Goal: Feedback & Contribution: Submit feedback/report problem

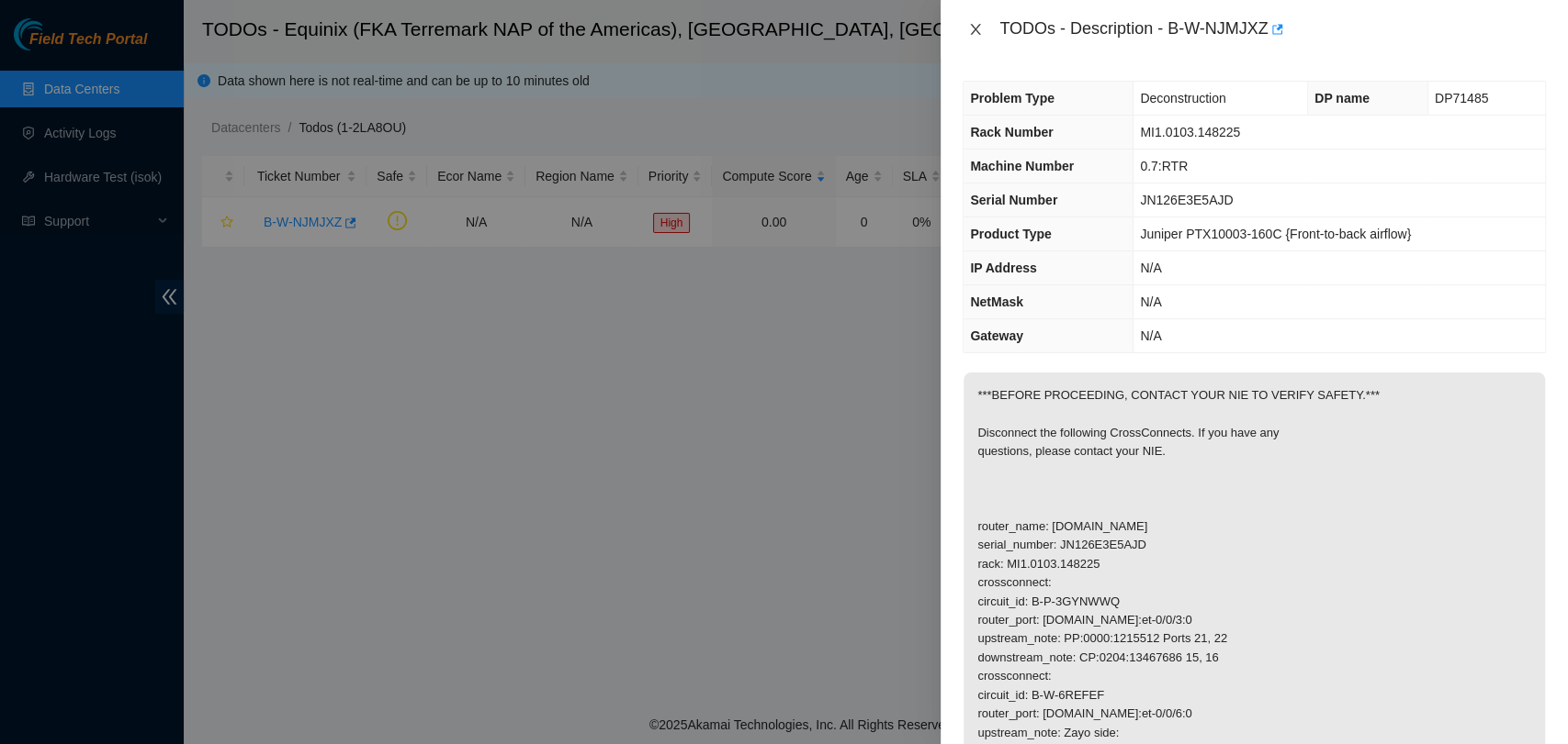
click at [963, 31] on button "Close" at bounding box center [975, 29] width 26 height 17
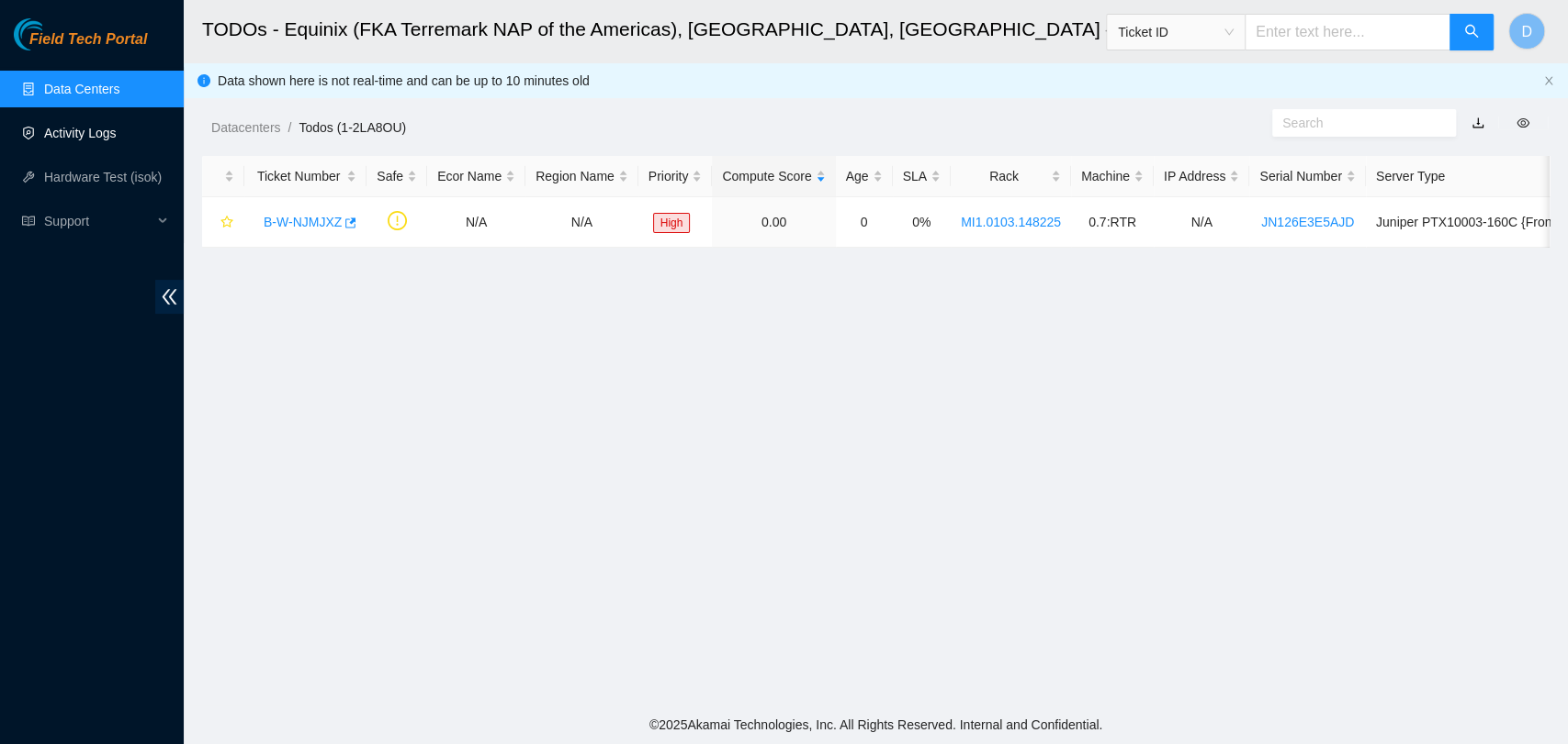
click at [85, 97] on link "Data Centers" at bounding box center [82, 89] width 75 height 15
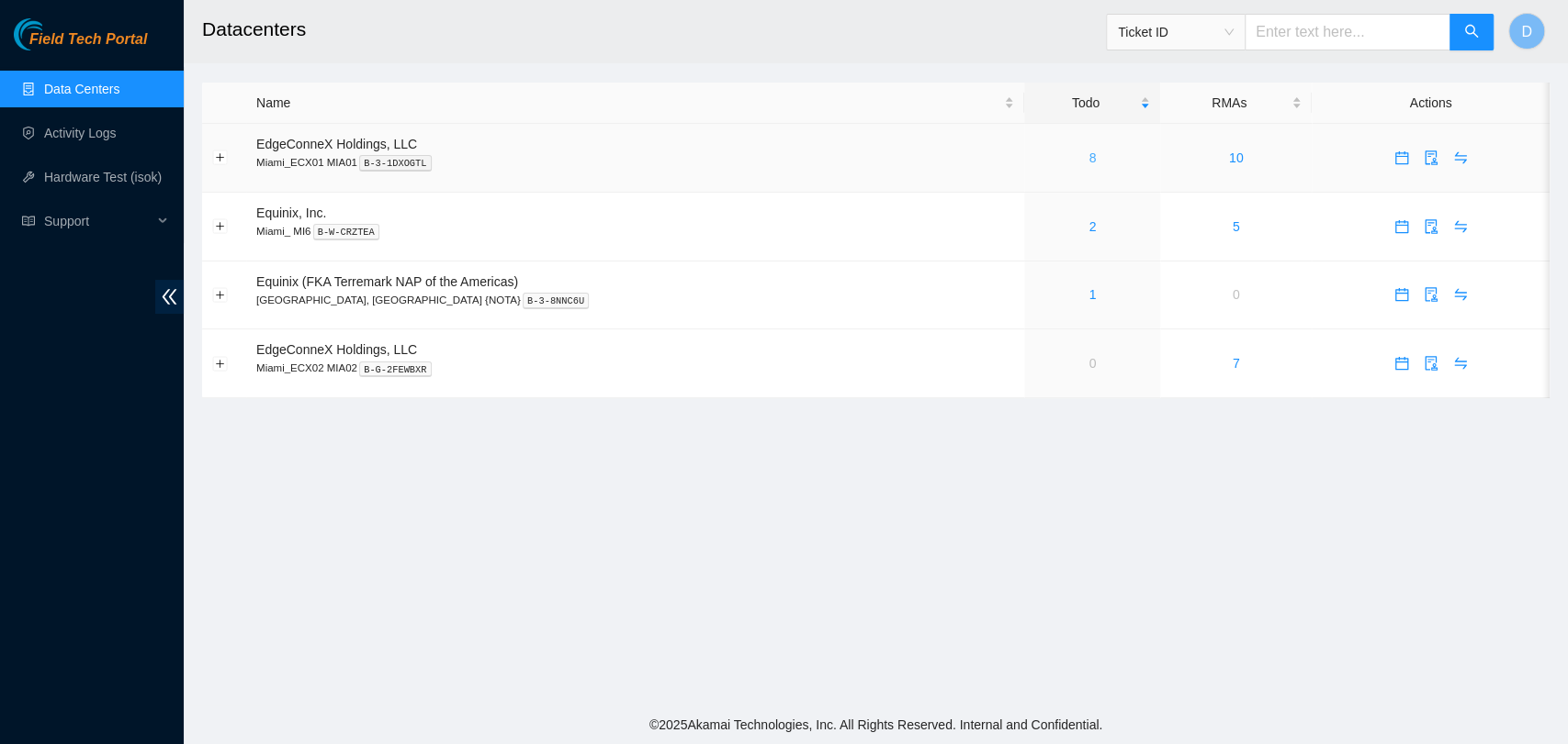
click at [1089, 164] on link "8" at bounding box center [1092, 158] width 7 height 15
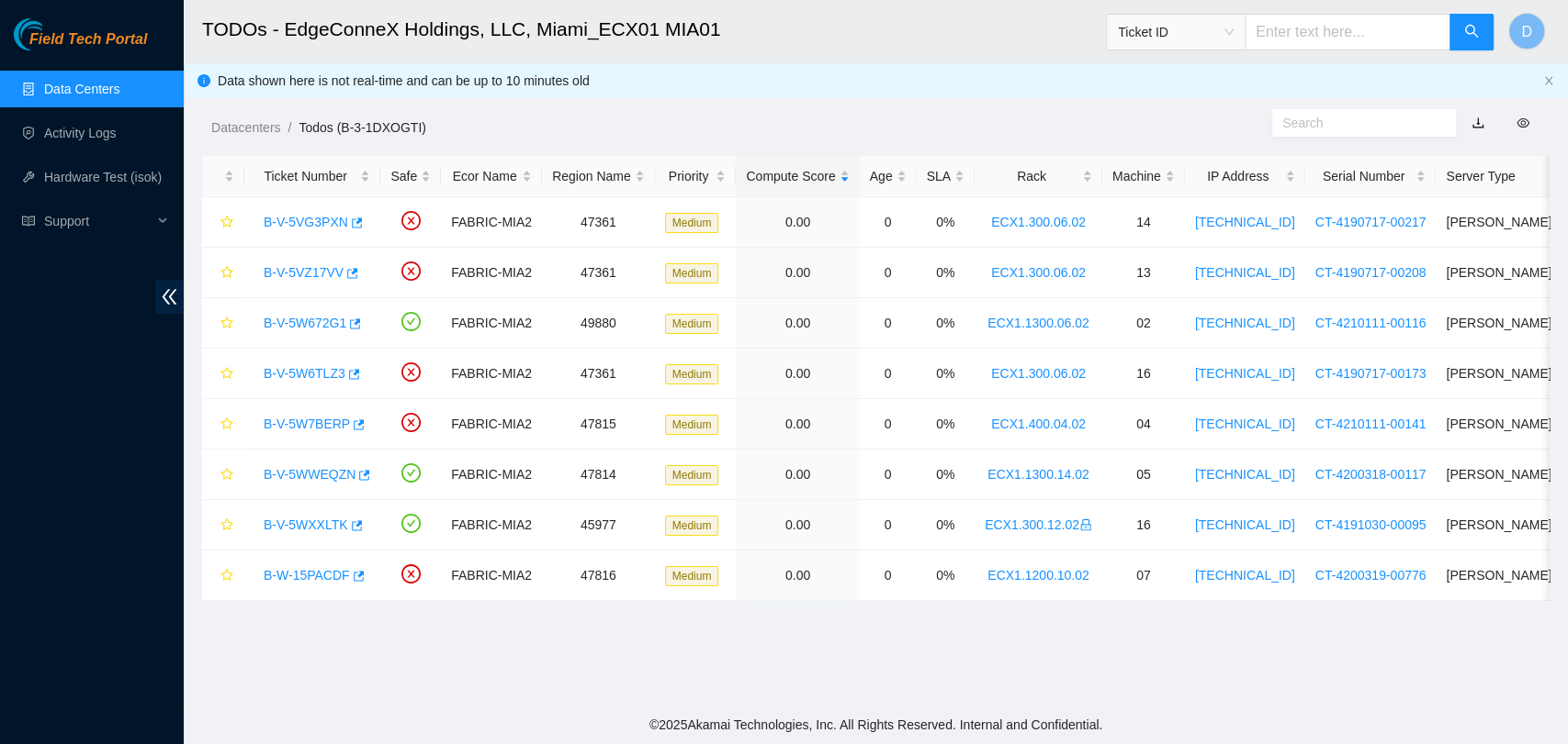
click at [56, 82] on link "Data Centers" at bounding box center [82, 89] width 75 height 15
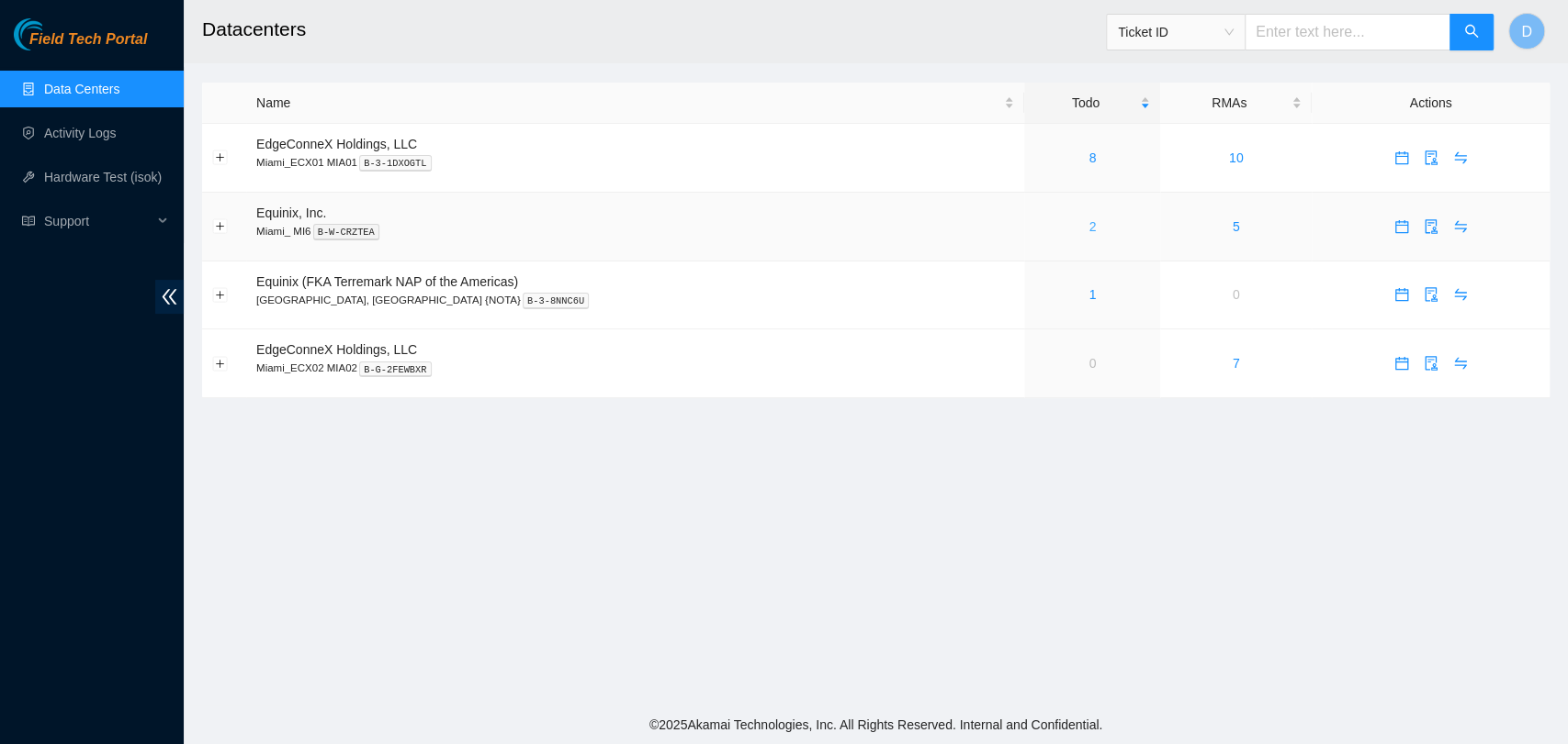
click at [1089, 234] on link "2" at bounding box center [1092, 227] width 7 height 15
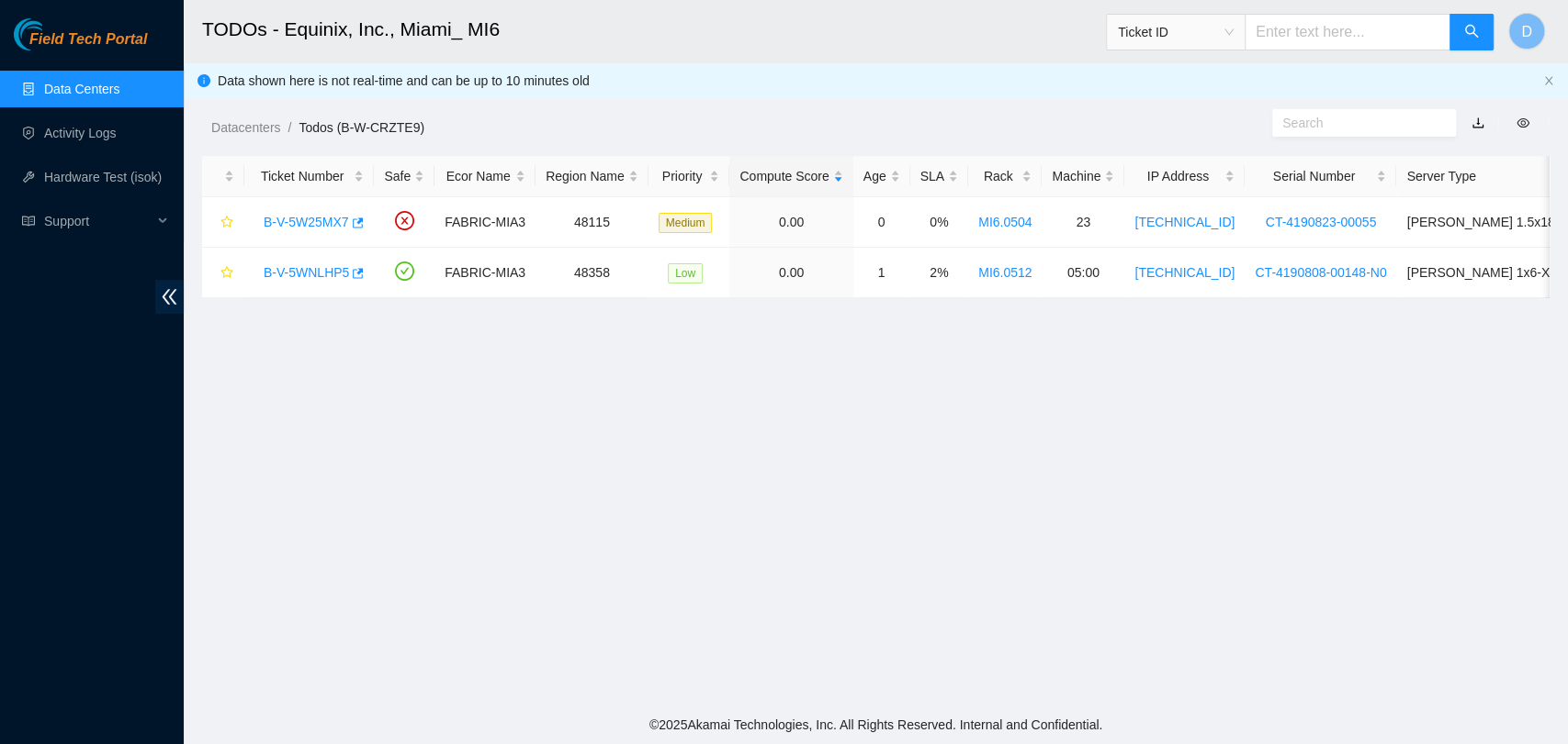
click at [92, 97] on link "Data Centers" at bounding box center [82, 89] width 75 height 15
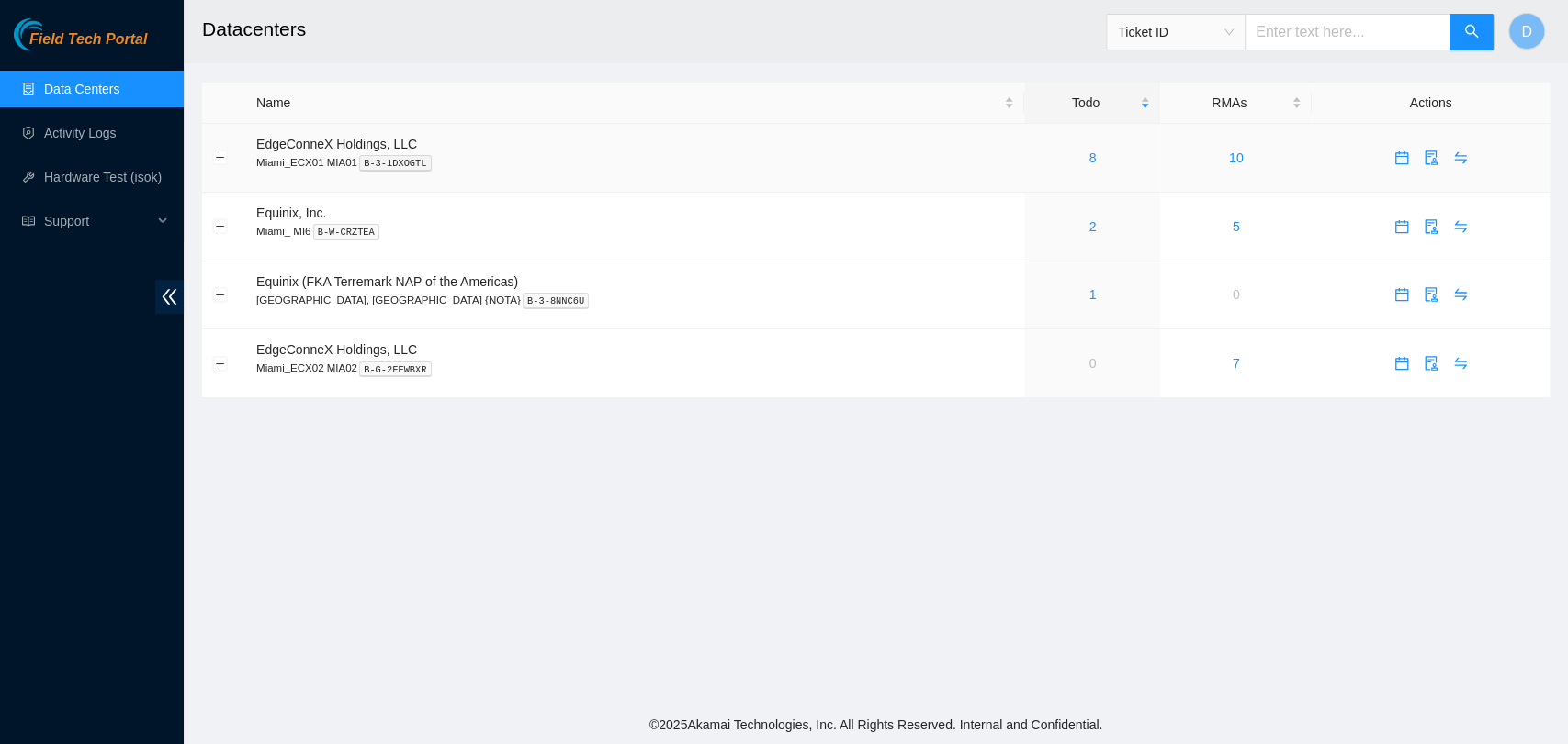
click at [1034, 163] on div "8" at bounding box center [1092, 158] width 116 height 20
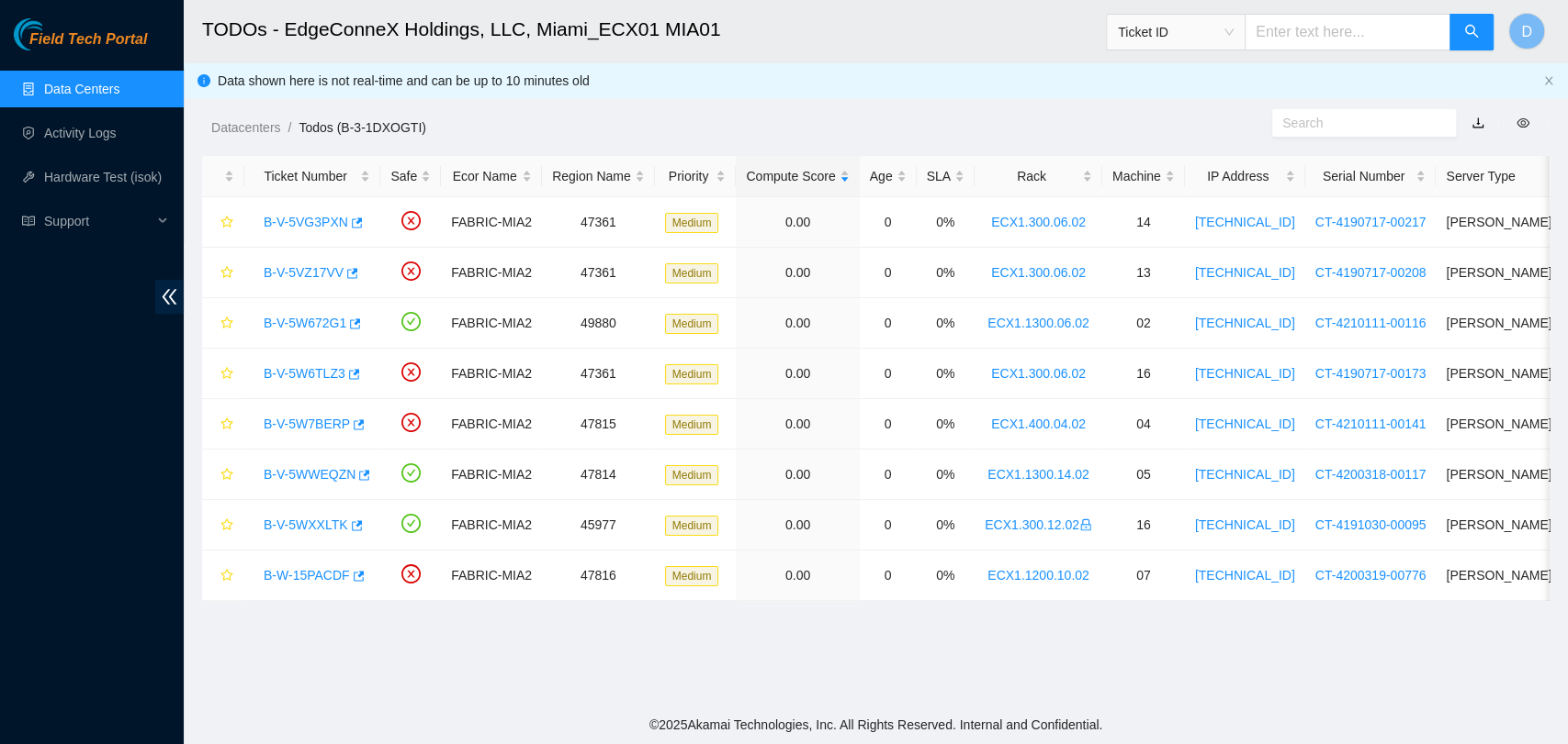
click at [44, 82] on link "Data Centers" at bounding box center [82, 89] width 75 height 15
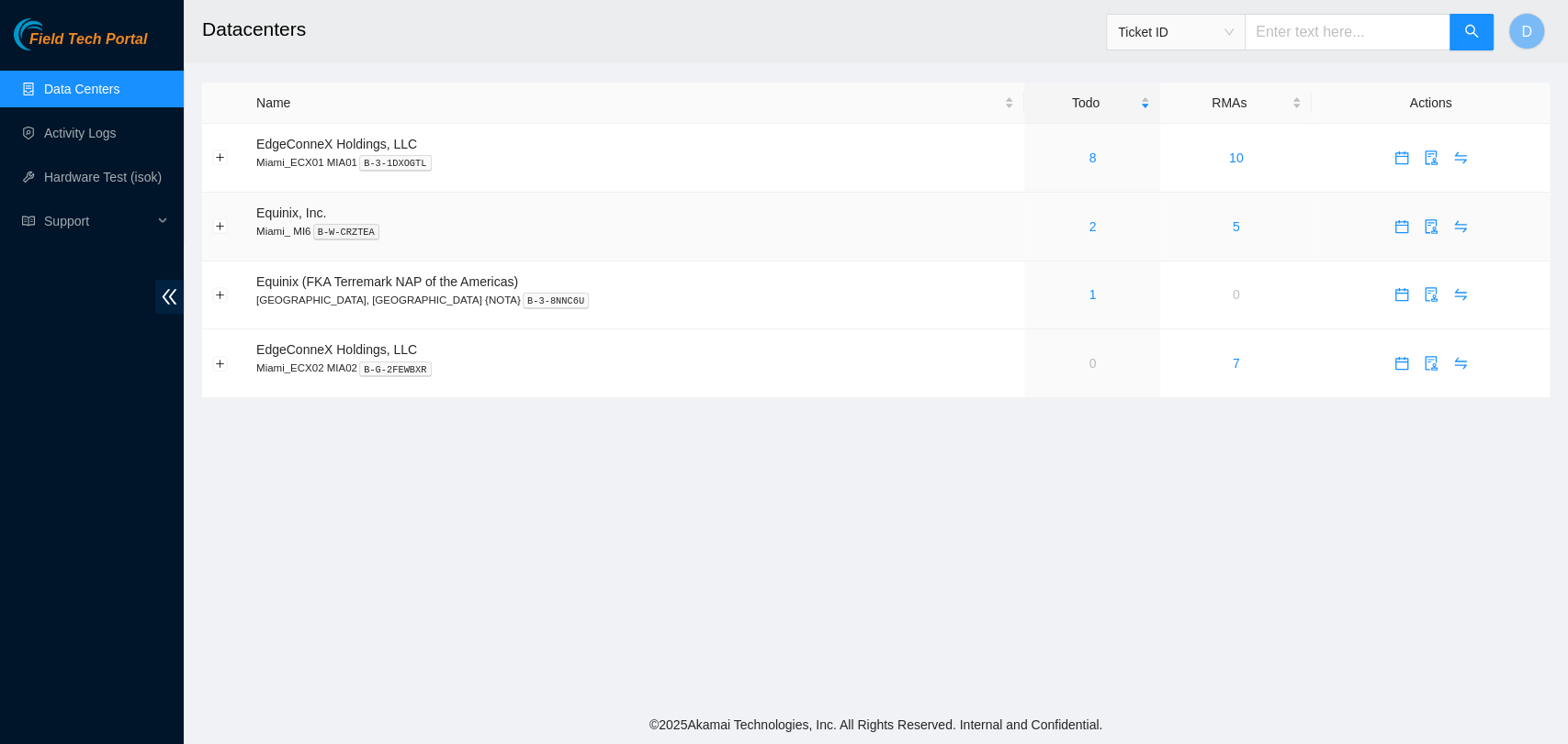
click at [1024, 239] on td "2" at bounding box center [1092, 227] width 136 height 69
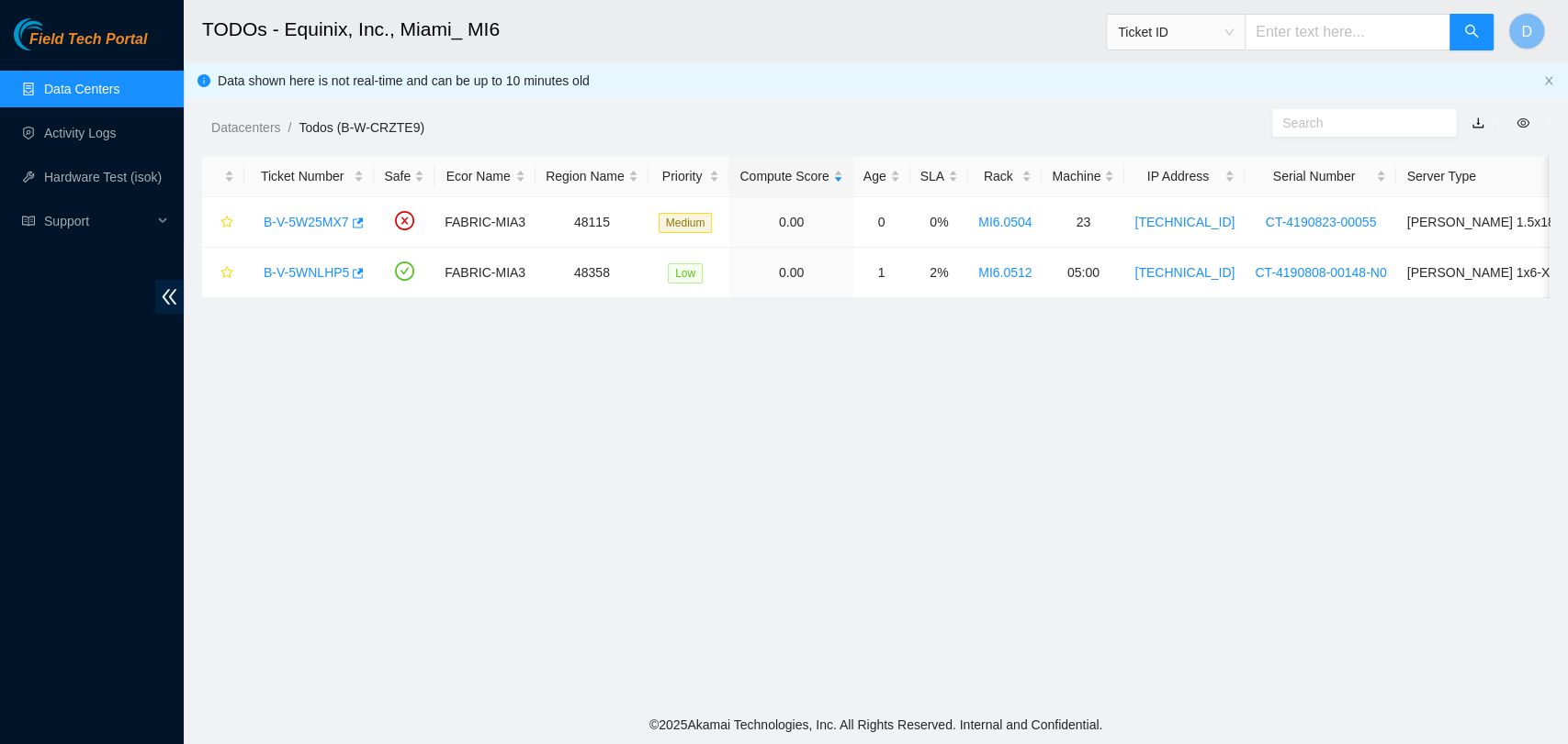
click at [118, 93] on link "Data Centers" at bounding box center [82, 89] width 75 height 15
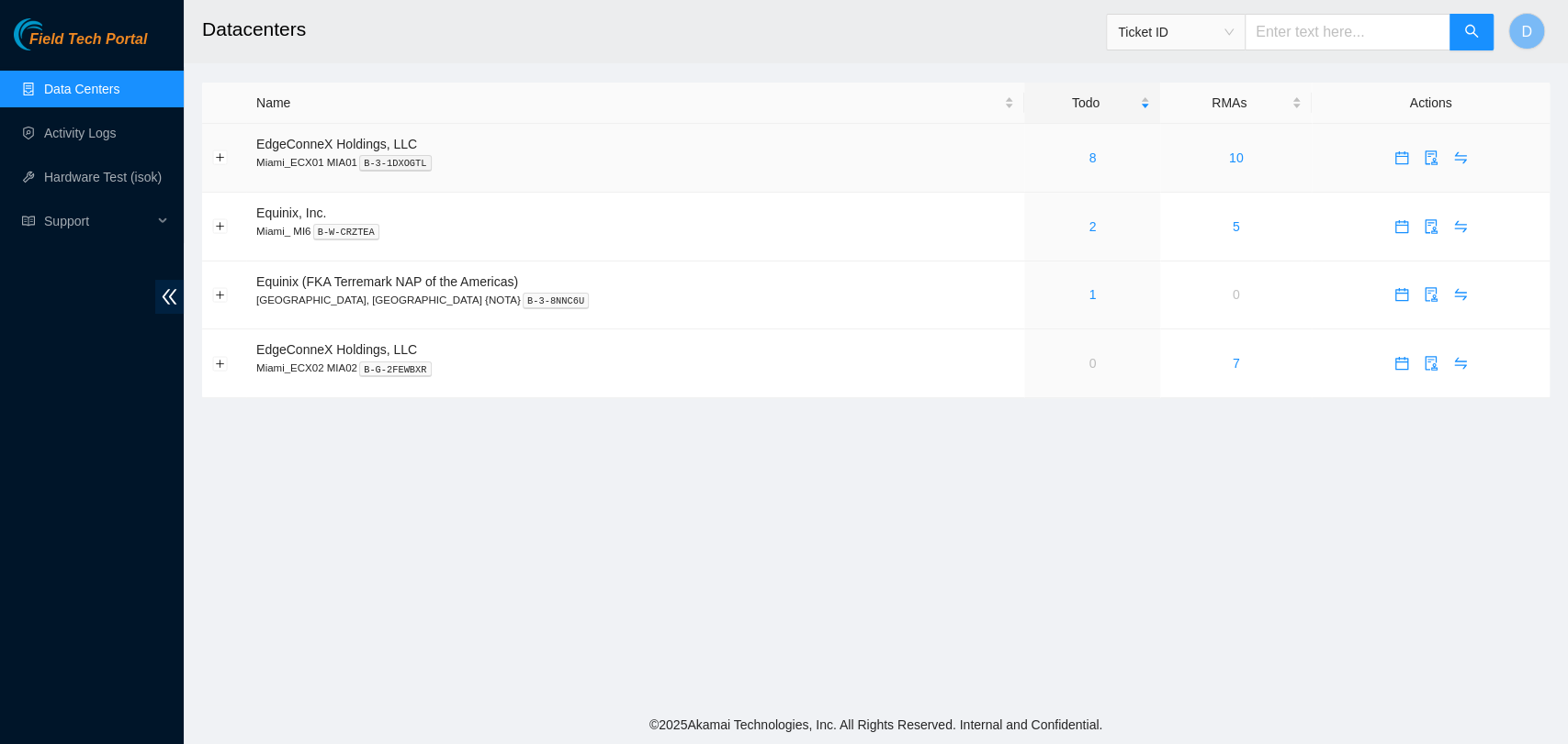
click at [1034, 165] on div "8" at bounding box center [1092, 158] width 116 height 20
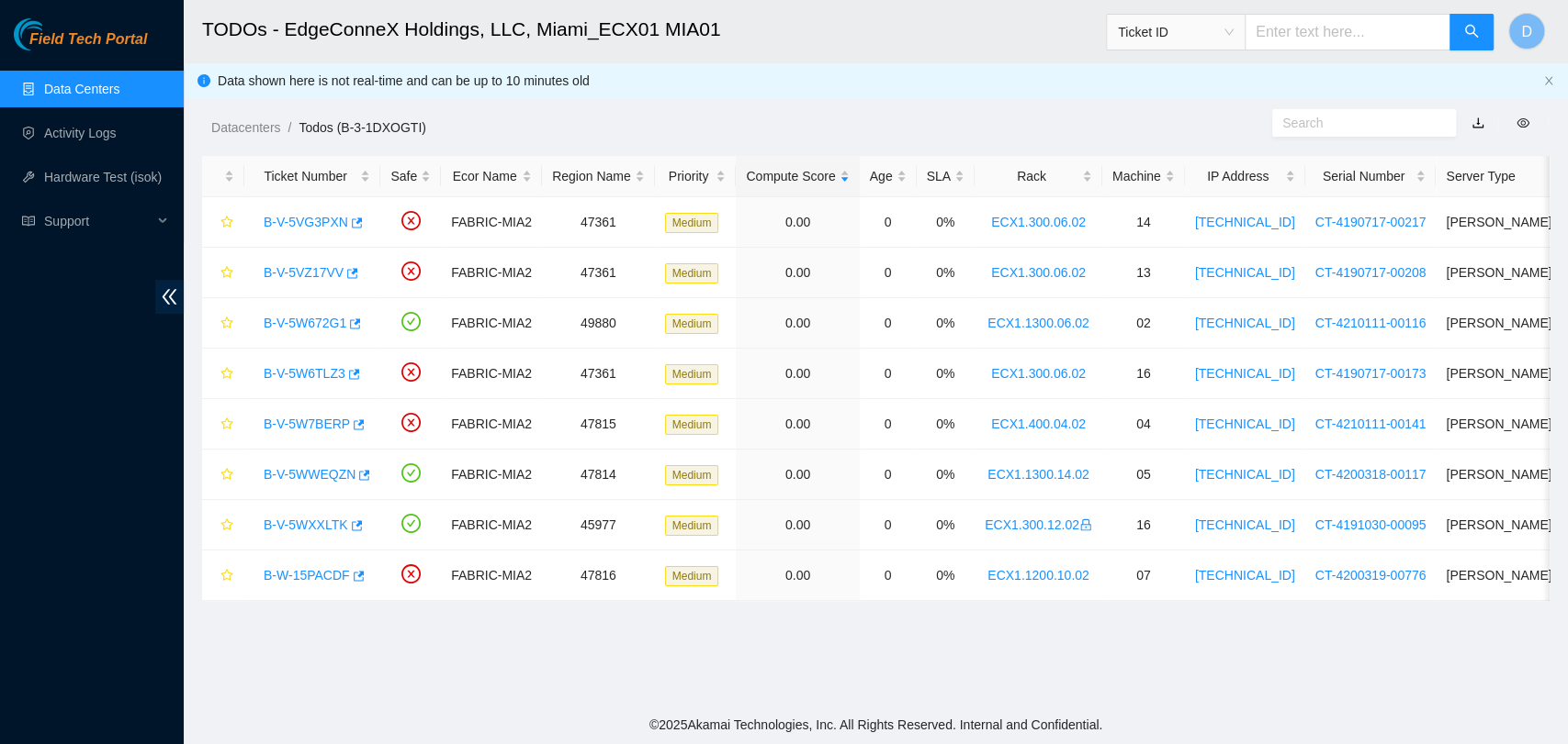
click at [98, 92] on link "Data Centers" at bounding box center [82, 89] width 75 height 15
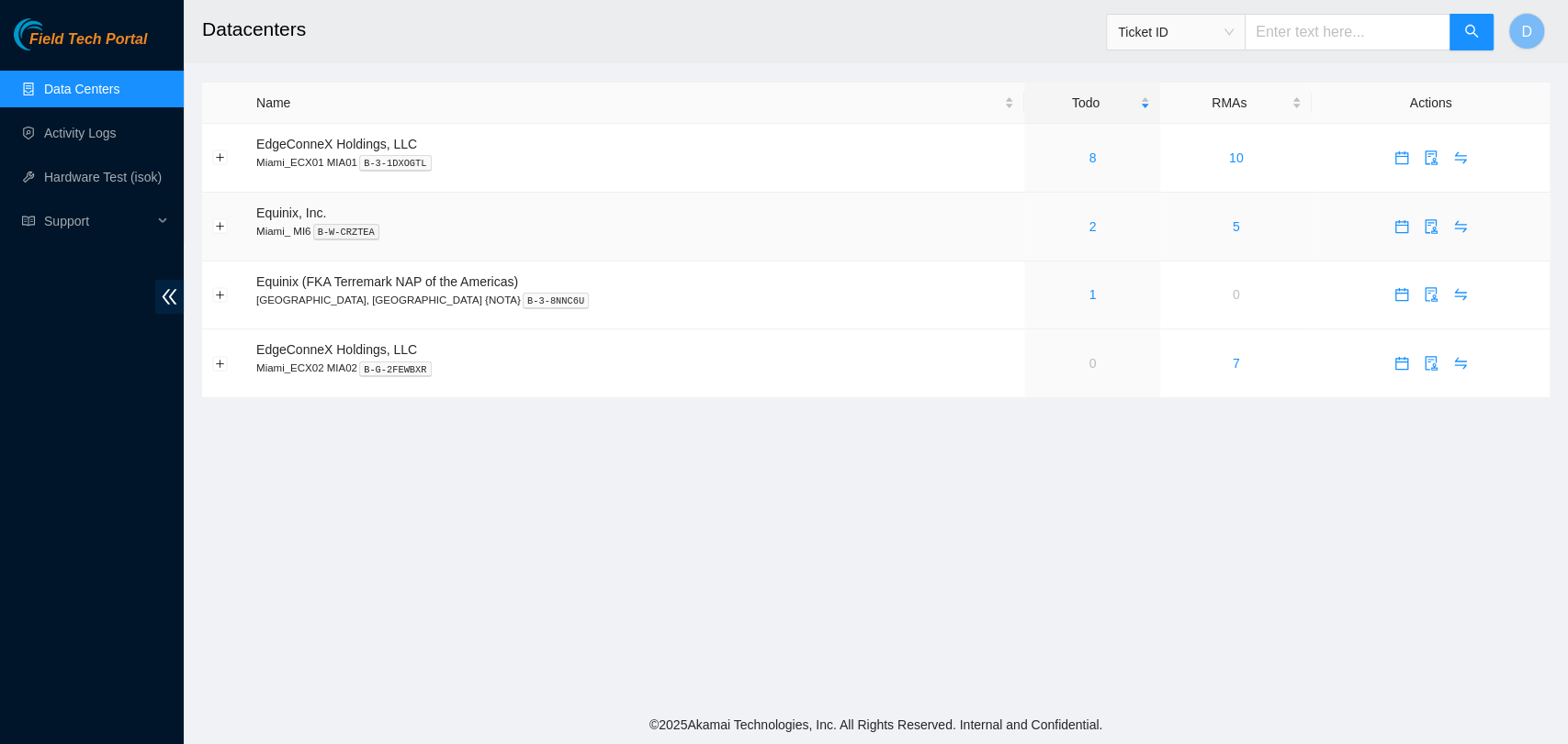
click at [1034, 229] on div "2" at bounding box center [1092, 227] width 116 height 20
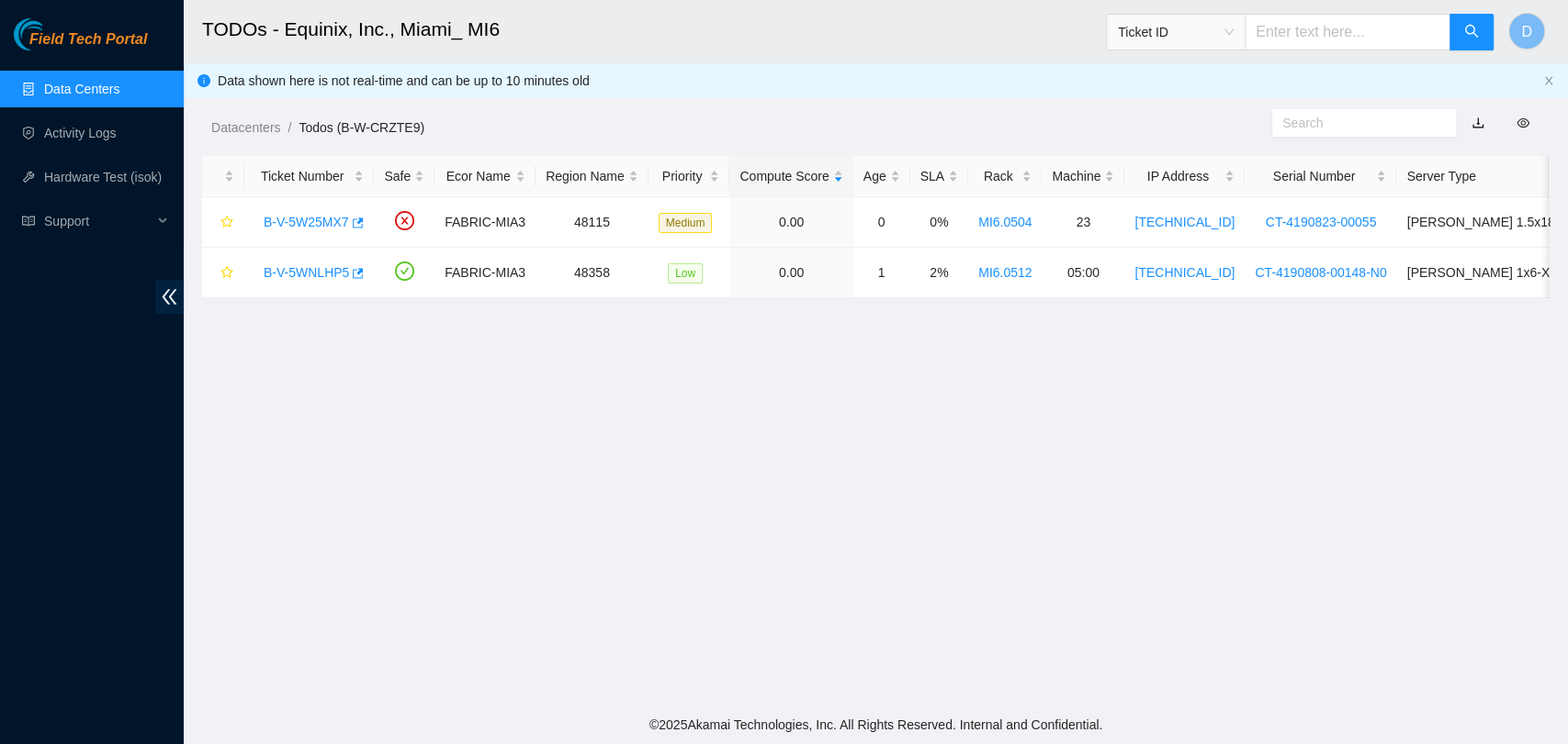
click at [82, 90] on link "Data Centers" at bounding box center [82, 89] width 75 height 15
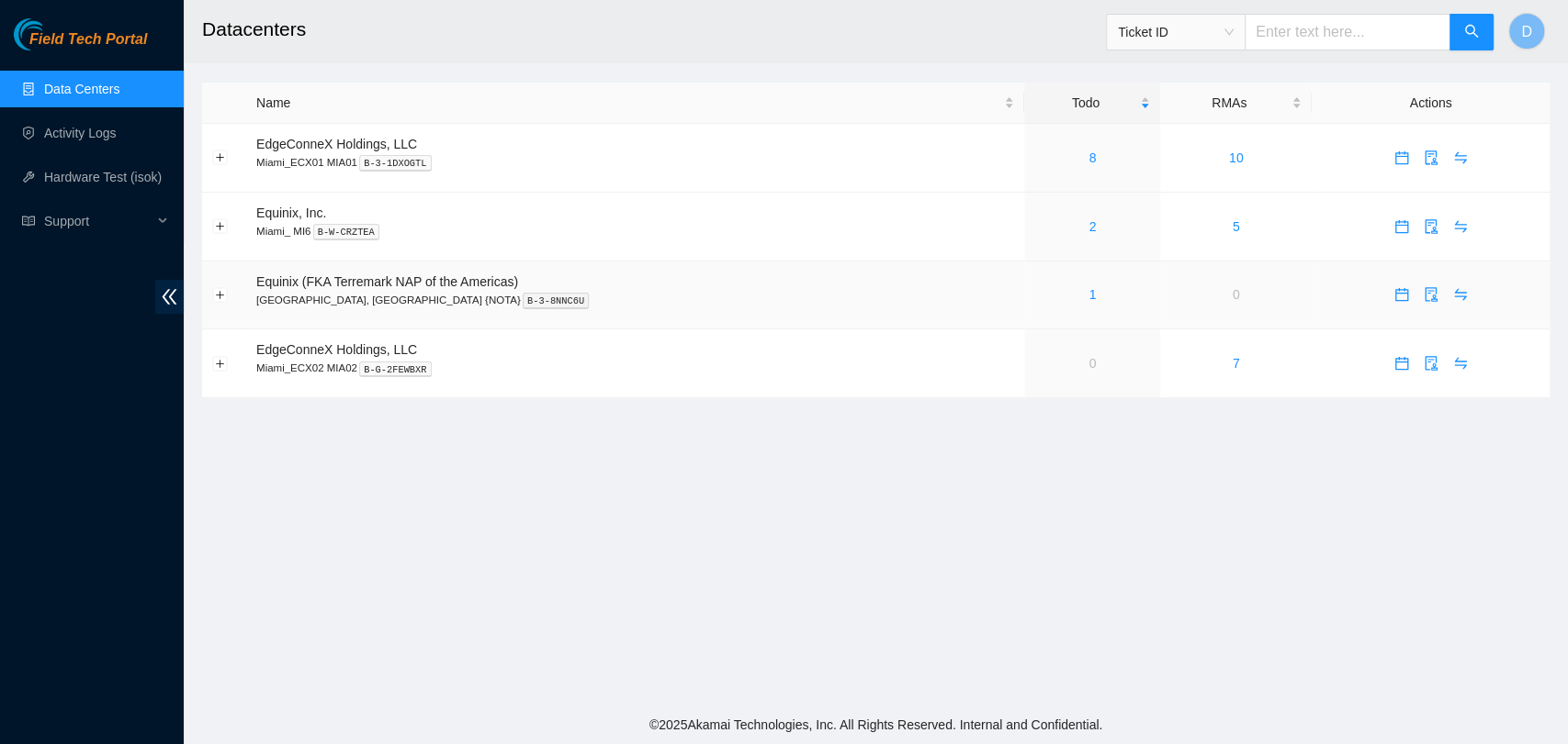
click at [1034, 298] on div "1" at bounding box center [1092, 294] width 116 height 20
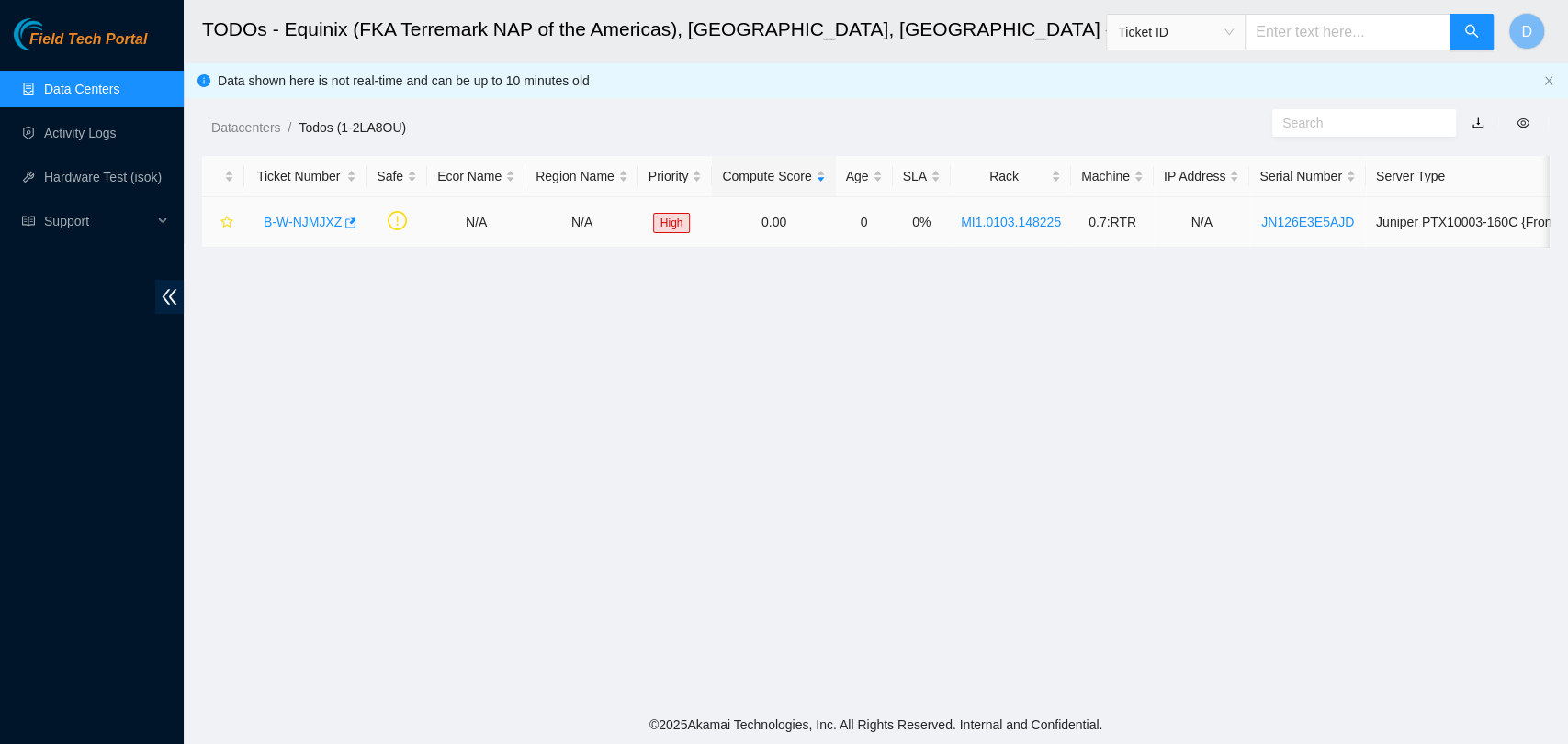
click at [294, 228] on link "B-W-NJMJXZ" at bounding box center [302, 223] width 78 height 15
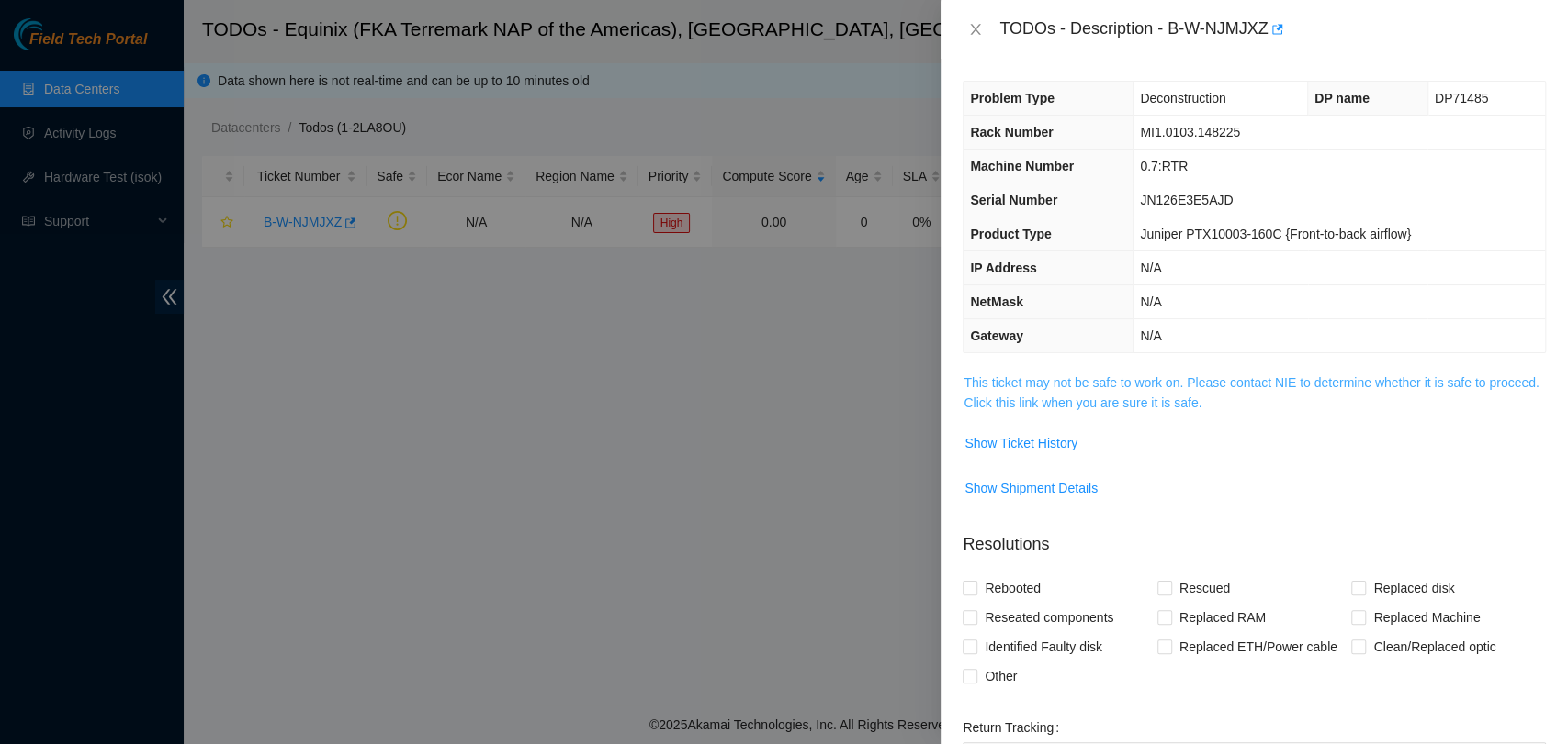
click at [1200, 398] on link "This ticket may not be safe to work on. Please contact NIE to determine whether…" at bounding box center [1251, 393] width 575 height 35
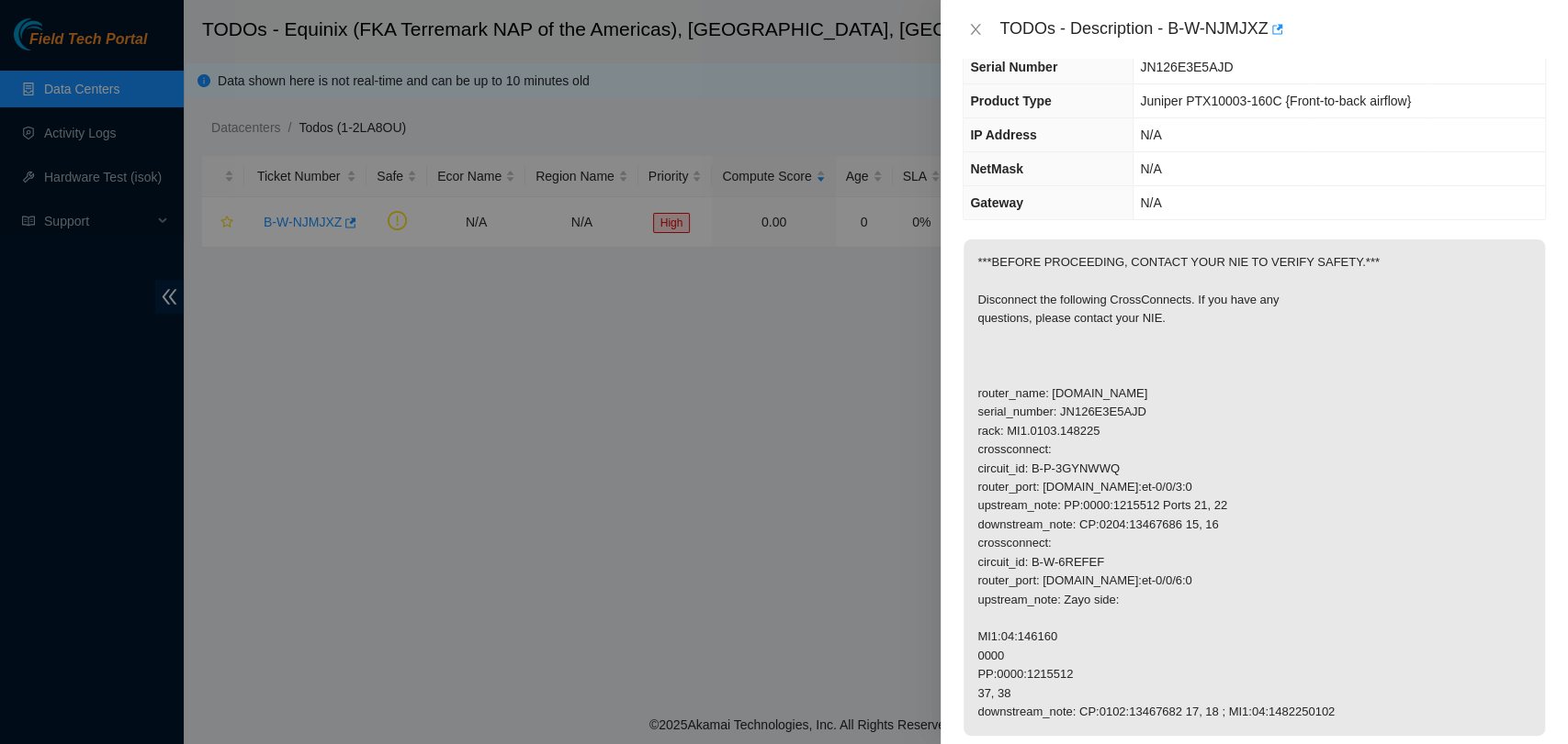
scroll to position [509, 0]
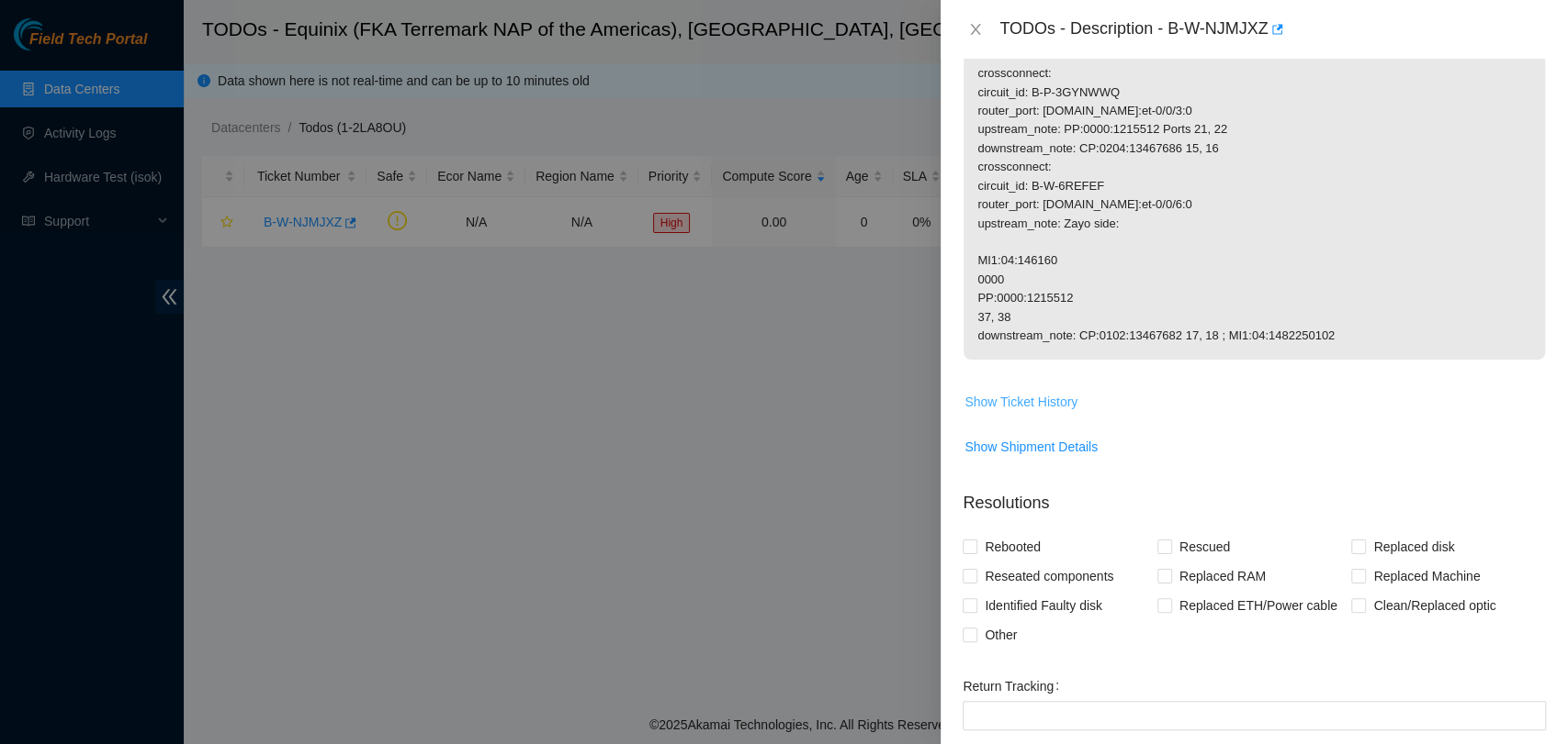
click at [1020, 387] on button "Show Ticket History" at bounding box center [1020, 402] width 115 height 29
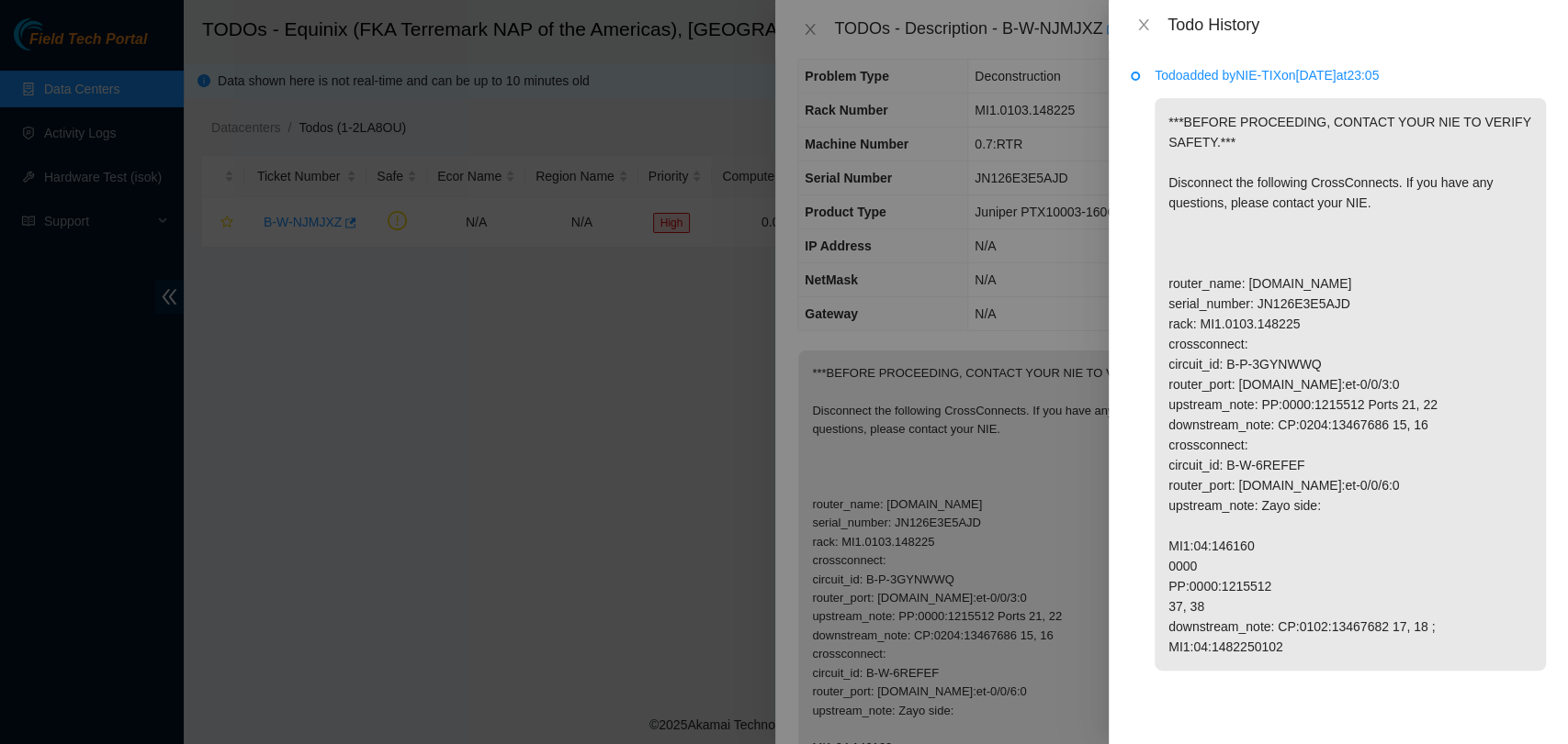
scroll to position [0, 0]
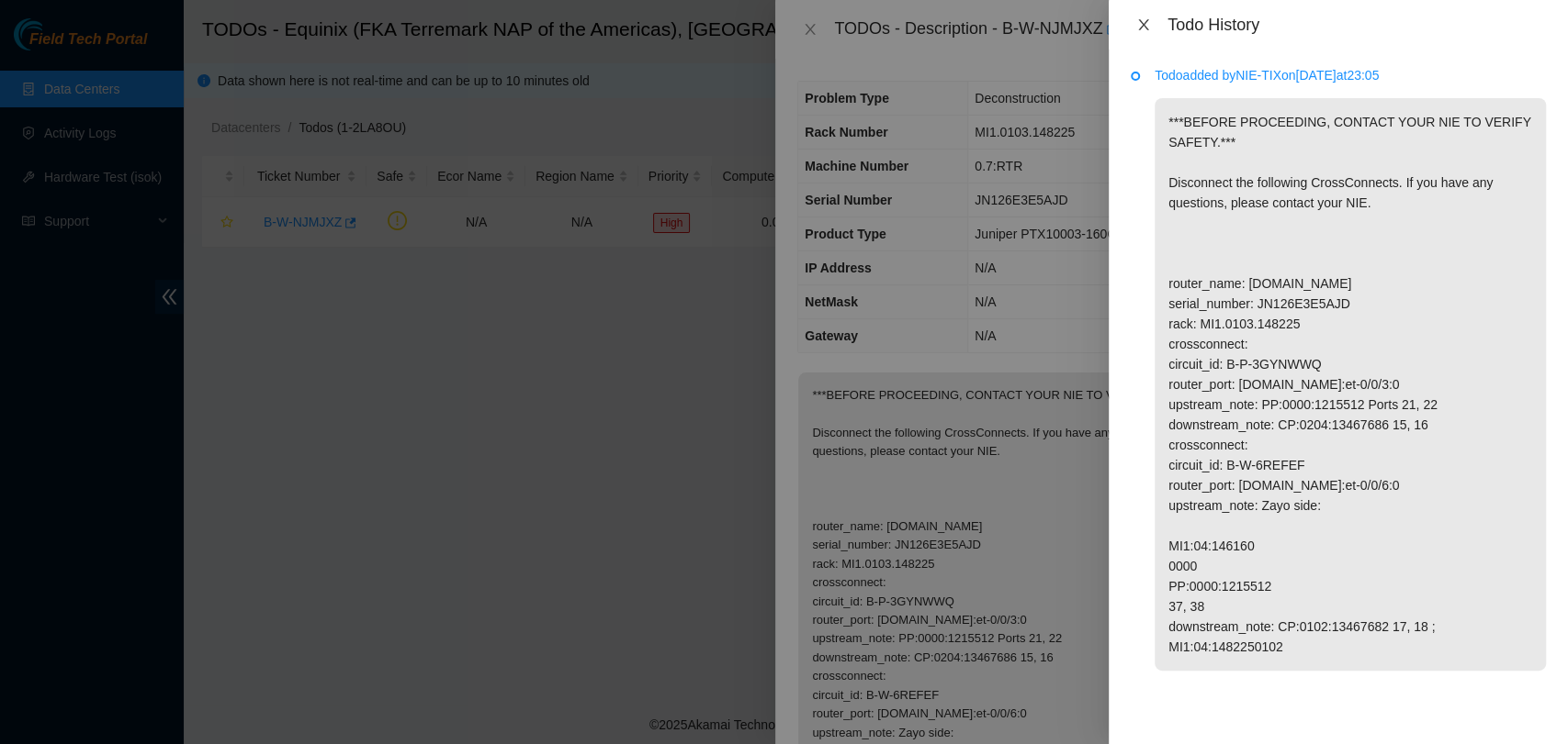
click at [1146, 17] on icon "close" at bounding box center [1144, 25] width 15 height 15
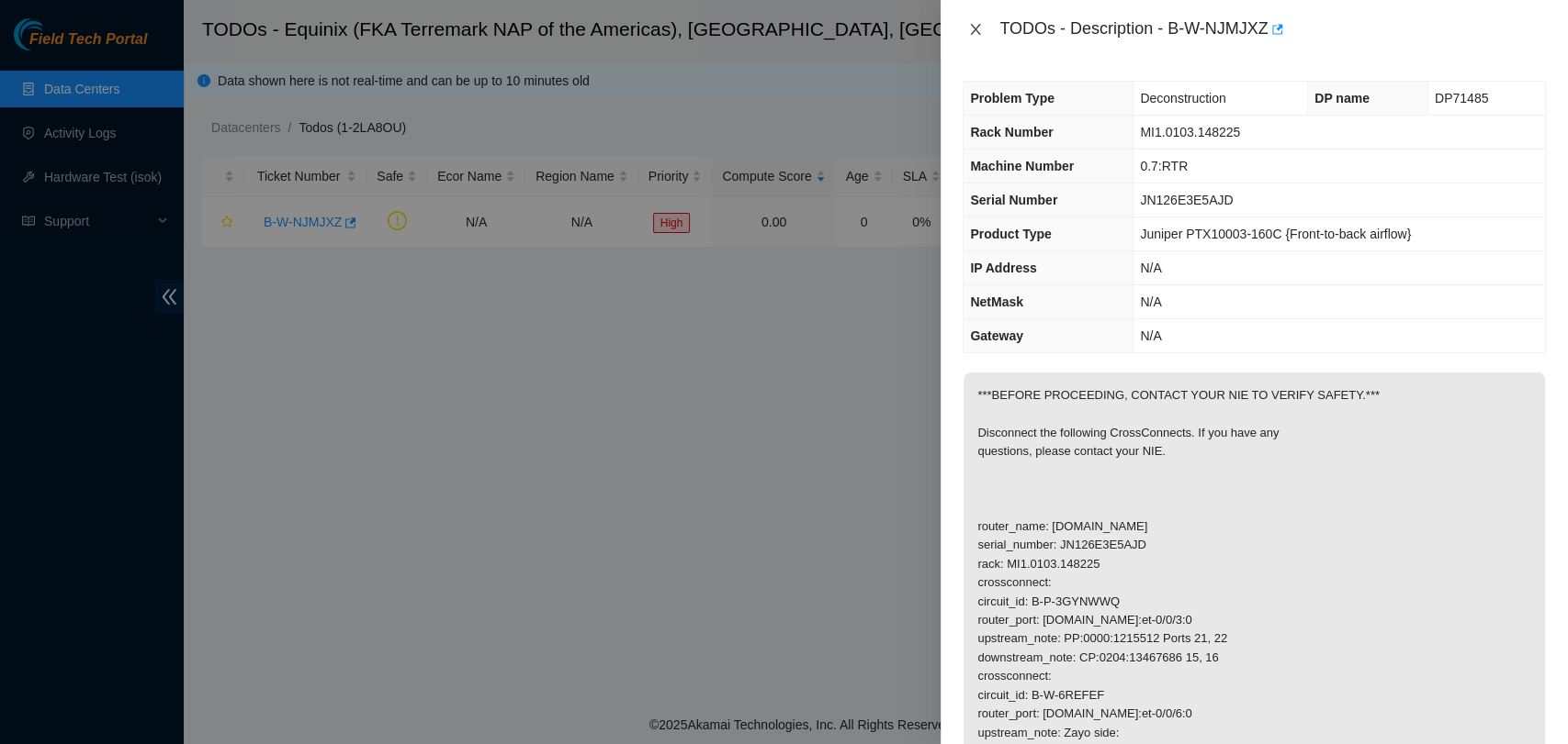
click at [977, 25] on icon "close" at bounding box center [975, 29] width 15 height 15
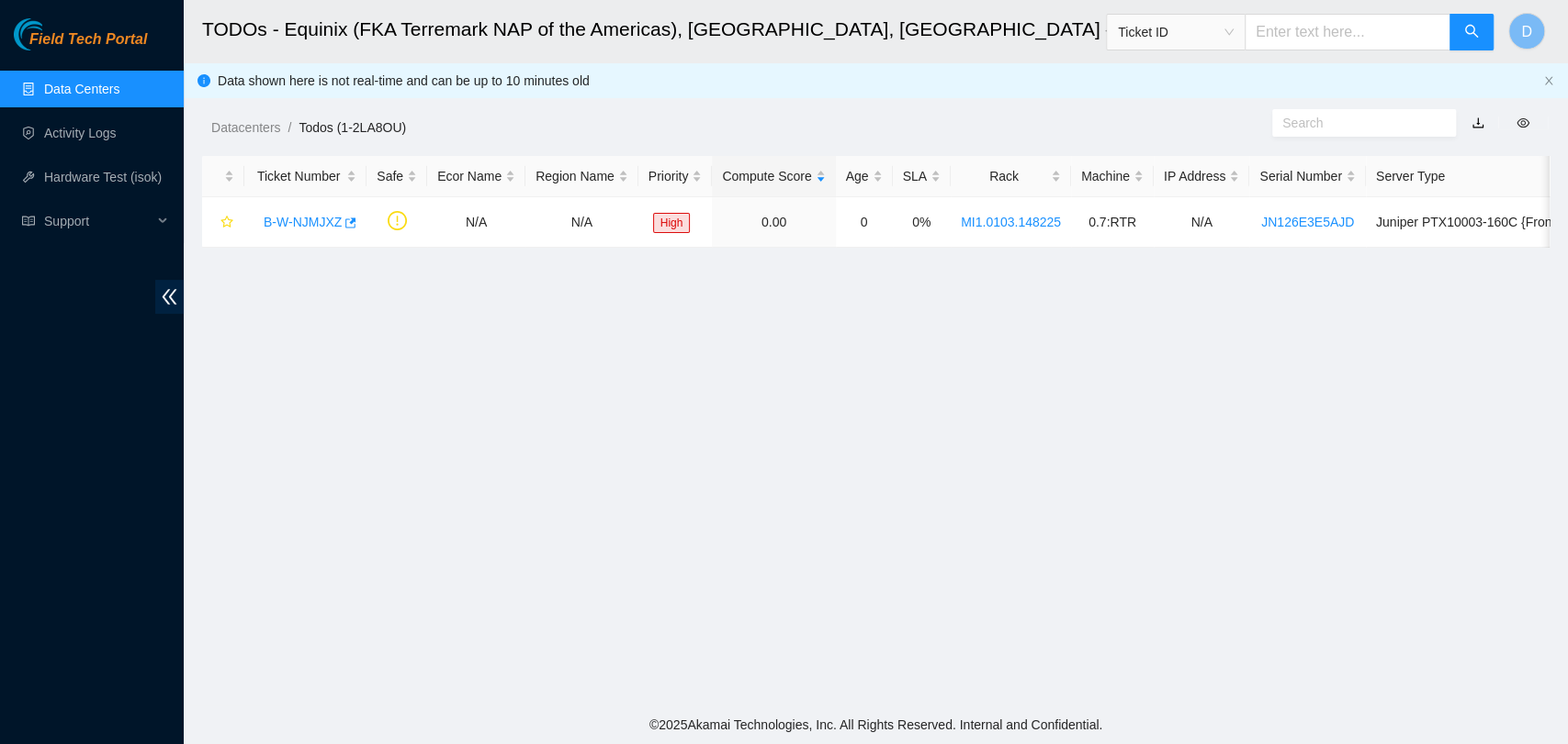
click at [44, 85] on link "Data Centers" at bounding box center [82, 89] width 75 height 15
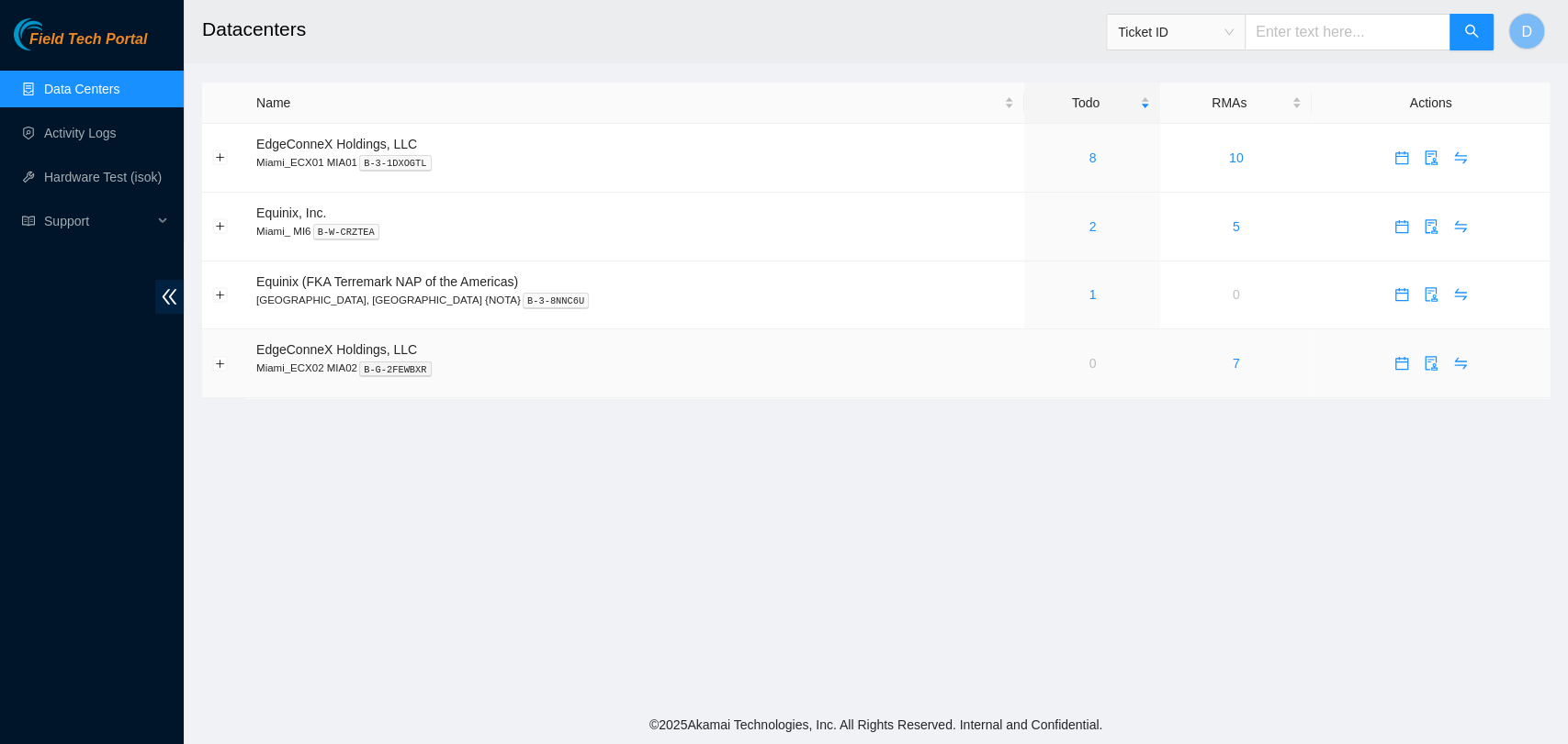
click at [1089, 367] on link "0" at bounding box center [1092, 363] width 7 height 15
click at [797, 470] on main "Datacenters Ticket ID D Name Todo RMAs Actions EdgeConneX Holdings, LLC Miami_E…" at bounding box center [876, 352] width 1384 height 705
click at [1183, 165] on td "10" at bounding box center [1236, 158] width 152 height 69
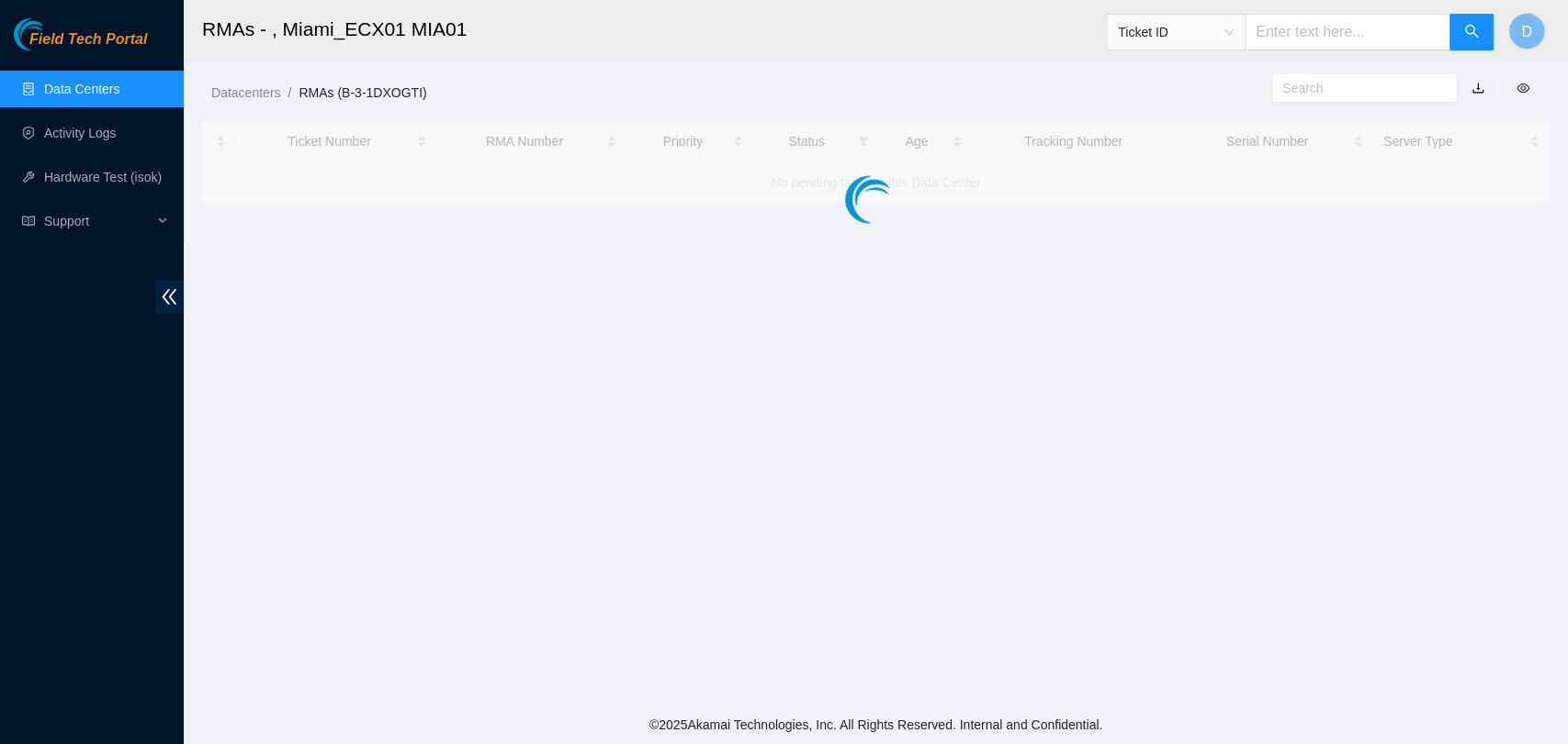
click at [55, 97] on link "Data Centers" at bounding box center [82, 89] width 75 height 15
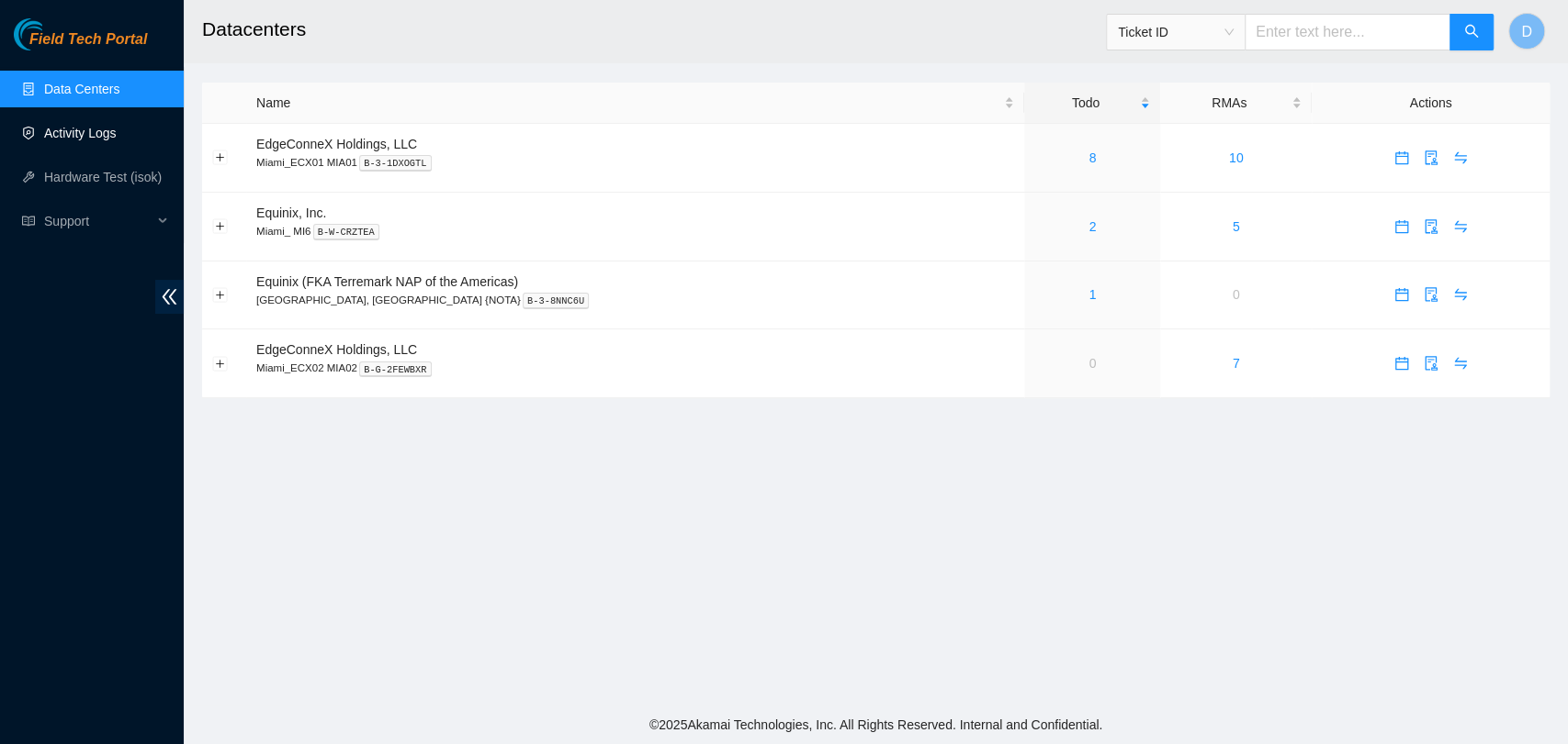
click at [44, 141] on link "Activity Logs" at bounding box center [80, 133] width 73 height 15
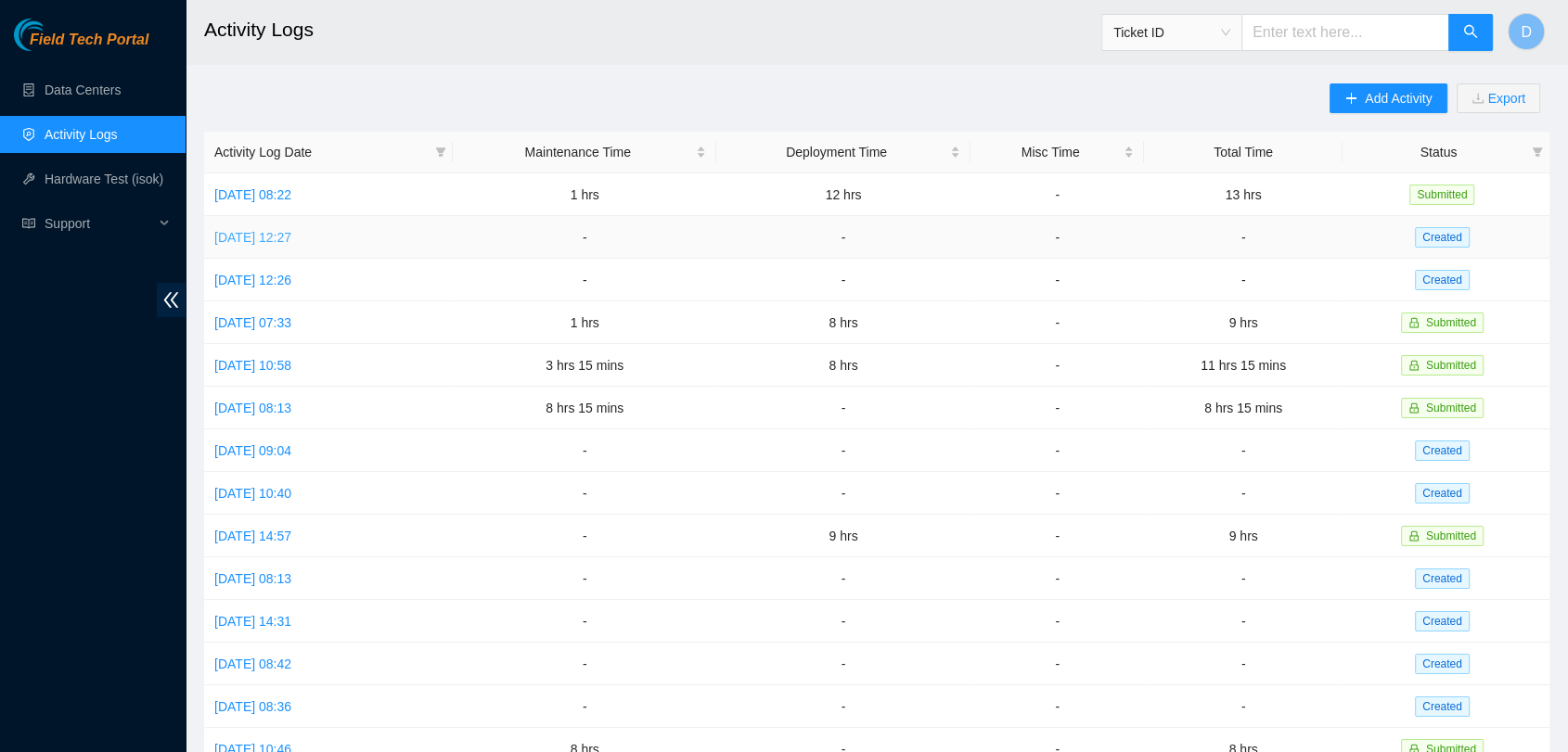
click at [238, 232] on link "[DATE] 12:27" at bounding box center [253, 238] width 77 height 15
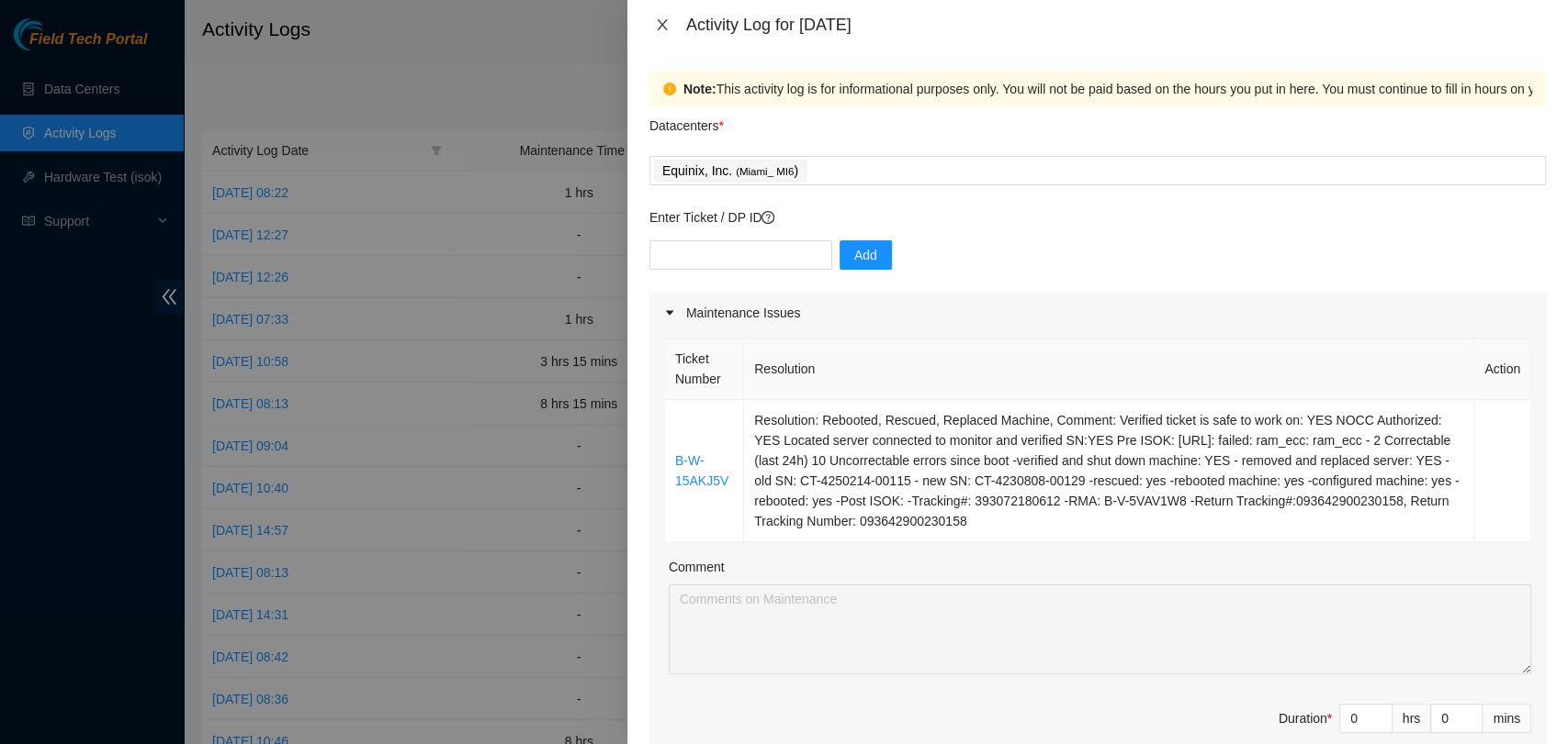
click at [655, 17] on icon "close" at bounding box center [663, 25] width 15 height 15
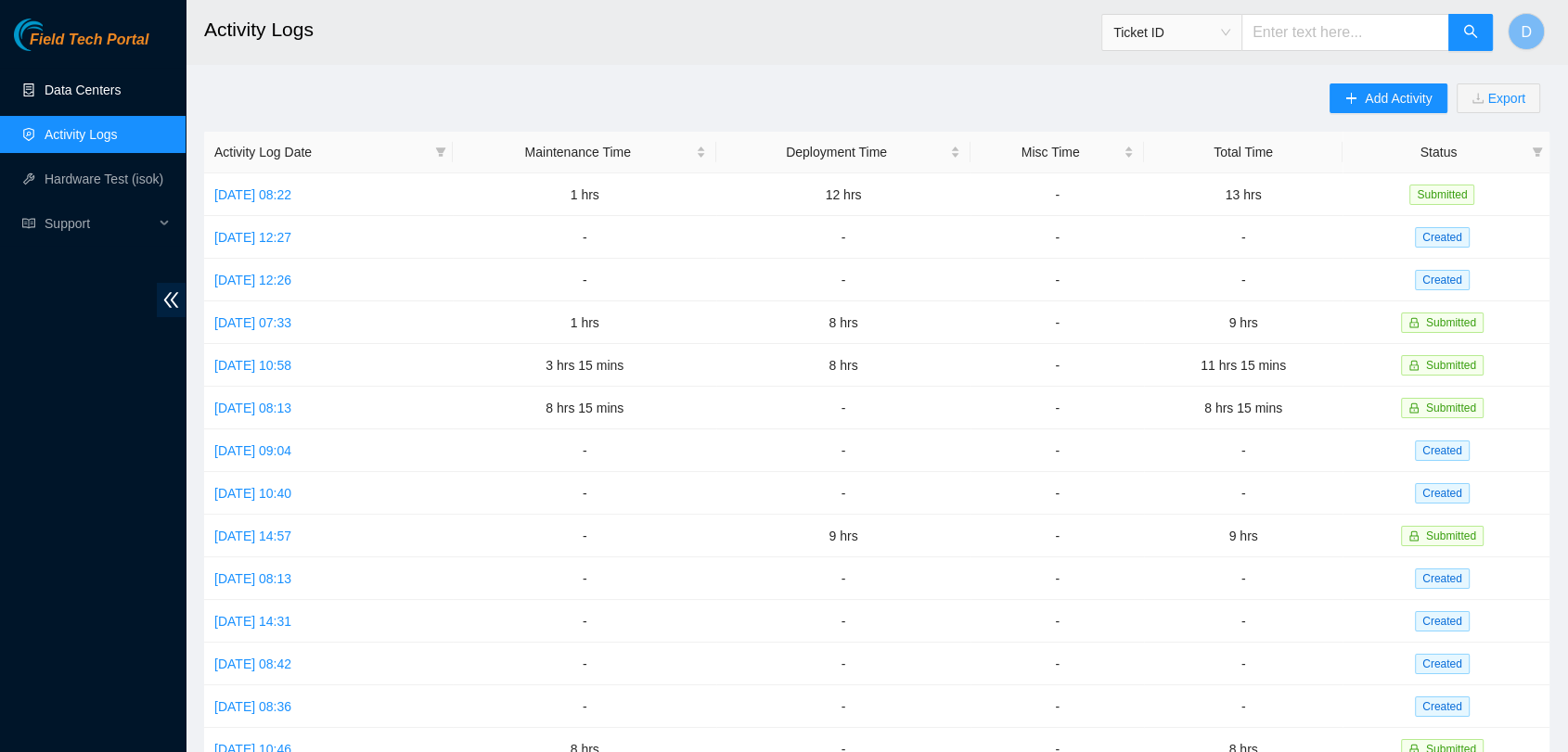
click at [104, 83] on link "Data Centers" at bounding box center [83, 90] width 76 height 15
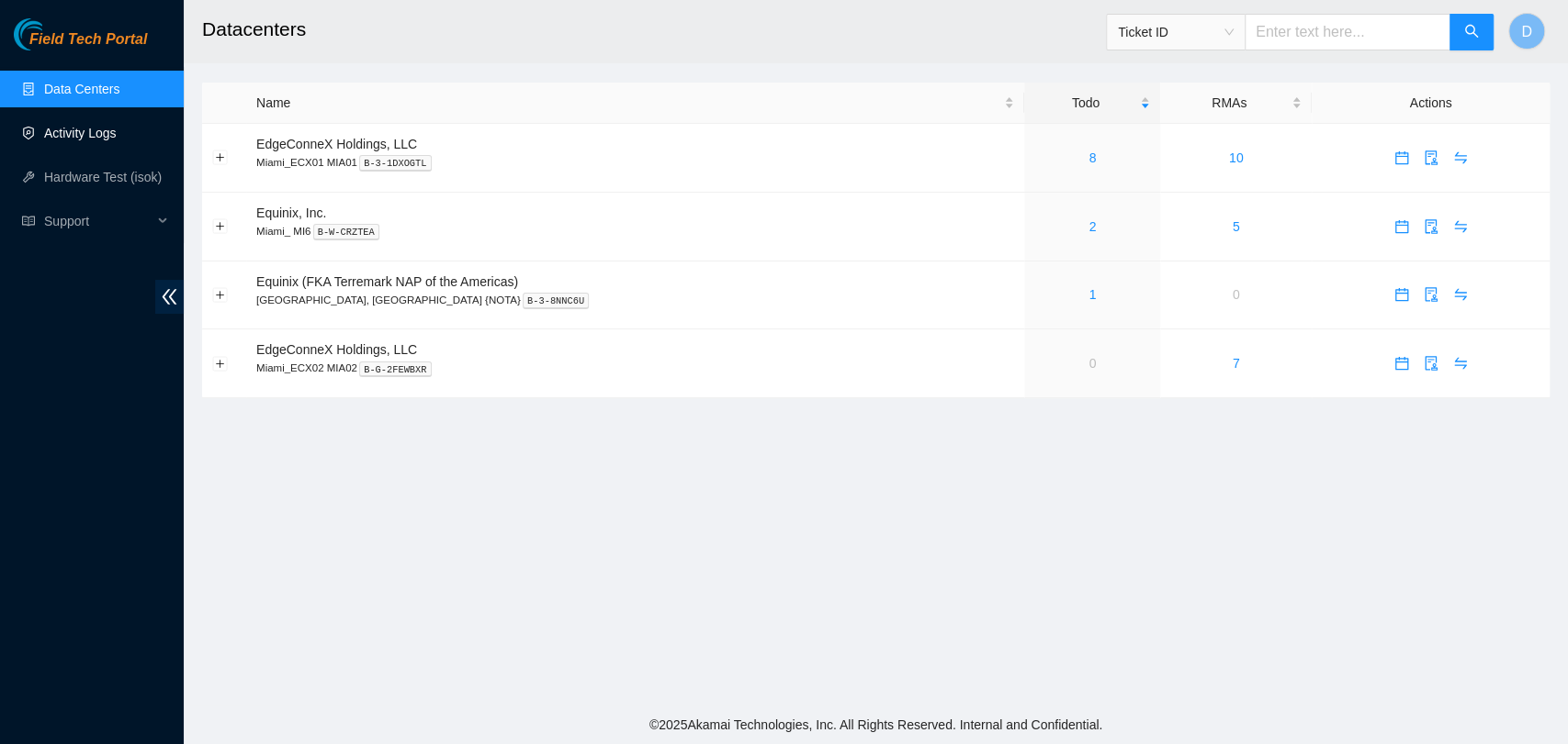
click at [103, 127] on link "Activity Logs" at bounding box center [80, 133] width 73 height 15
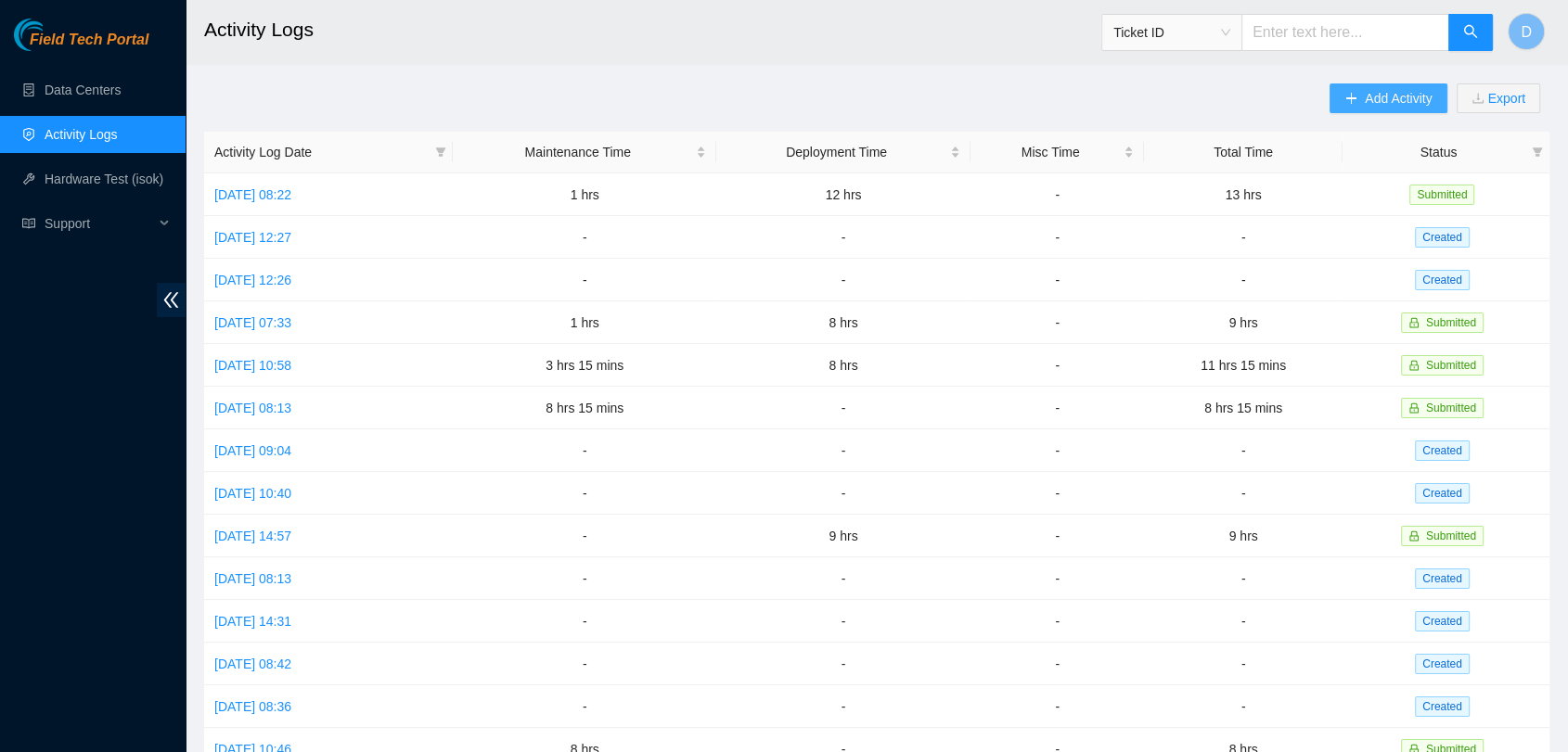
click at [1351, 92] on icon "plus" at bounding box center [1351, 99] width 13 height 13
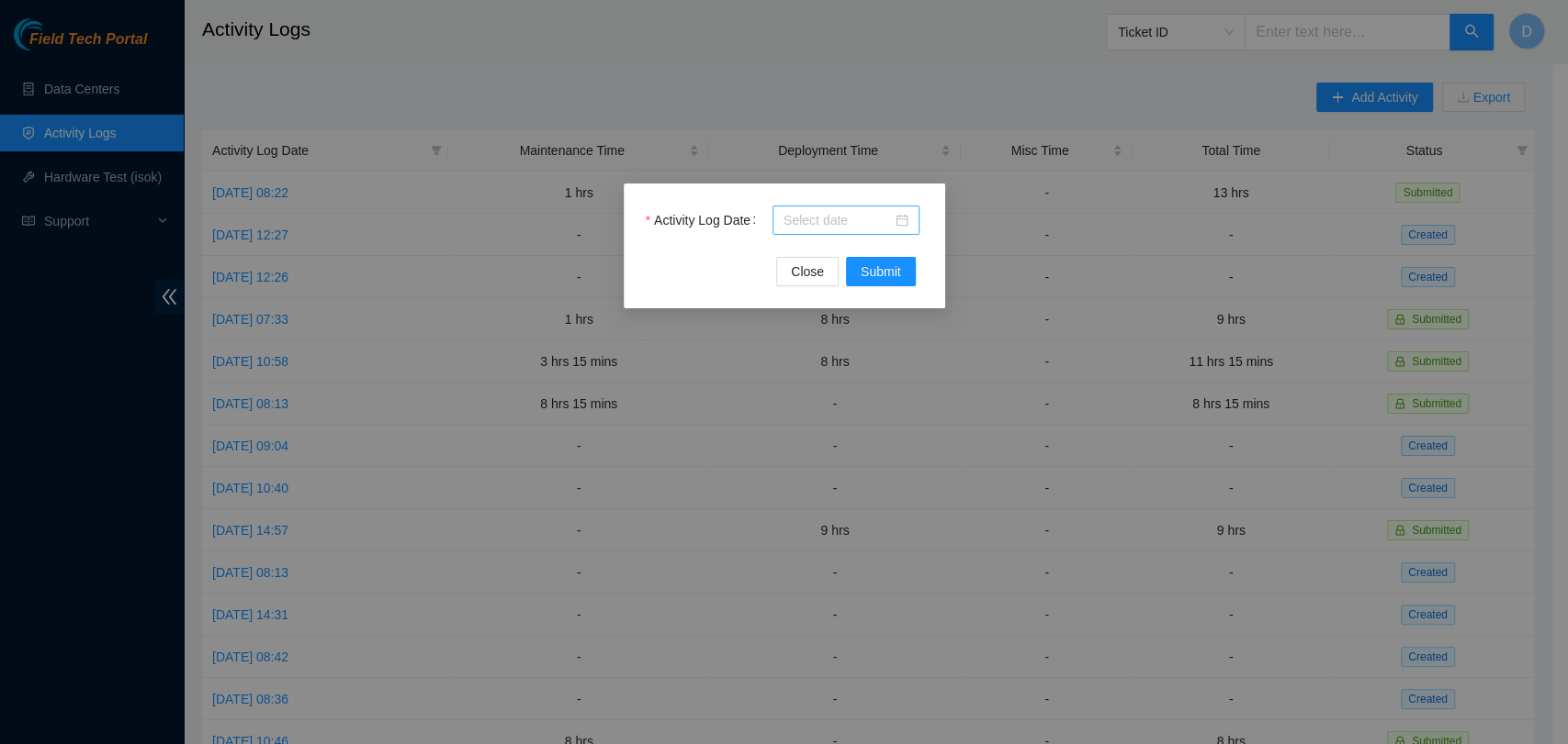
click at [803, 218] on input "Activity Log Date" at bounding box center [837, 221] width 109 height 20
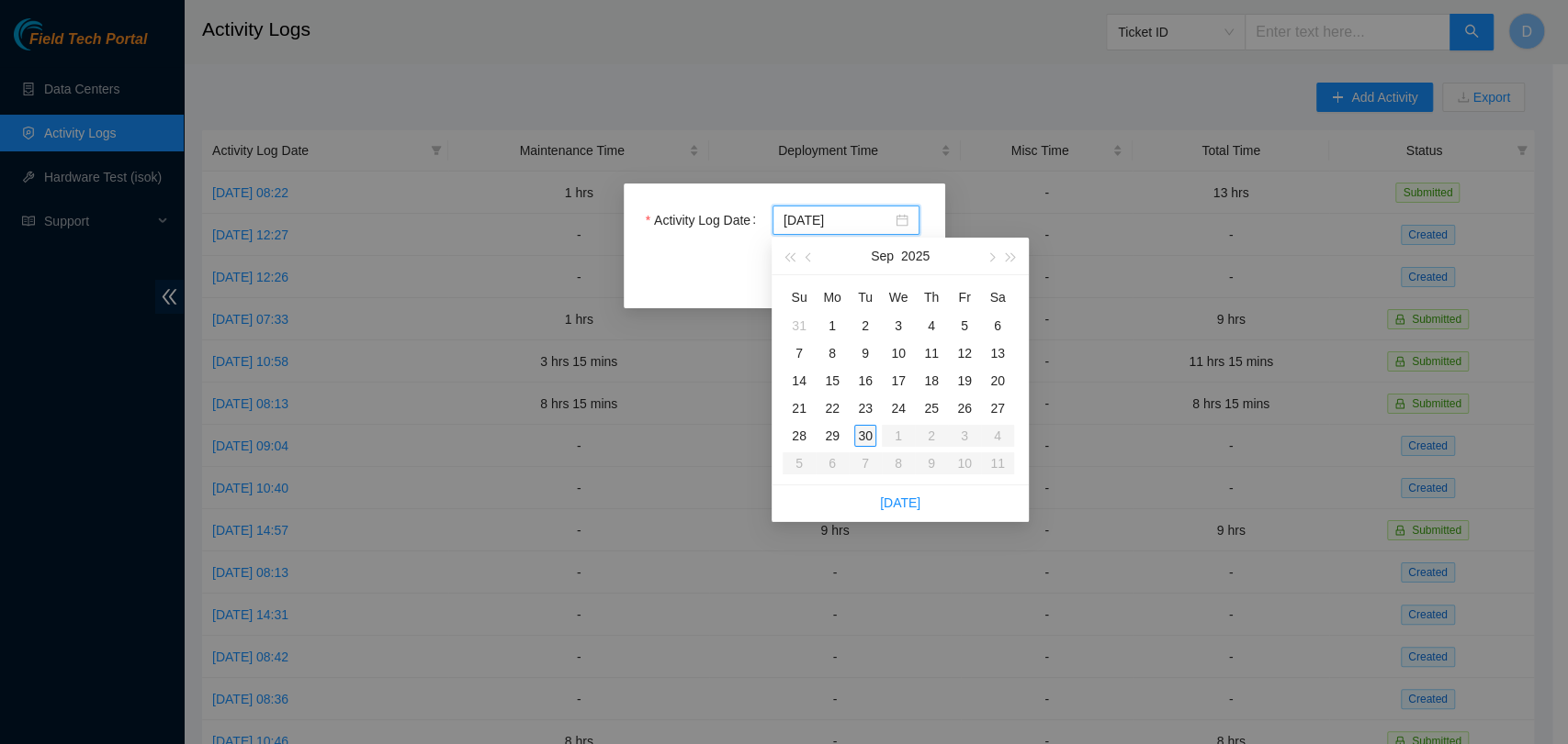
type input "[DATE]"
click at [868, 432] on div "30" at bounding box center [865, 436] width 22 height 22
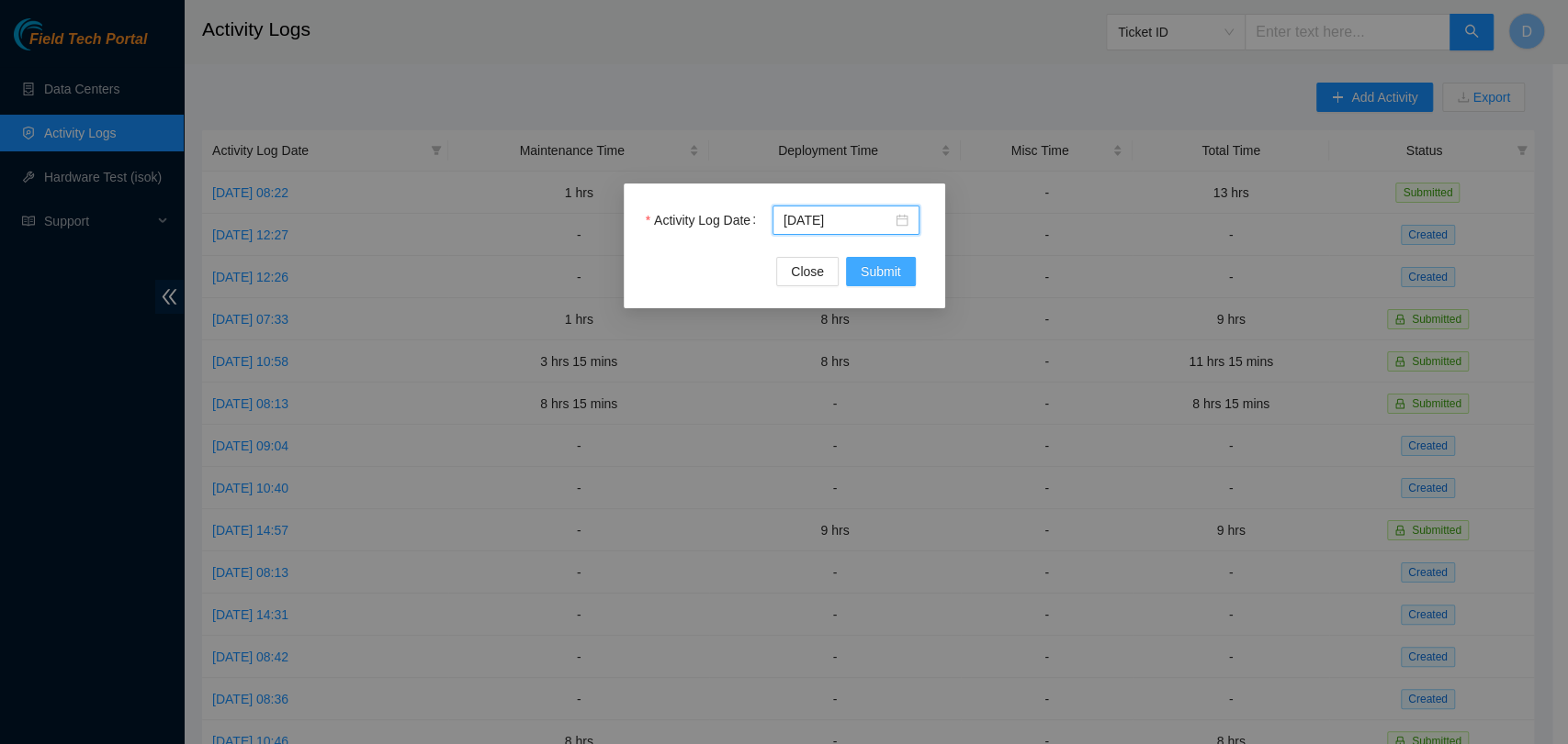
click at [896, 273] on span "Submit" at bounding box center [881, 271] width 40 height 20
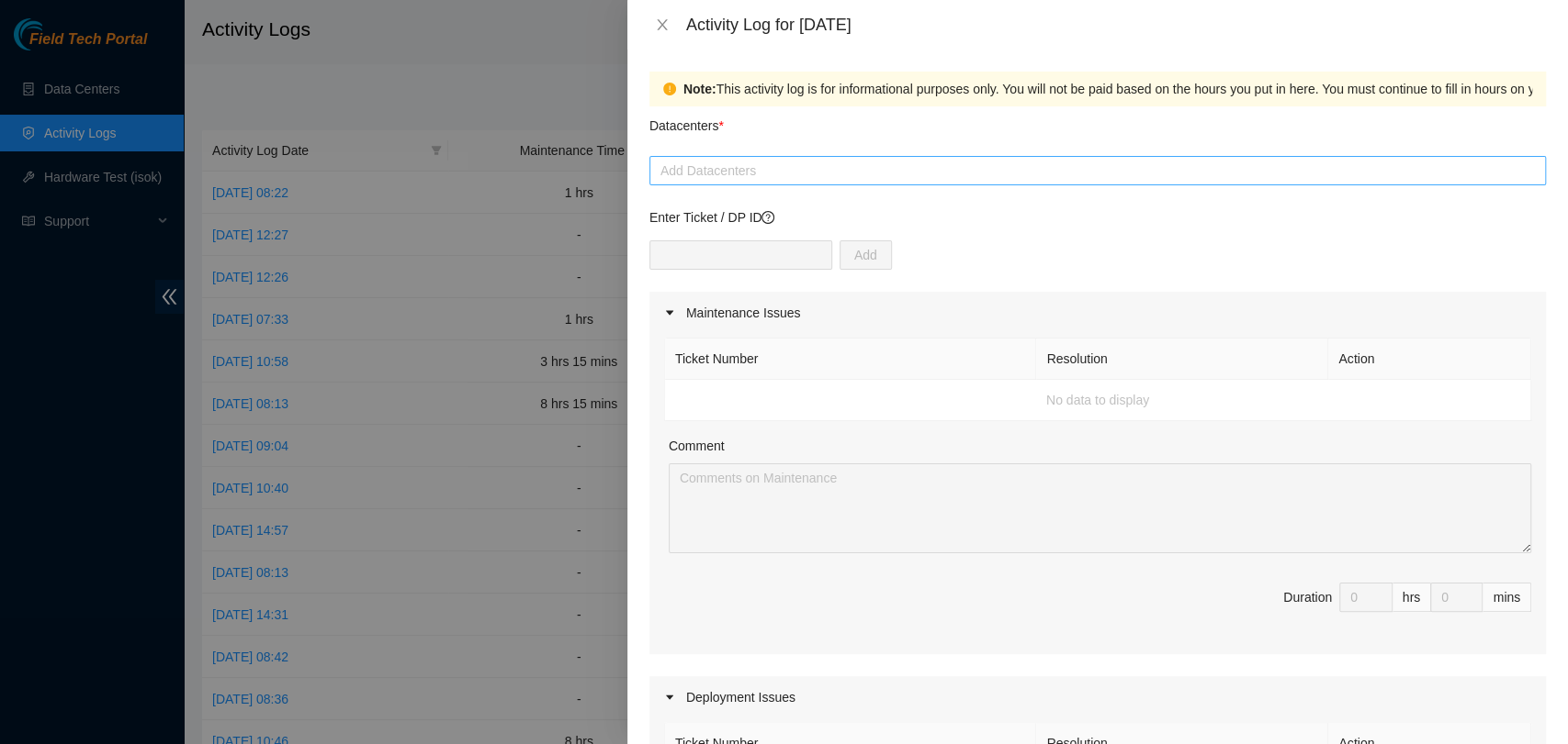
click at [831, 172] on div at bounding box center [1098, 171] width 887 height 22
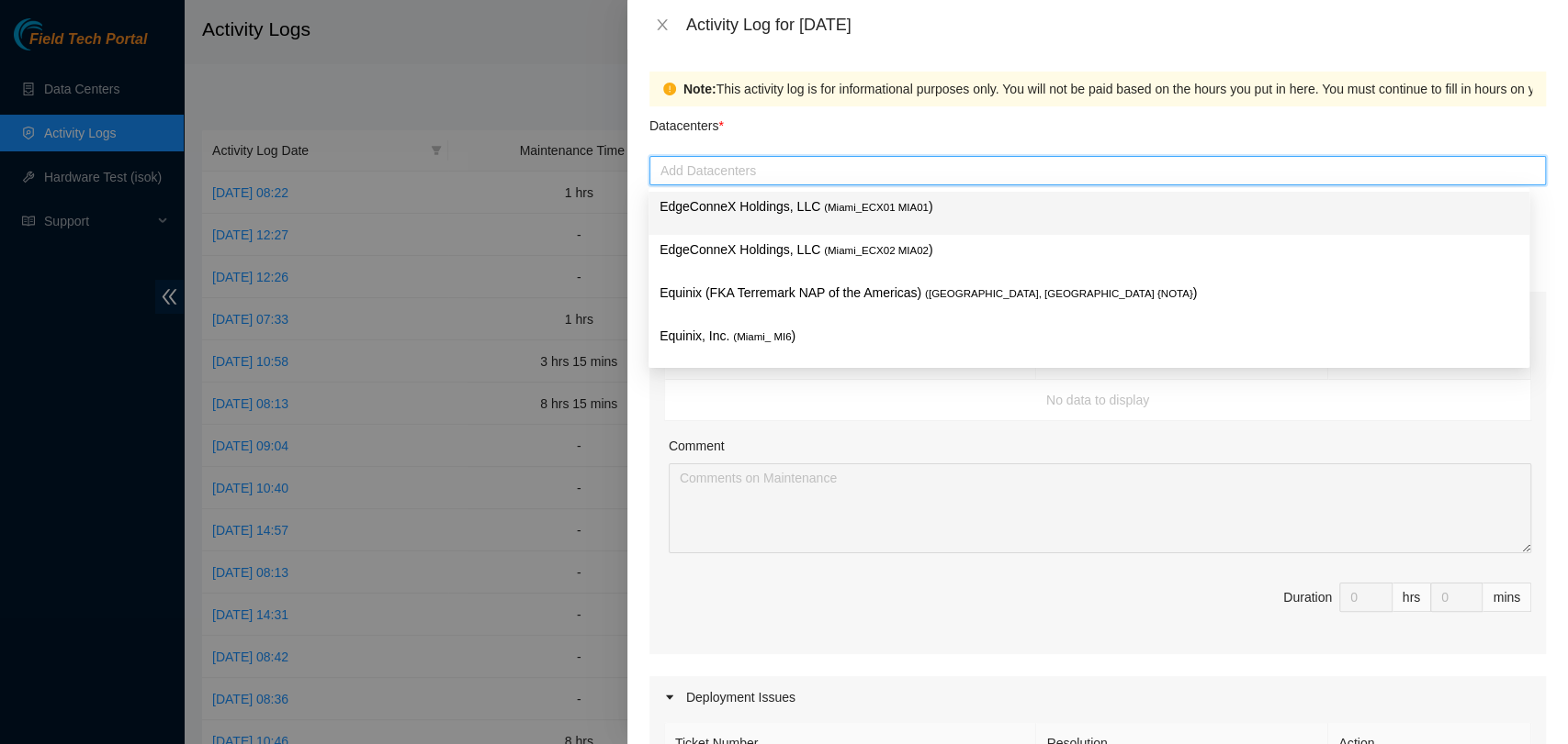
drag, startPoint x: 733, startPoint y: 155, endPoint x: 705, endPoint y: 155, distance: 28.0
click at [724, 151] on div "Datacenters *" at bounding box center [1098, 132] width 896 height 50
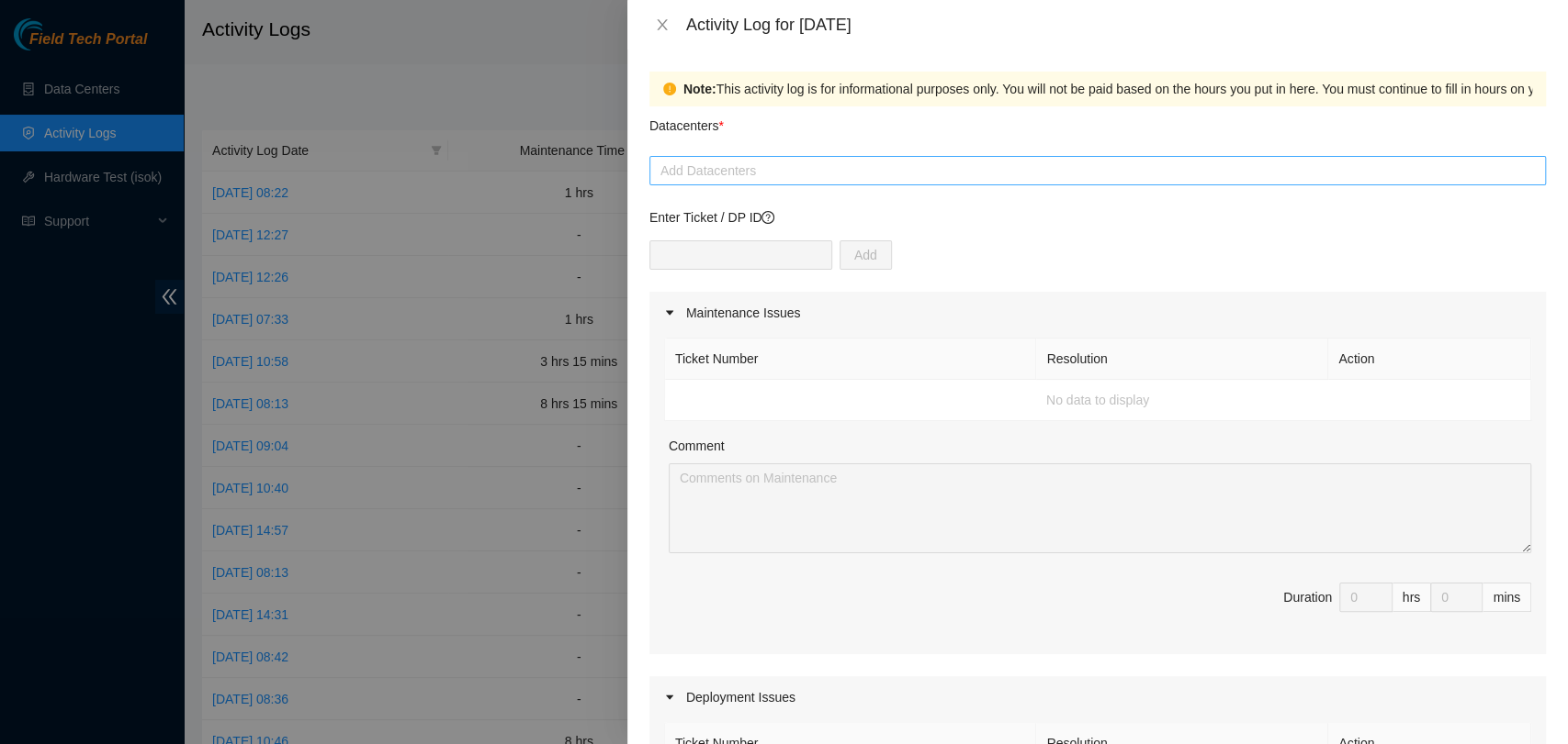
click at [708, 162] on div at bounding box center [1098, 171] width 887 height 22
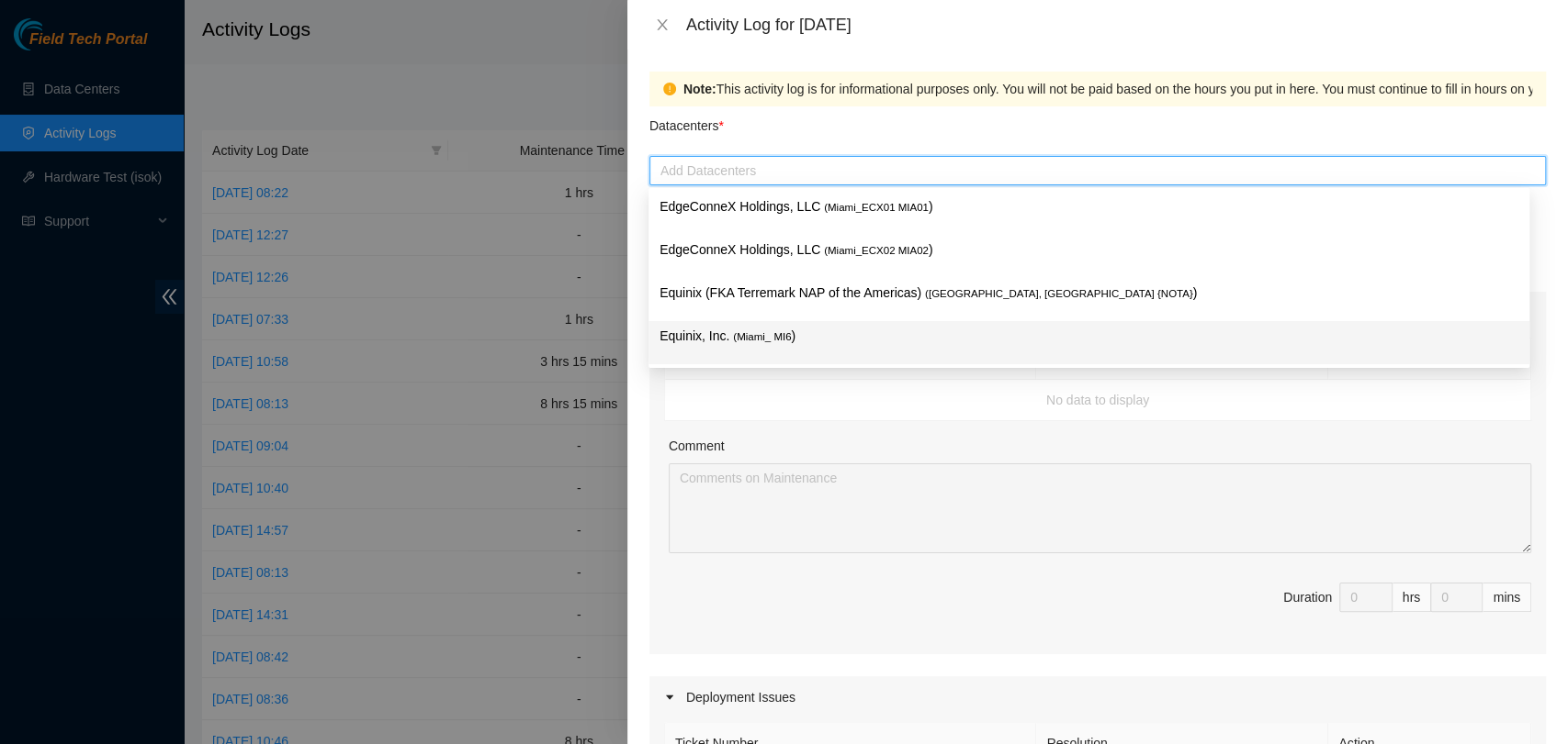
click at [862, 342] on p "Equinix, Inc. ( Miami_ MI6 )" at bounding box center [1089, 336] width 859 height 21
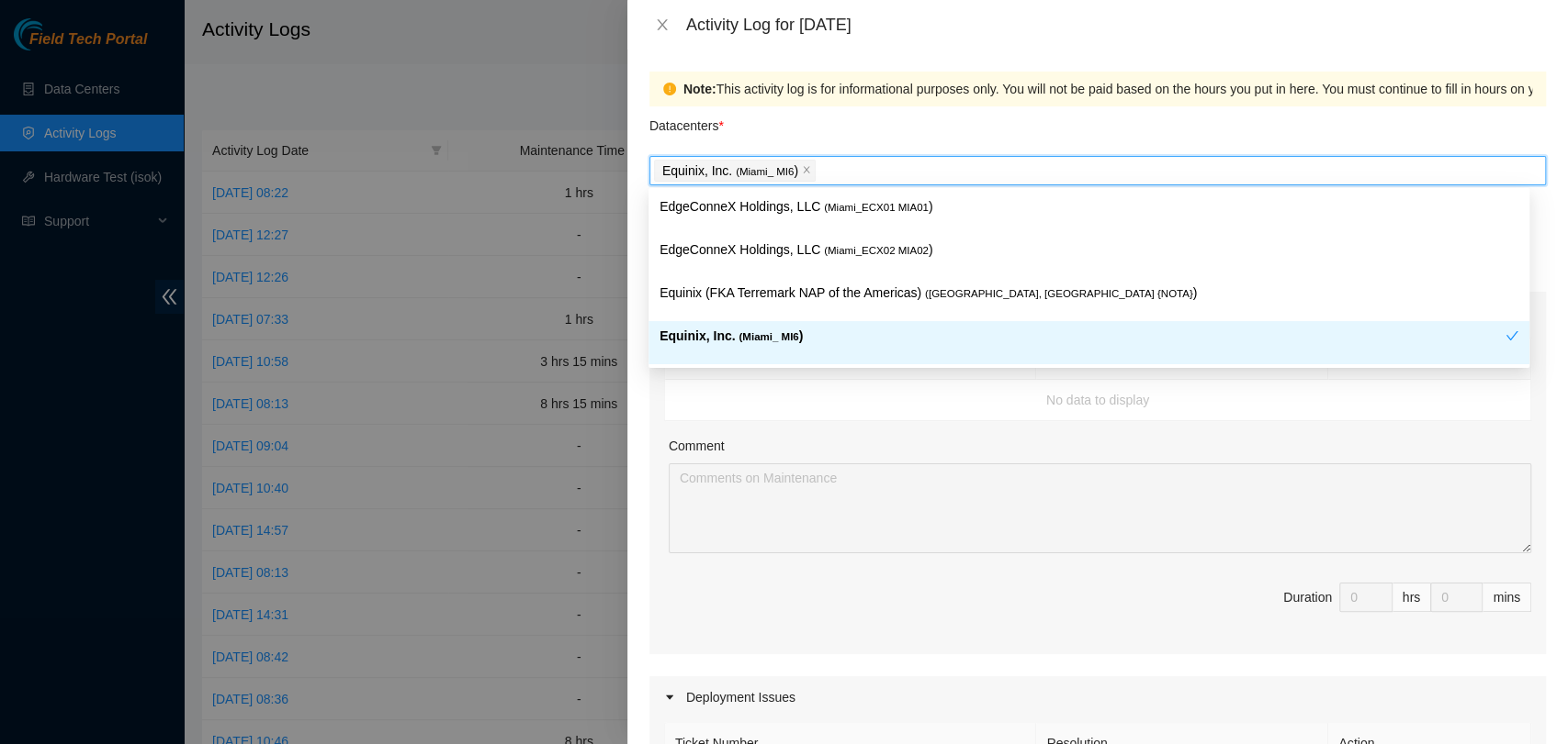
click at [829, 412] on td "No data to display" at bounding box center [1098, 400] width 866 height 41
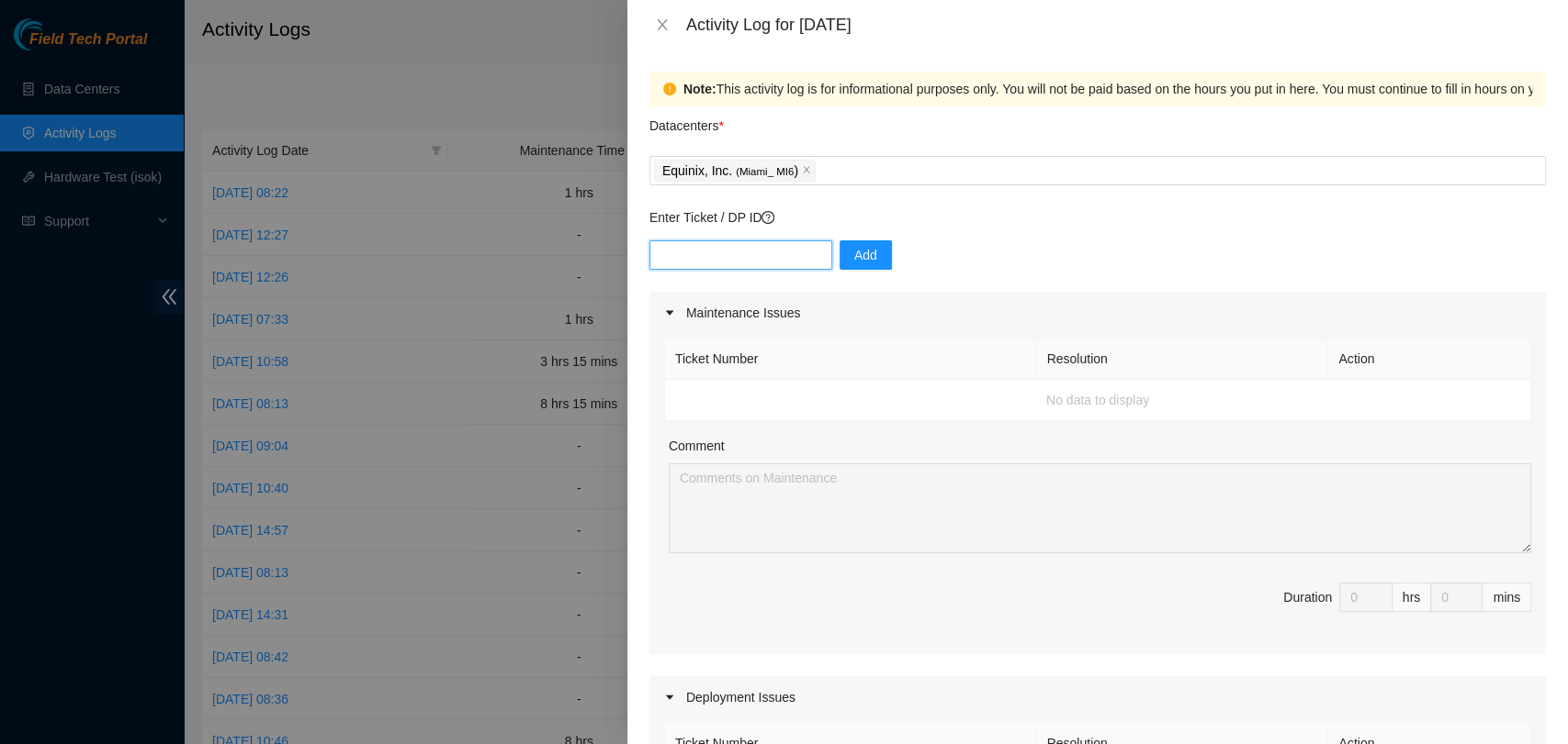
click at [670, 254] on input "text" at bounding box center [741, 255] width 183 height 29
click at [722, 254] on input "text" at bounding box center [741, 255] width 183 height 29
paste input "DP85107"
type input "DP85107"
click at [854, 251] on span "Add" at bounding box center [865, 255] width 23 height 20
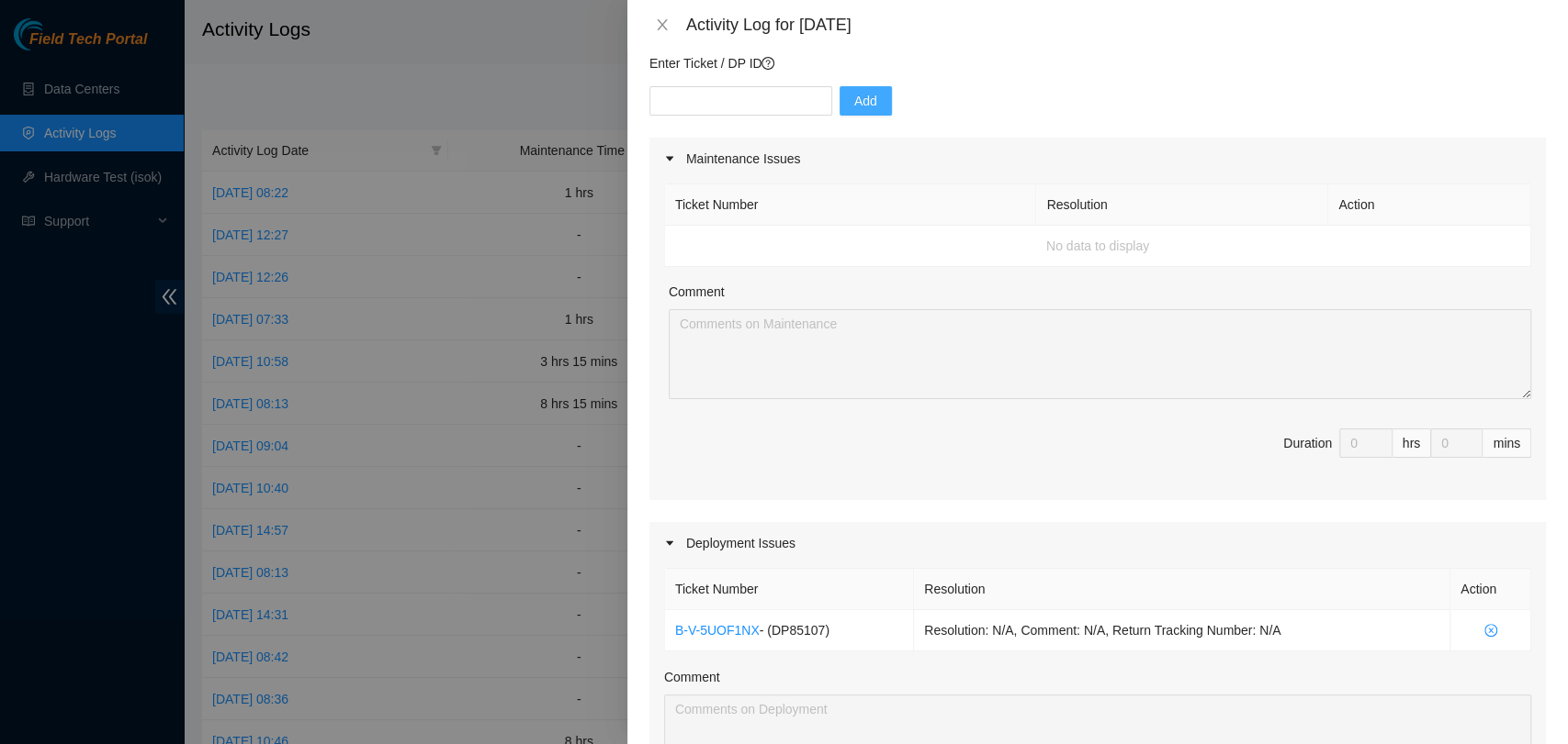
scroll to position [162, 0]
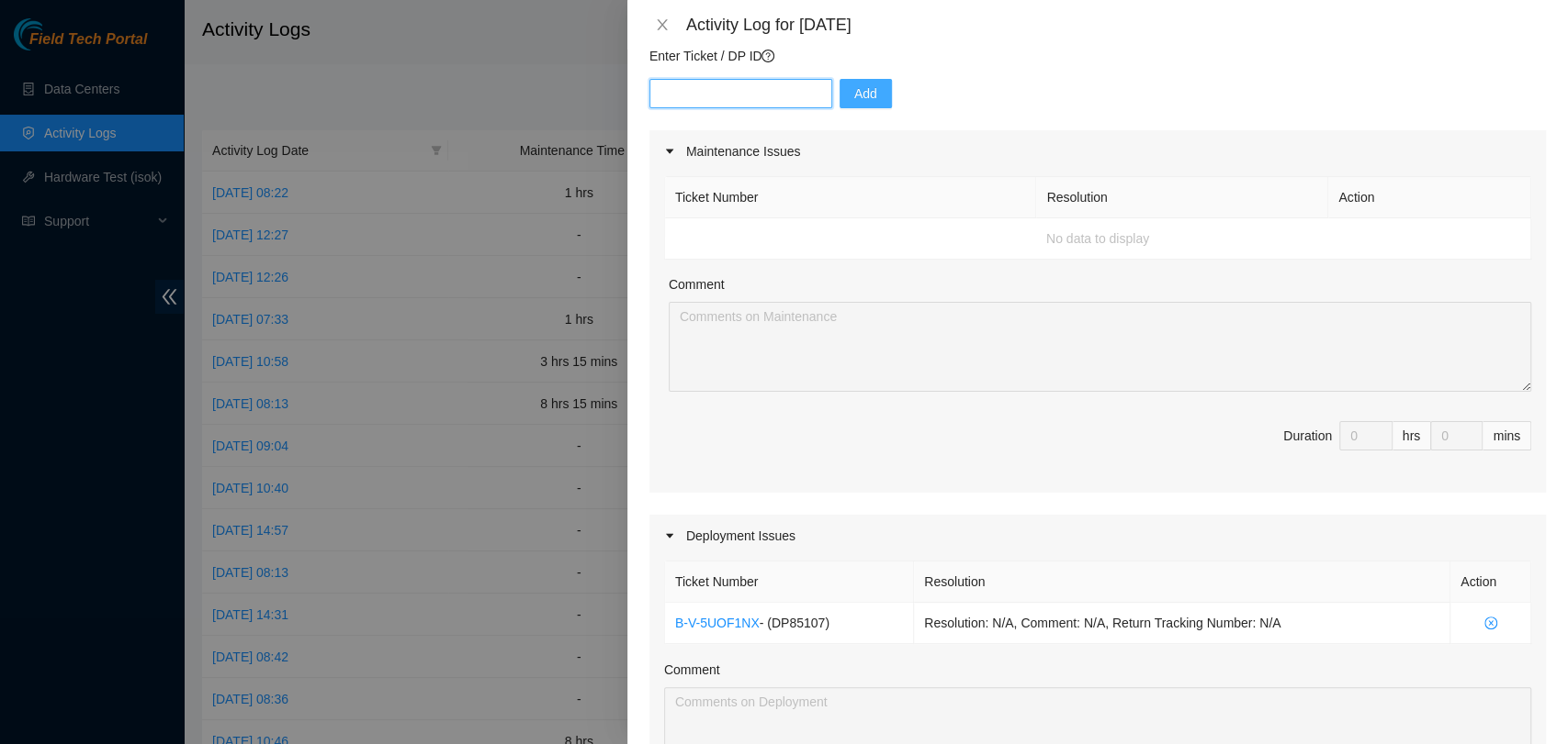
click at [689, 83] on input "text" at bounding box center [741, 94] width 183 height 29
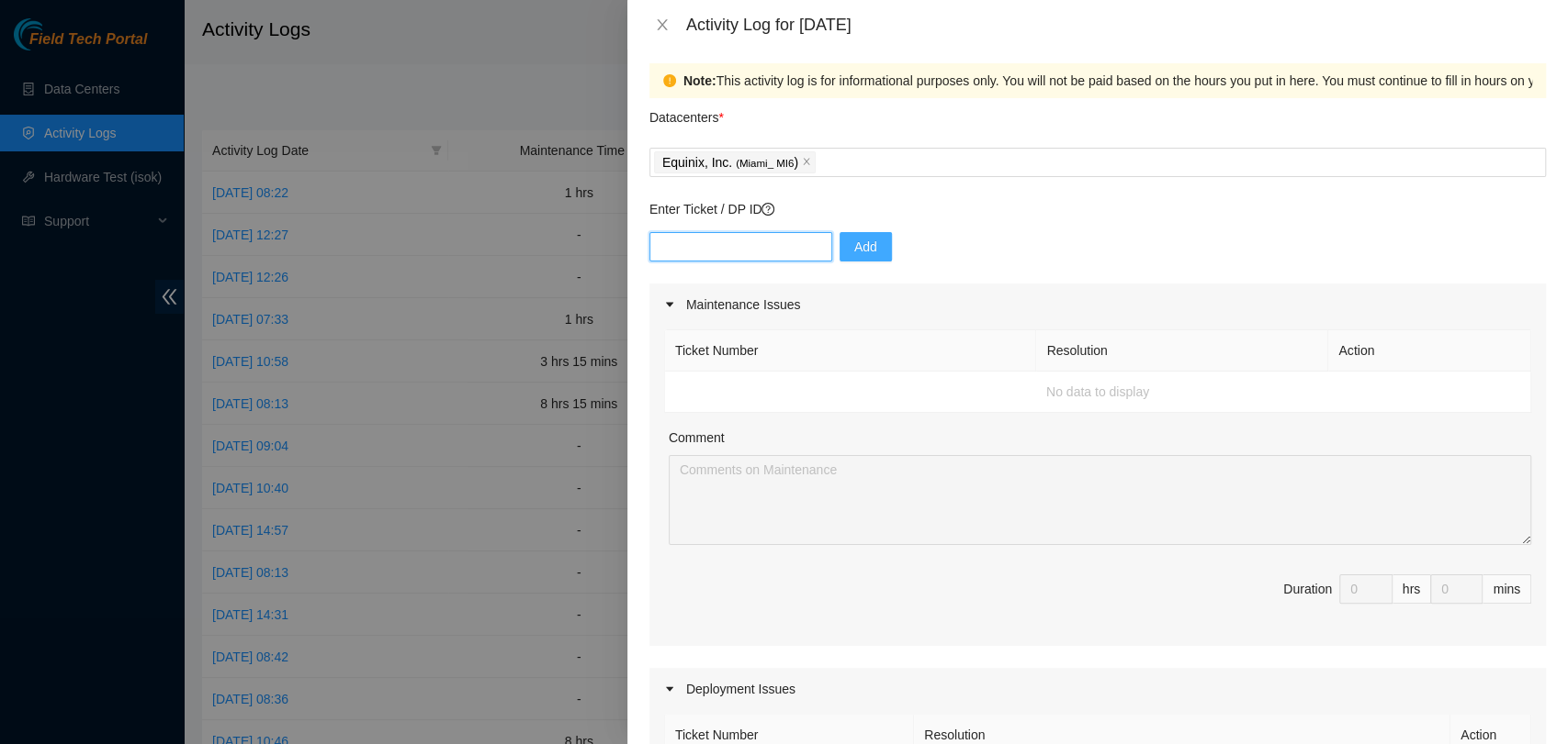
scroll to position [0, 0]
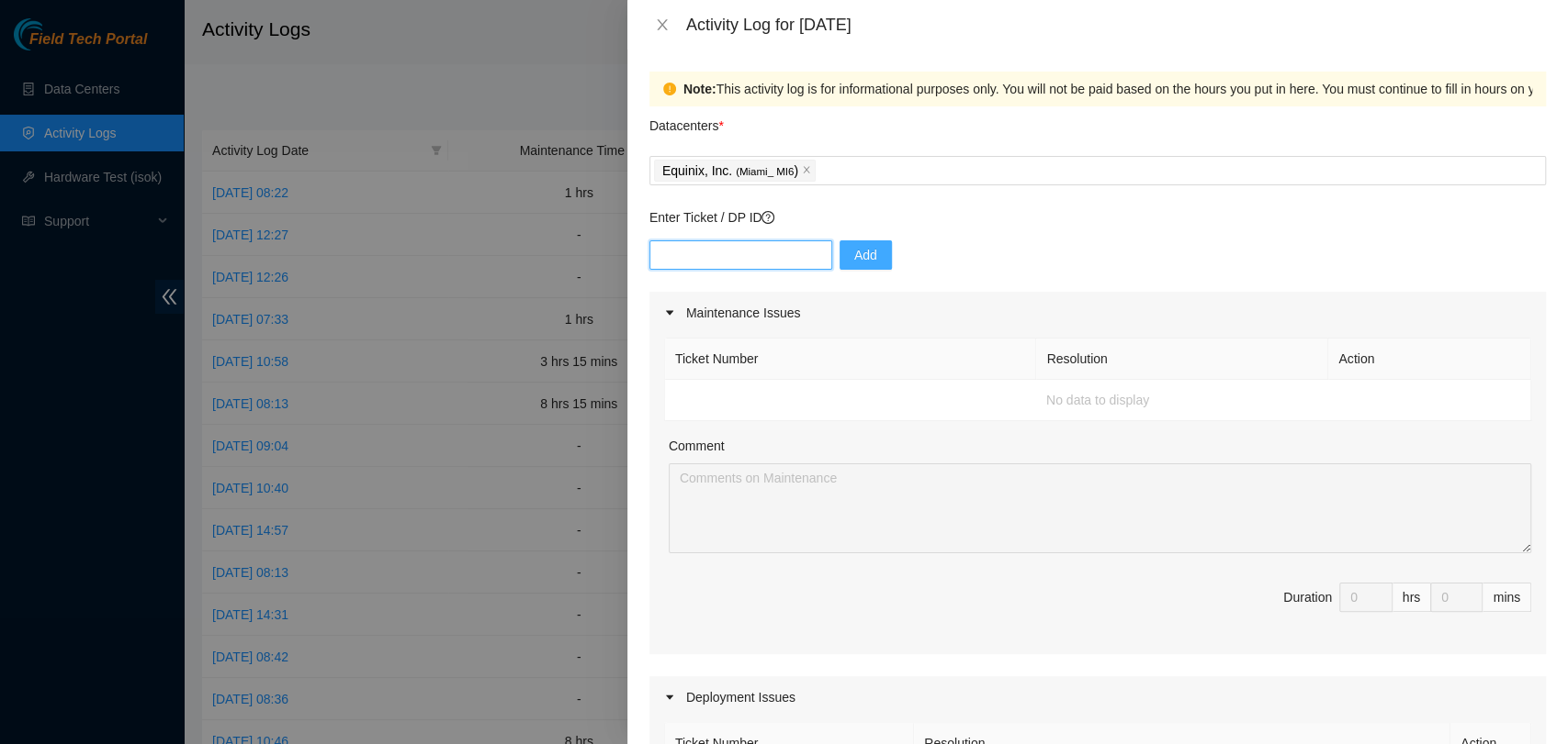
click at [775, 260] on input "text" at bounding box center [741, 255] width 183 height 29
paste input "DP85117"
type input "DP85117"
click at [854, 252] on span "Add" at bounding box center [865, 255] width 23 height 20
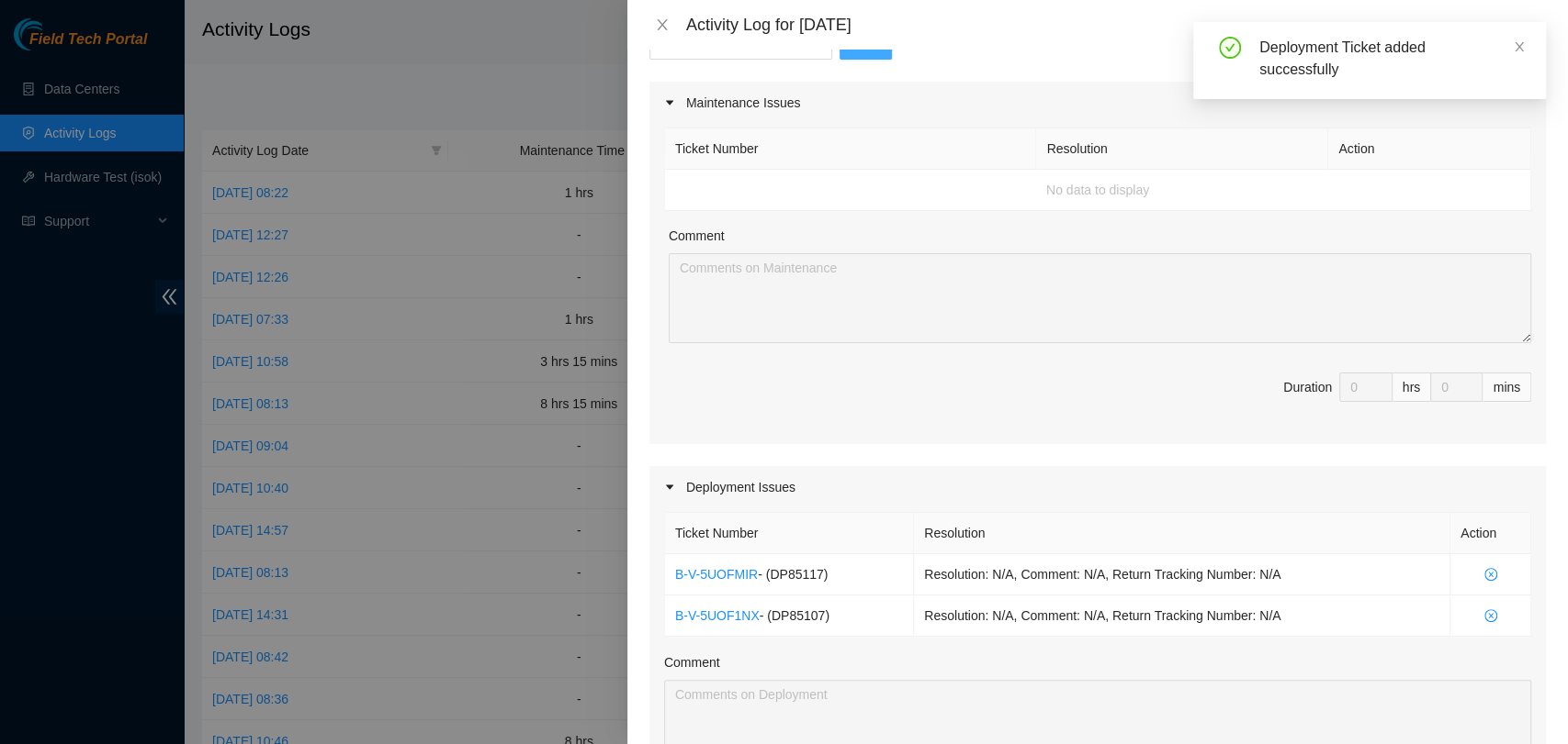
scroll to position [612, 0]
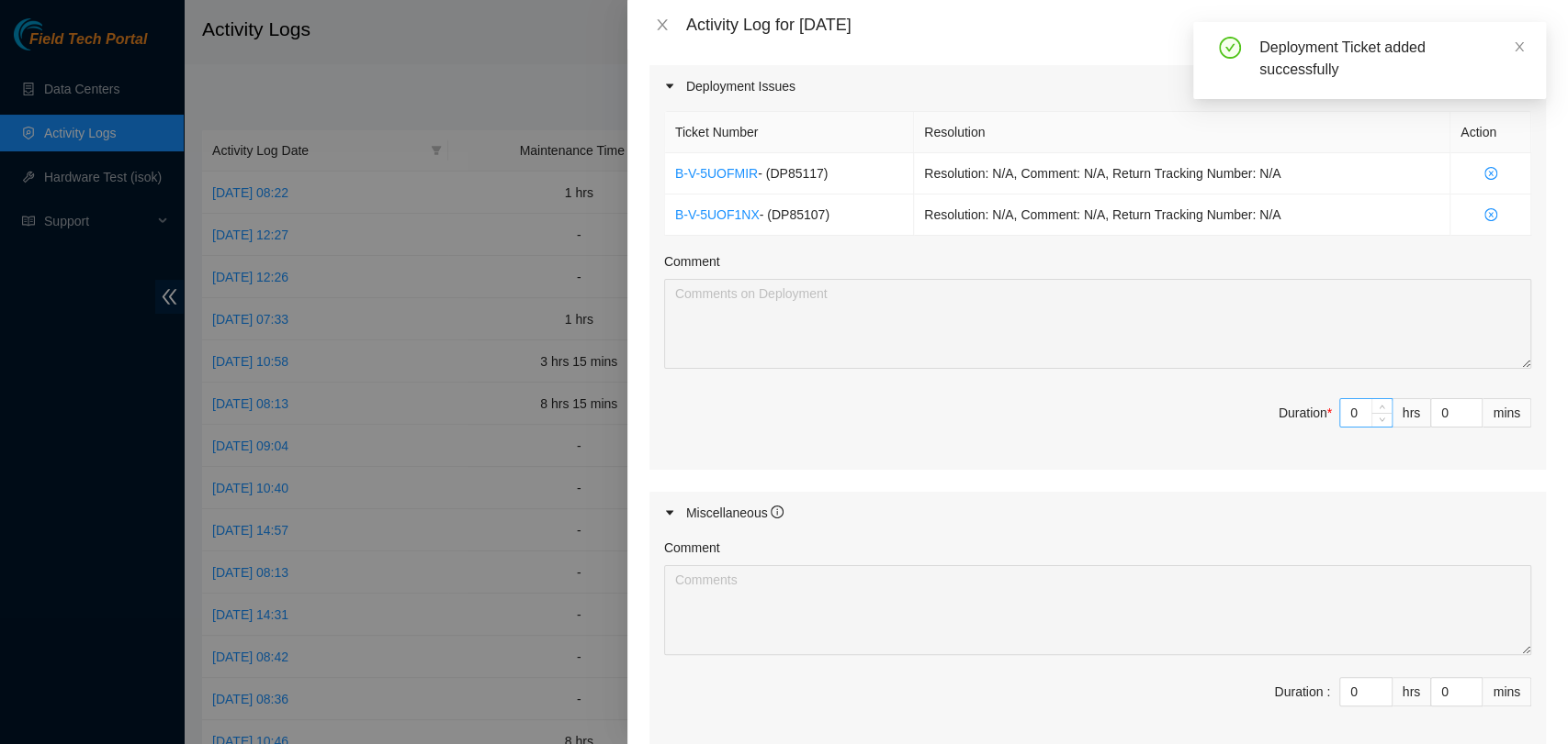
click at [1351, 418] on input "0" at bounding box center [1366, 413] width 52 height 28
type input "1"
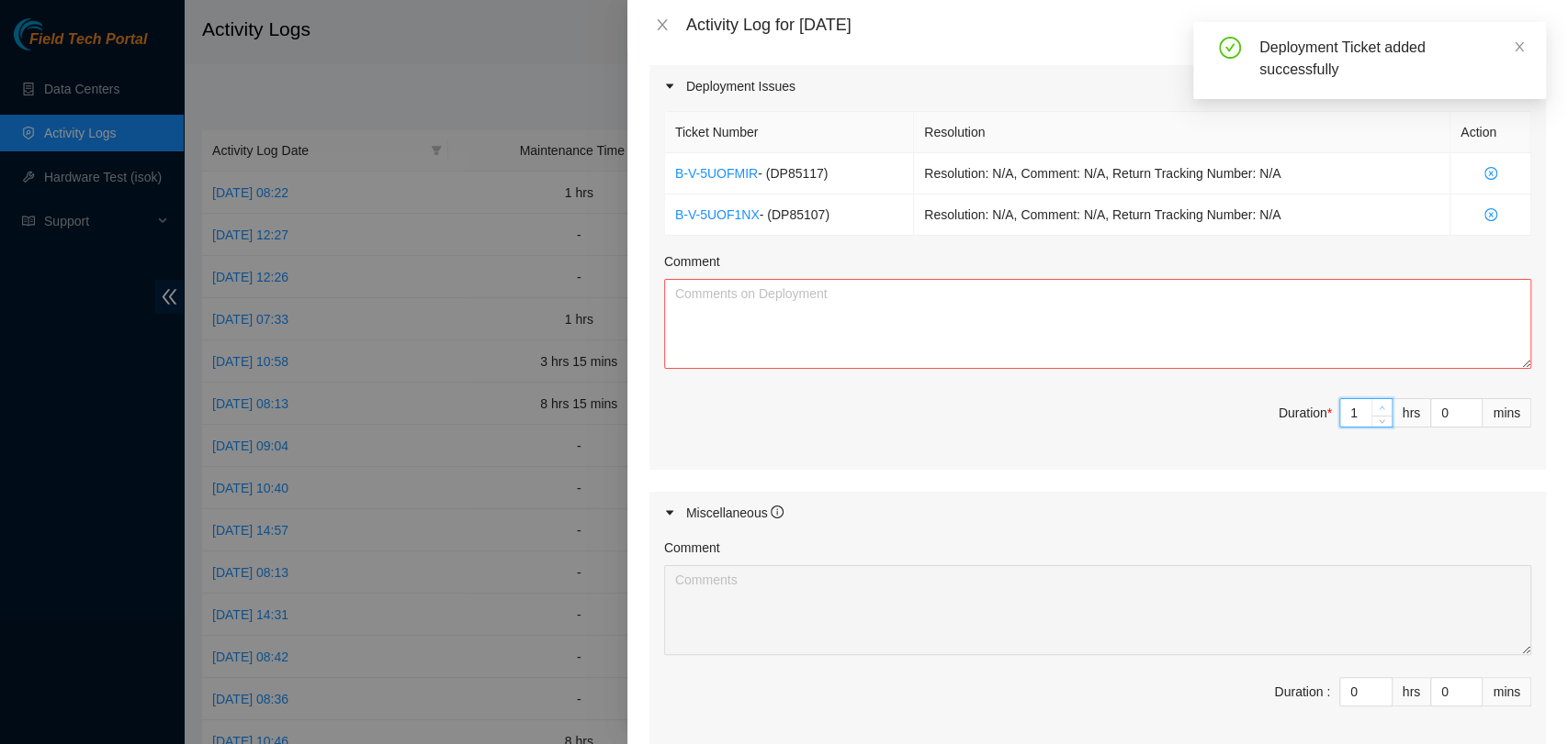
type input "12"
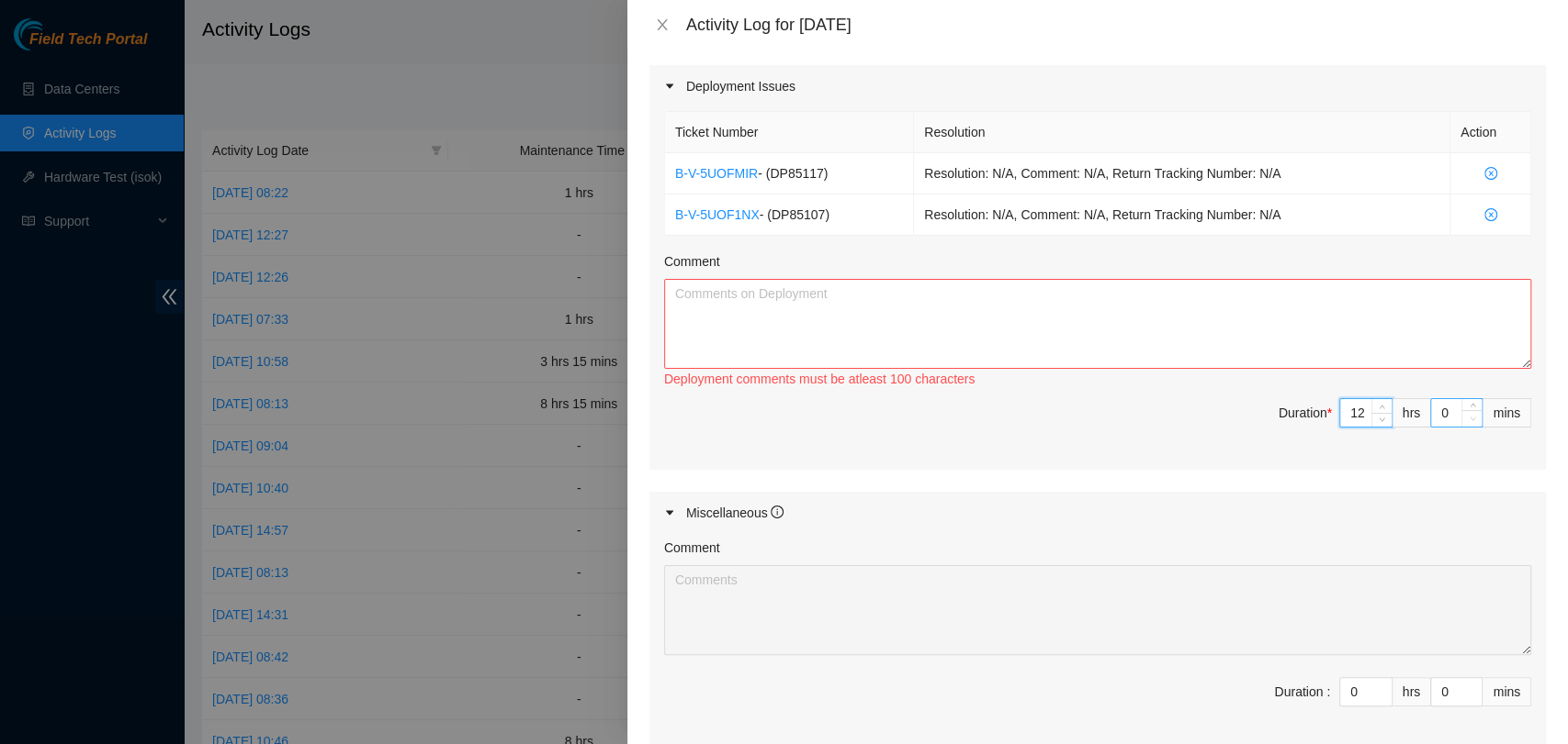
click at [1467, 420] on span "down" at bounding box center [1472, 418] width 11 height 11
type input "12"
click at [1441, 419] on input "0" at bounding box center [1456, 413] width 51 height 28
type input "3"
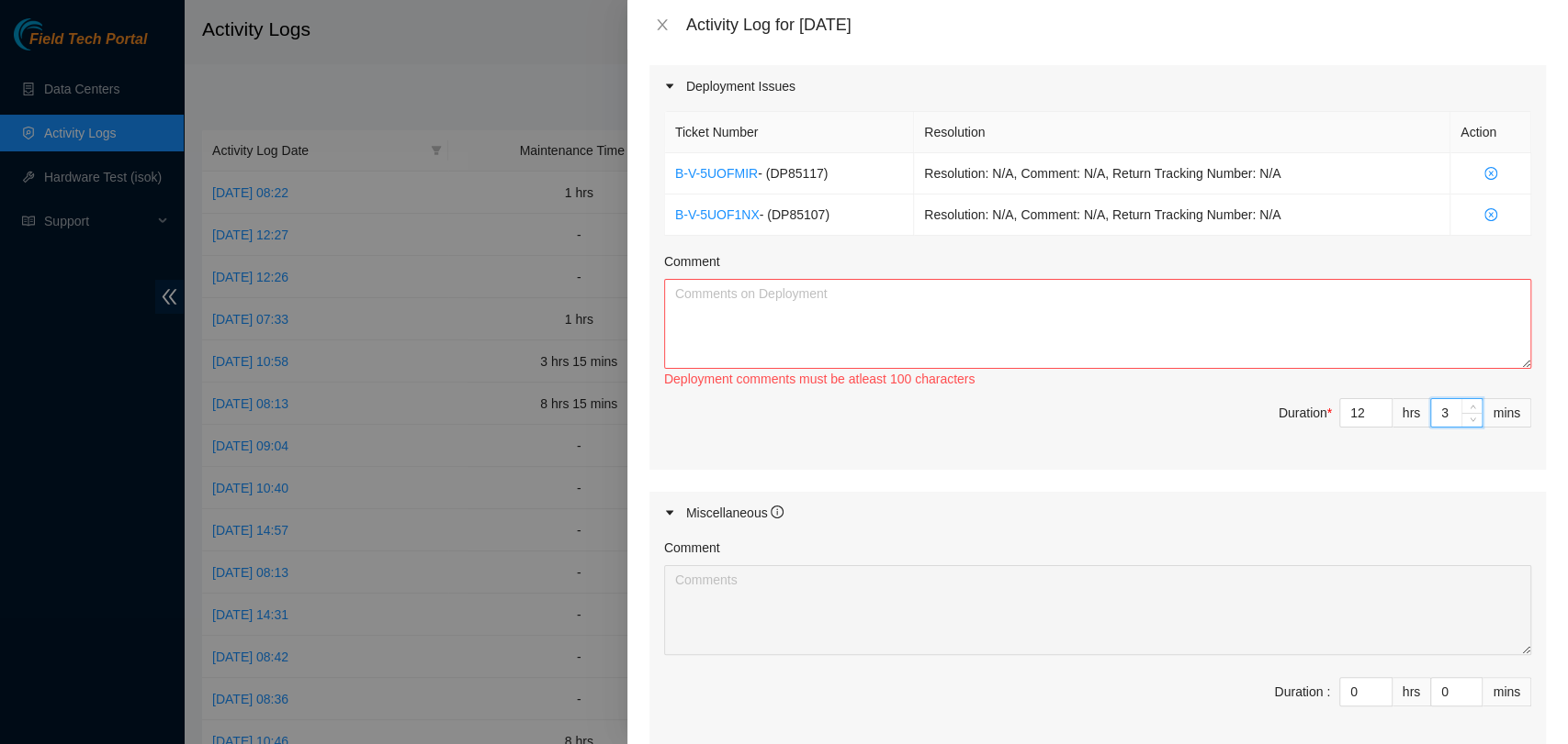
type input "30"
click at [895, 331] on textarea "Comment" at bounding box center [1098, 324] width 867 height 90
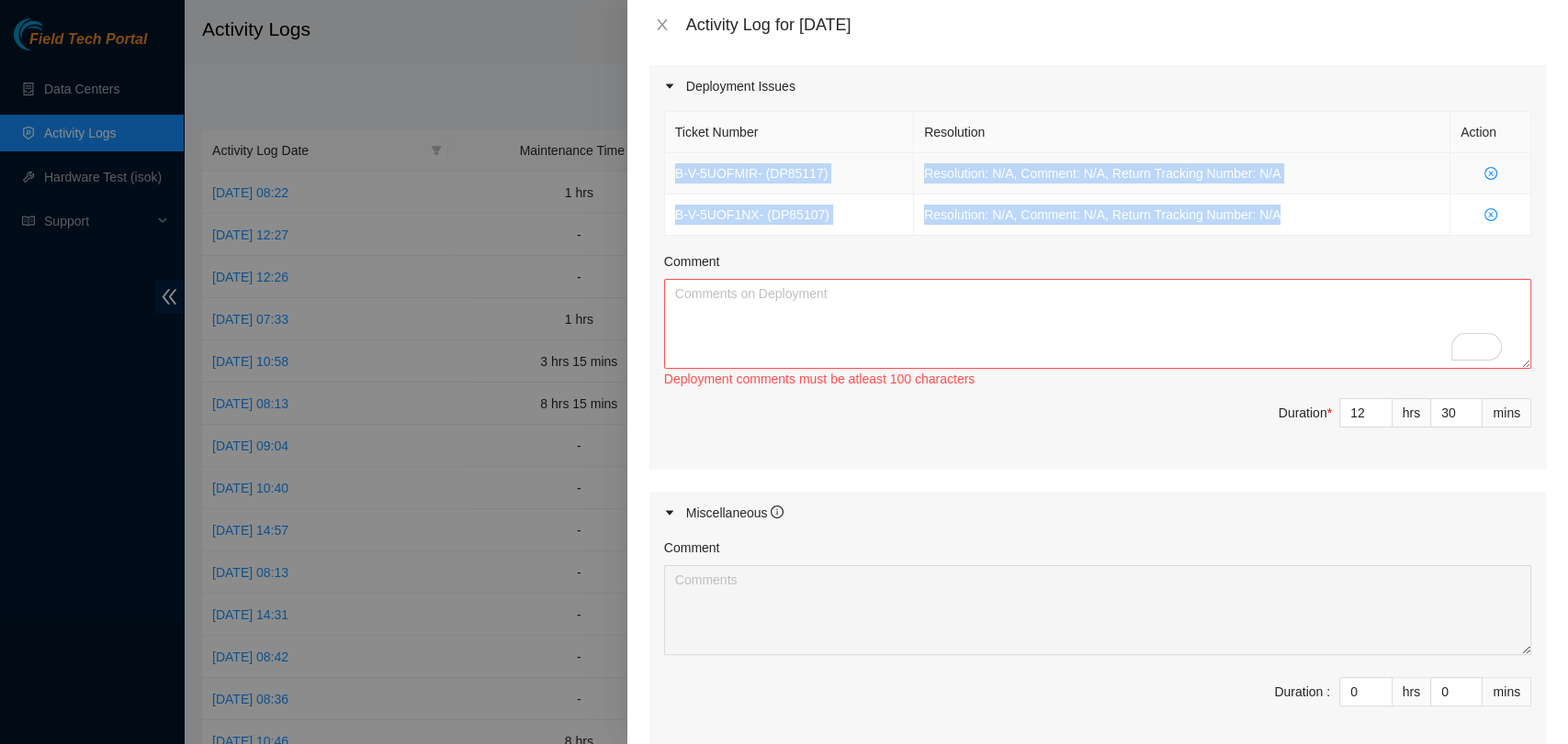
drag, startPoint x: 1330, startPoint y: 215, endPoint x: 670, endPoint y: 185, distance: 660.7
click at [670, 185] on tbody "B-V-5UOFMIR - ( DP85117 ) Resolution: N/A, Comment: N/A, Return Tracking Number…" at bounding box center [1098, 195] width 866 height 83
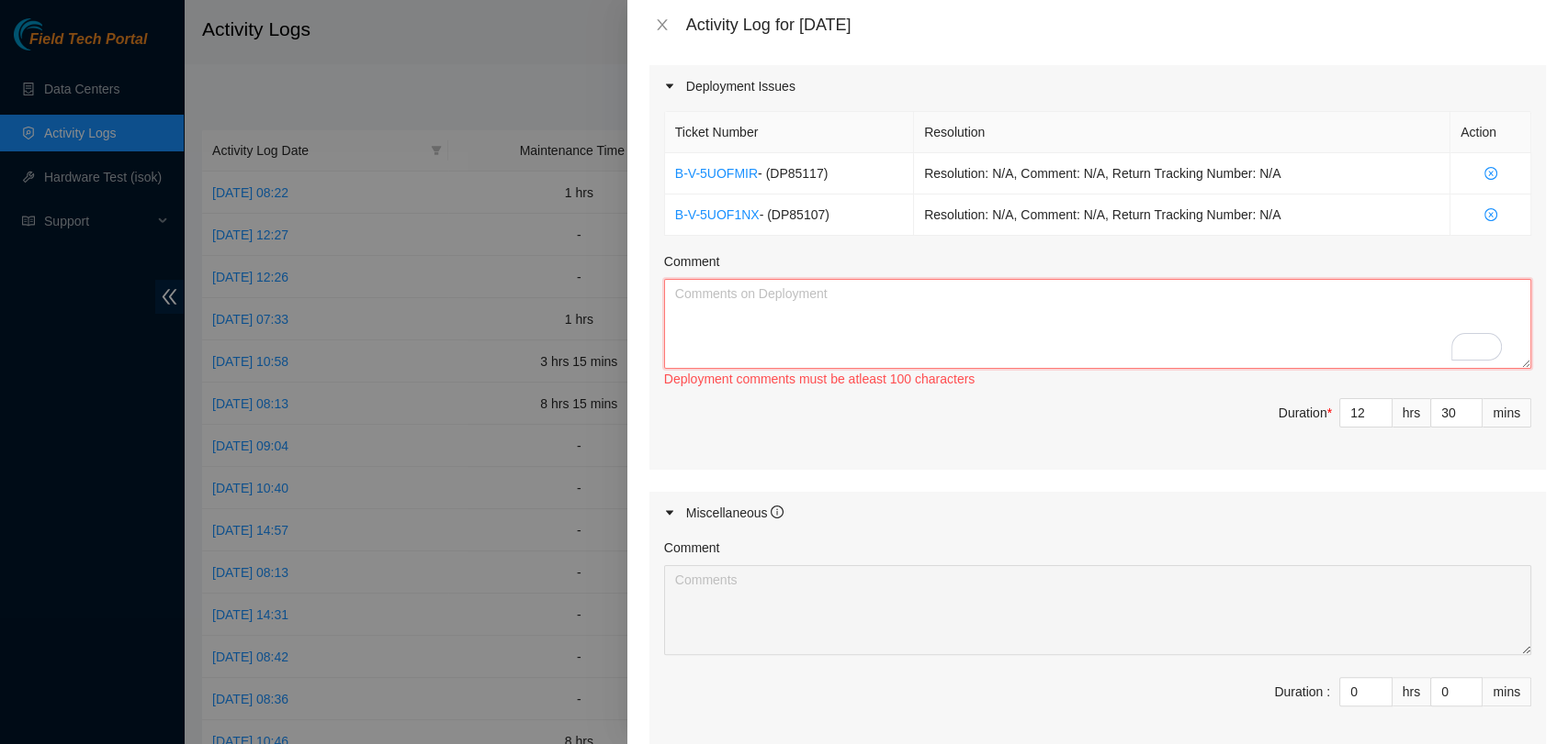
click at [902, 318] on textarea "Comment" at bounding box center [1098, 324] width 867 height 90
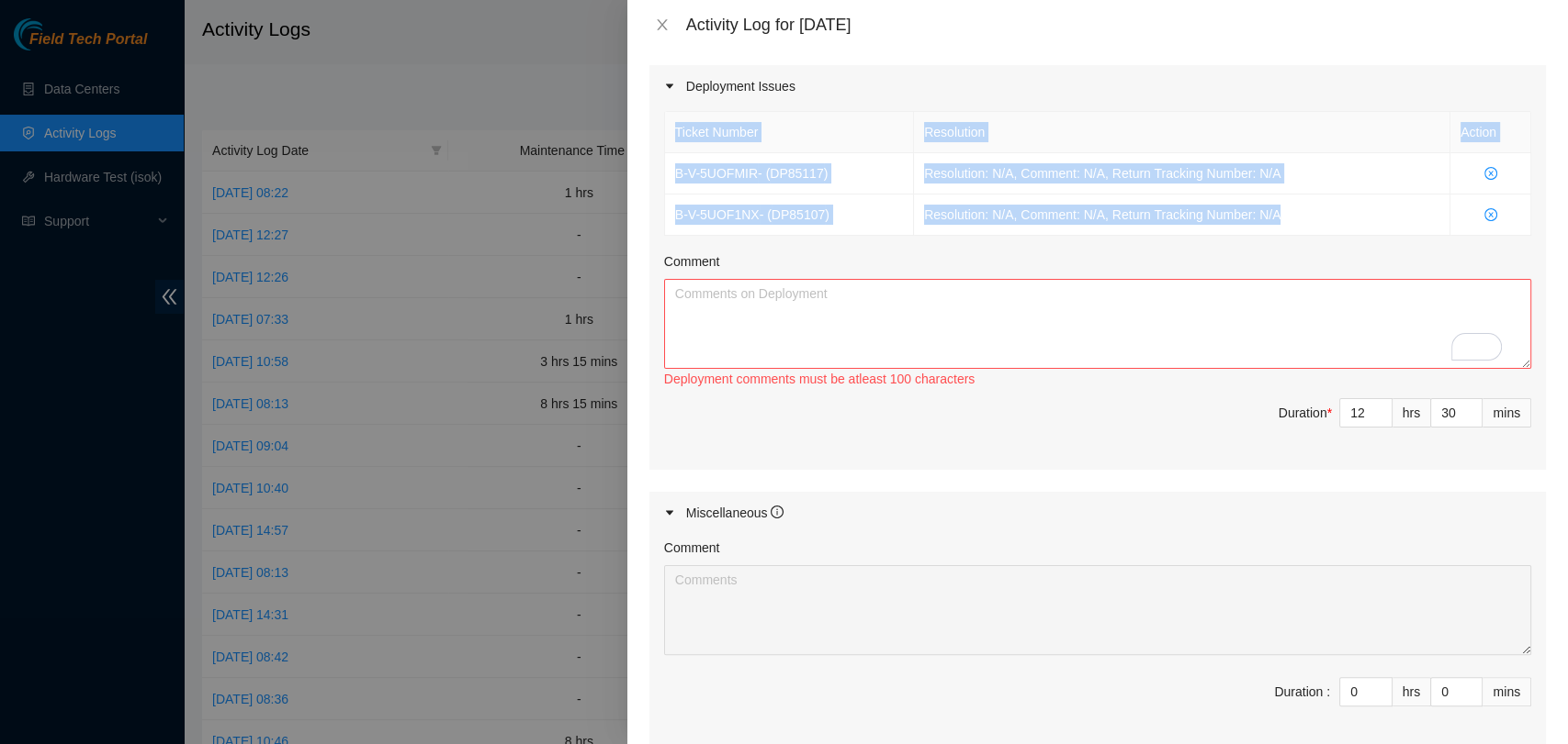
drag, startPoint x: 1285, startPoint y: 218, endPoint x: 662, endPoint y: 185, distance: 623.9
click at [662, 185] on div "Ticket Number Resolution Action B-V-5UOFMIR - ( DP85117 ) Resolution: N/A, Comm…" at bounding box center [1098, 288] width 896 height 361
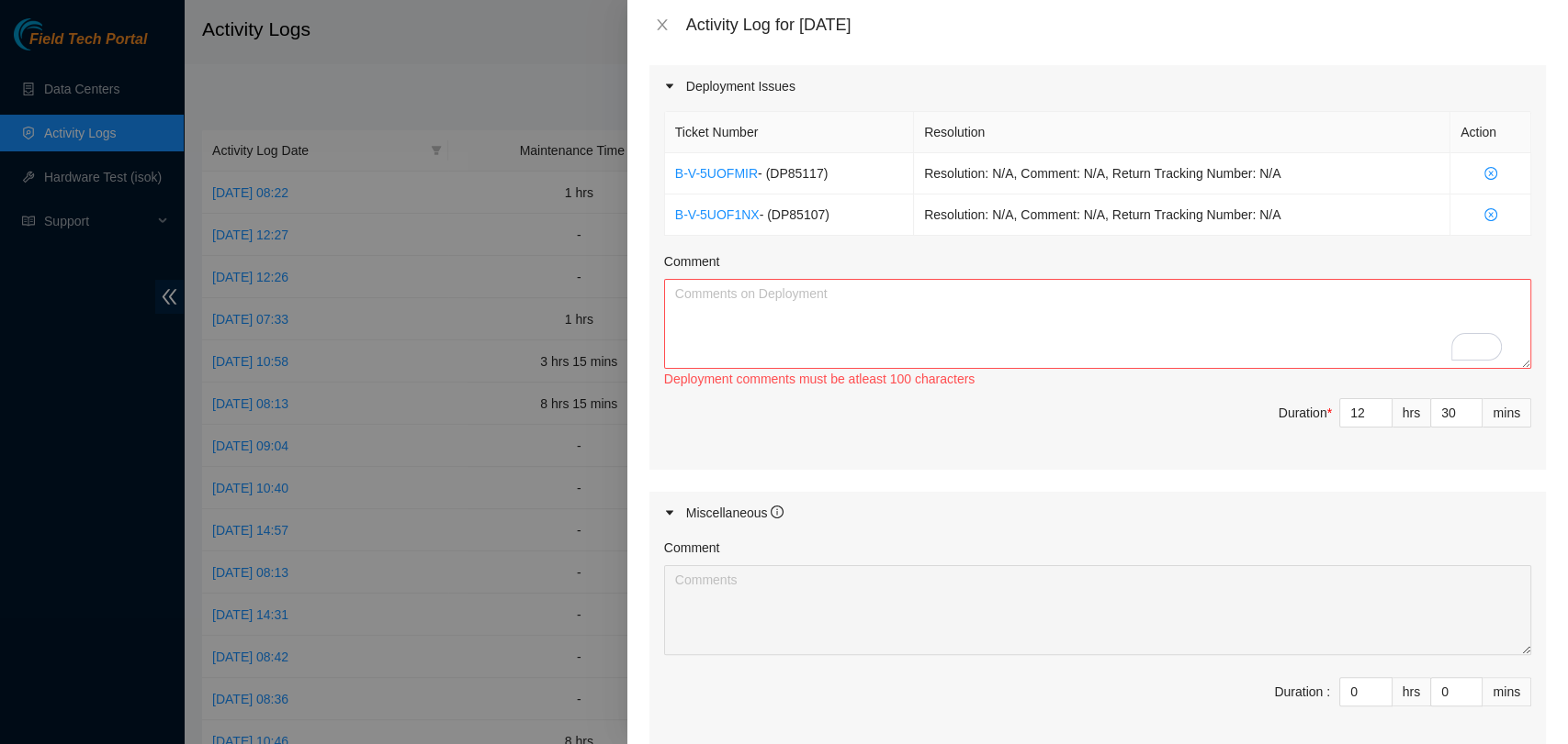
click at [809, 258] on div "Comment" at bounding box center [1098, 265] width 867 height 28
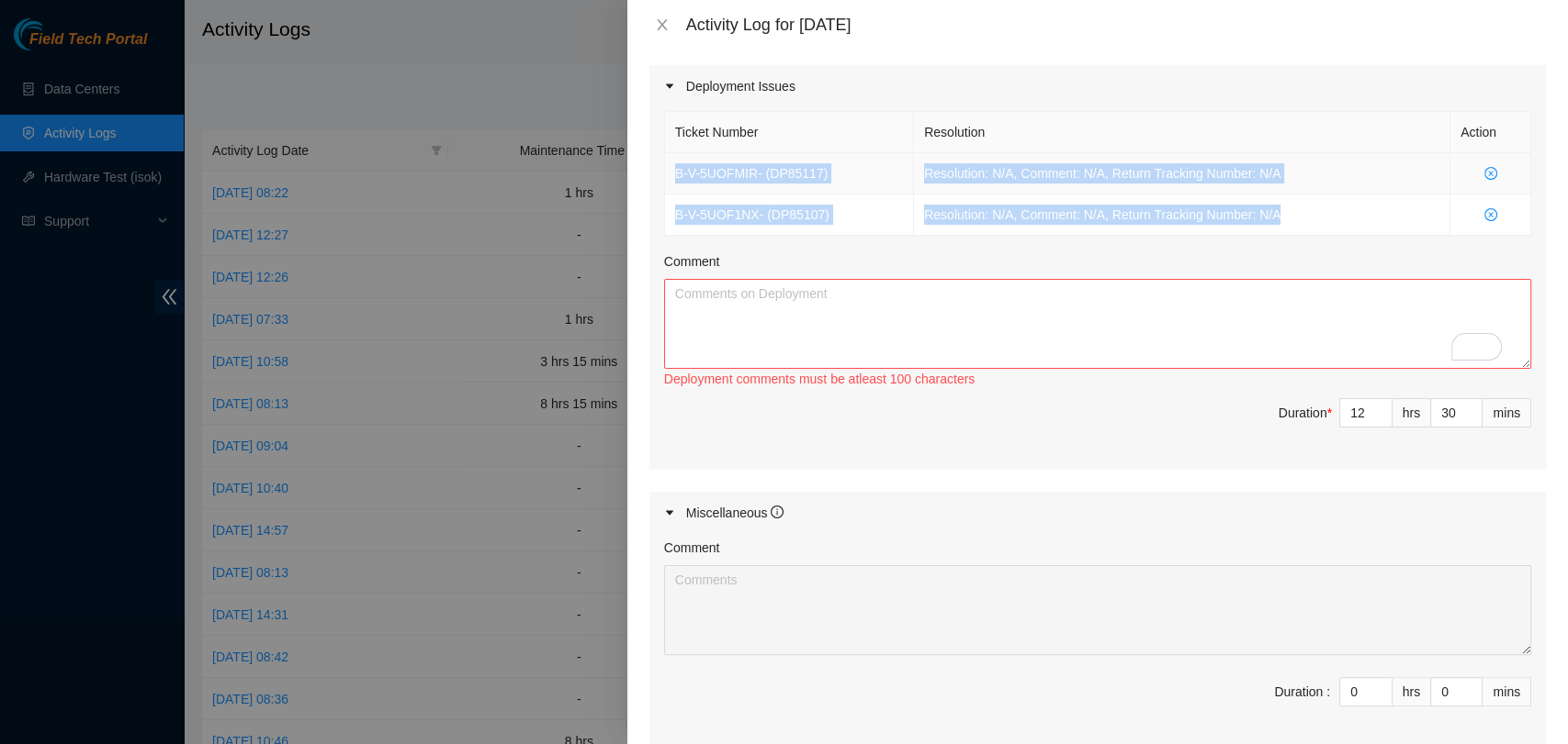
drag, startPoint x: 1315, startPoint y: 213, endPoint x: 666, endPoint y: 186, distance: 649.6
click at [666, 186] on tbody "B-V-5UOFMIR - ( DP85117 ) Resolution: N/A, Comment: N/A, Return Tracking Number…" at bounding box center [1098, 195] width 866 height 83
copy tbody "B-V-5UOFMIR - ( DP85117 ) Resolution: N/A, Comment: N/A, Return Tracking Number…"
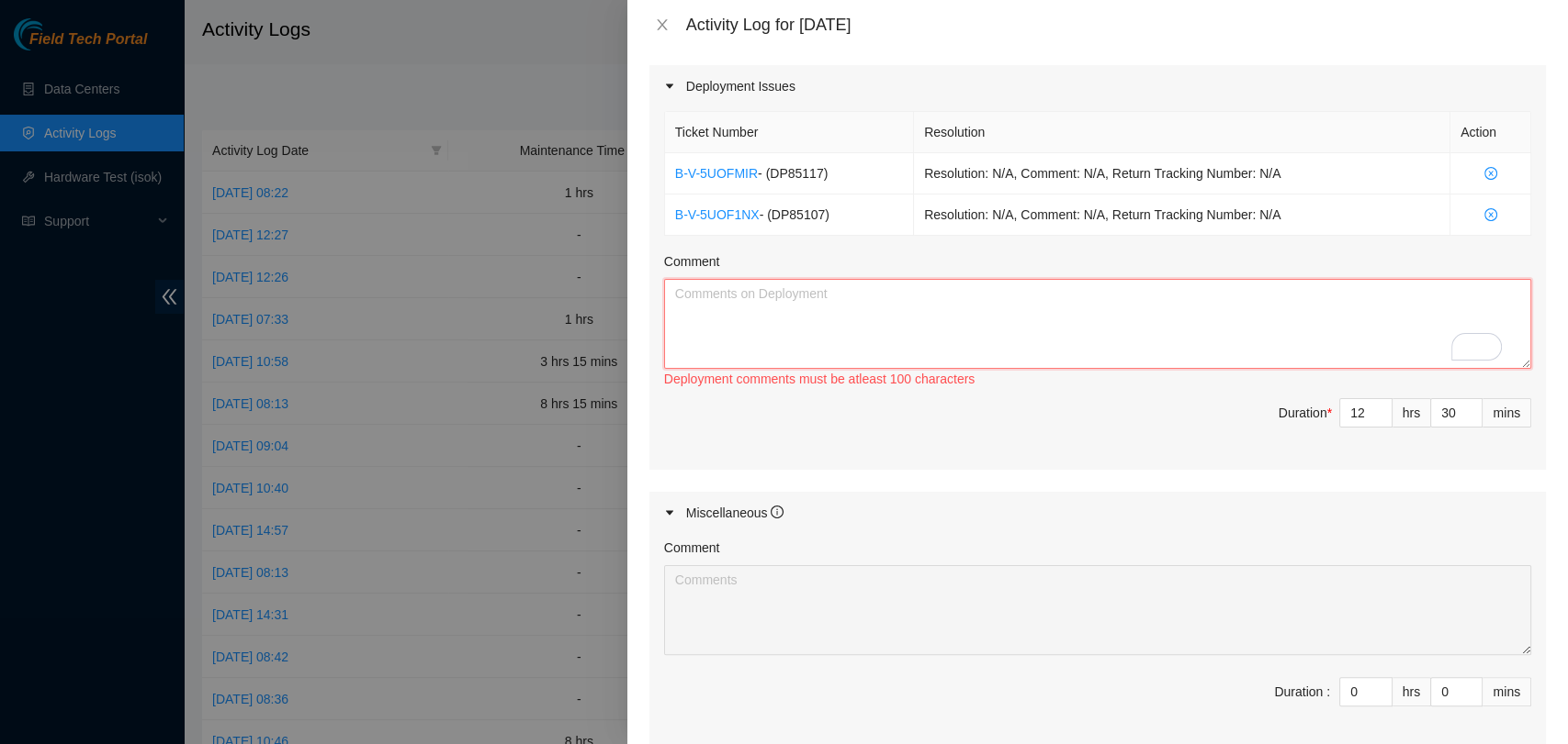
click at [870, 290] on textarea "Comment" at bounding box center [1098, 324] width 867 height 90
paste textarea "B-V-5UOFMIR - (DP85117) Resolution: N/A, Comment: N/A, Return Tracking Number: …"
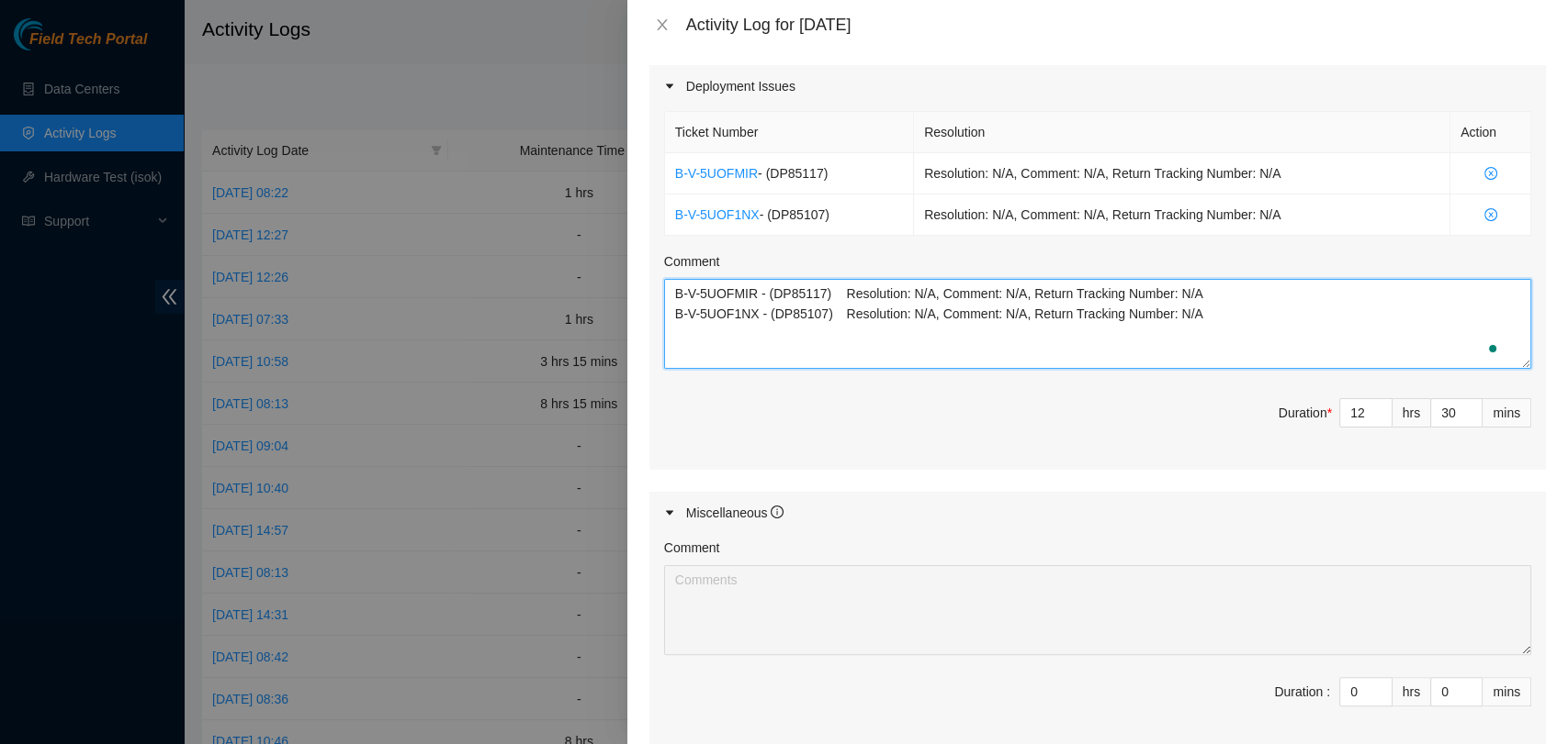
scroll to position [0, 0]
click at [874, 350] on textarea "B-V-5UOFMIR - (DP85117) Resolution: N/A, Comment: N/A, Return Tracking Number: …" at bounding box center [1098, 324] width 867 height 90
click at [878, 354] on textarea "B-V-5UOFMIR - (DP85117) Resolution: N/A, Comment: N/A, Return Tracking Number: …" at bounding box center [1098, 324] width 867 height 90
click at [886, 352] on textarea "B-V-5UOFMIR - (DP85117) Resolution: N/A, Comment: N/A, Return Tracking Number: …" at bounding box center [1098, 324] width 867 height 90
click at [1049, 355] on textarea "B-V-5UOFMIR - (DP85117) Resolution: N/A, Comment: N/A, Return Tracking Number: …" at bounding box center [1098, 324] width 867 height 90
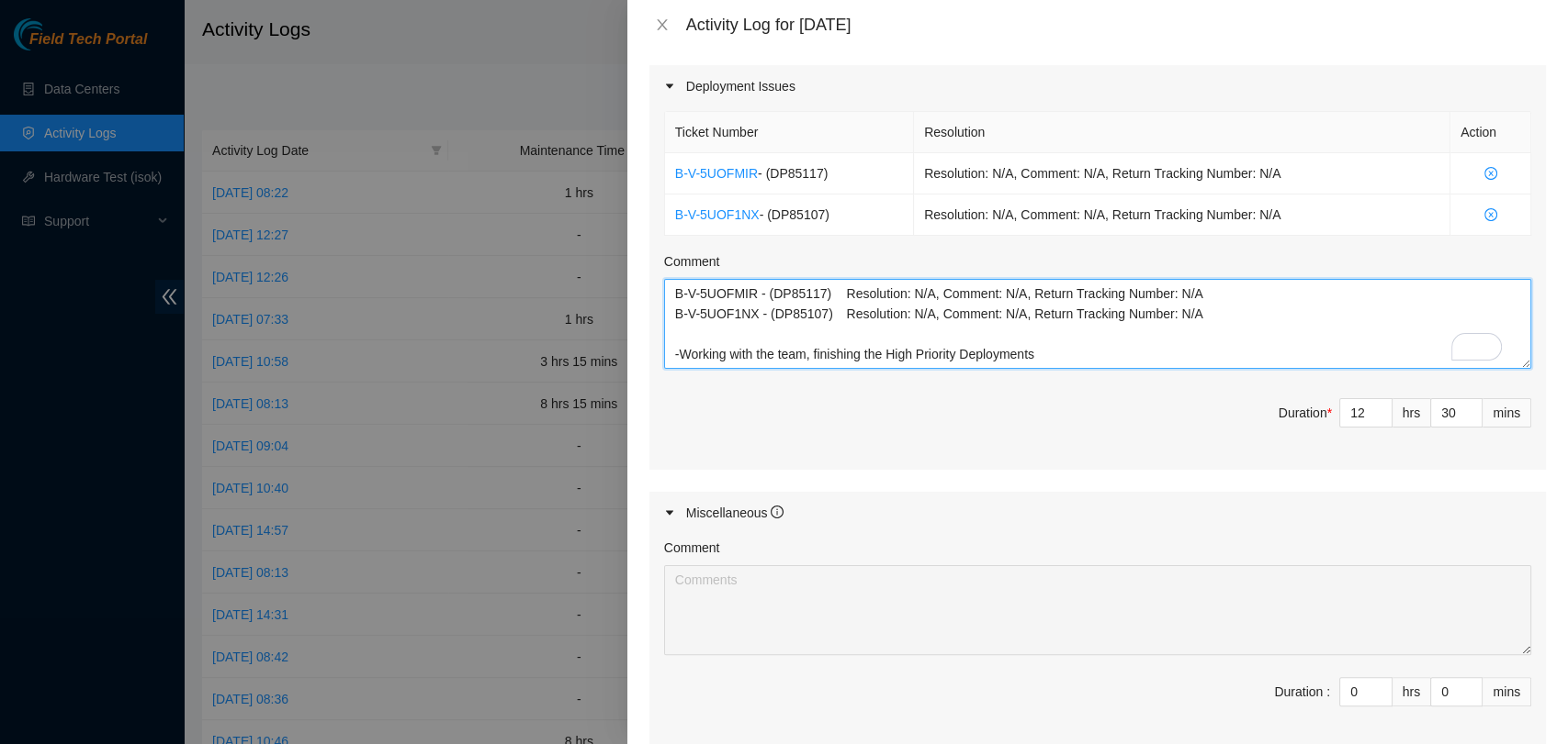
click at [885, 358] on textarea "B-V-5UOFMIR - (DP85117) Resolution: N/A, Comment: N/A, Return Tracking Number: …" at bounding box center [1098, 324] width 867 height 90
click at [1055, 347] on textarea "B-V-5UOFMIR - (DP85117) Resolution: N/A, Comment: N/A, Return Tracking Number: …" at bounding box center [1098, 324] width 867 height 90
click at [701, 360] on textarea "B-V-5UOFMIR - (DP85117) Resolution: N/A, Comment: N/A, Return Tracking Number: …" at bounding box center [1098, 324] width 867 height 90
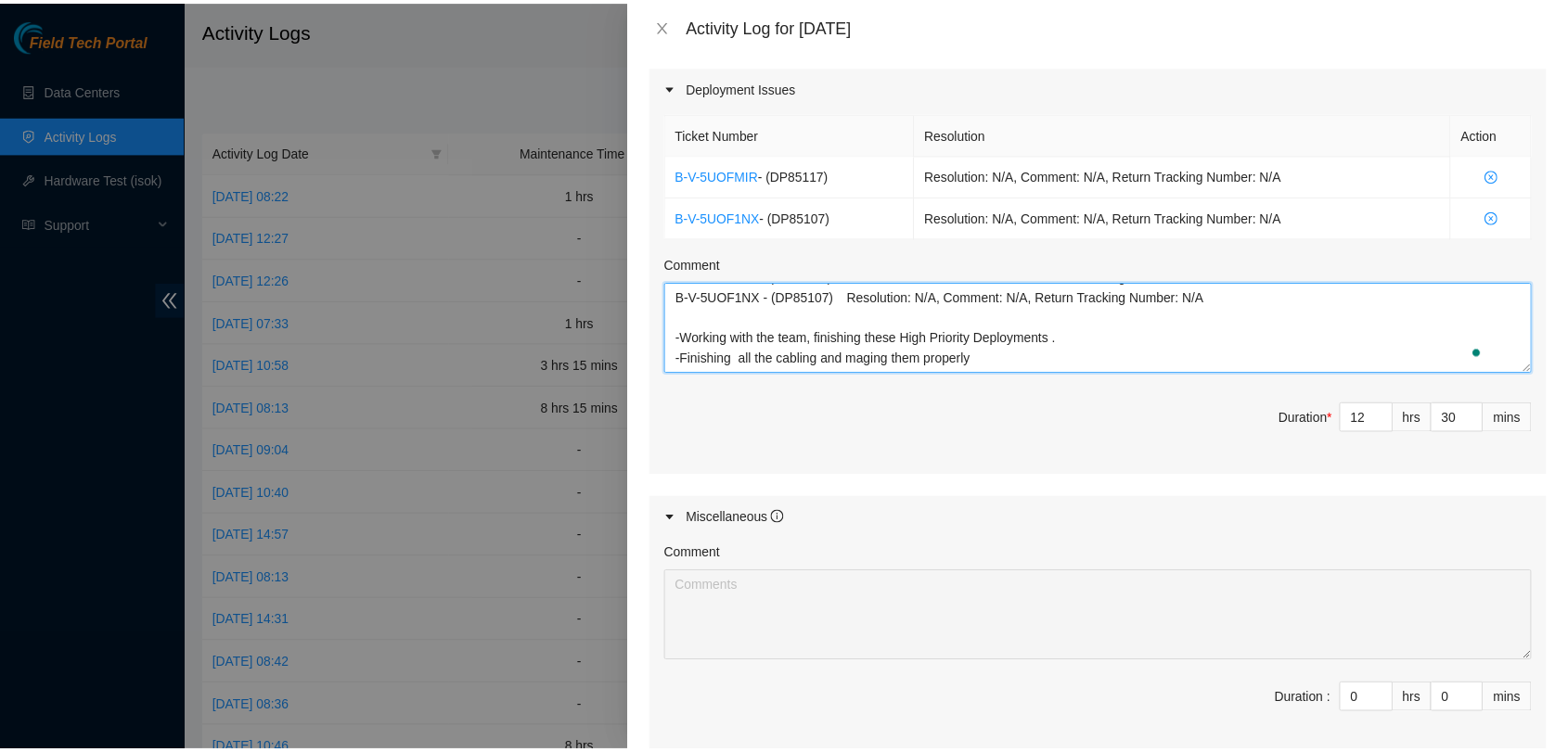
scroll to position [34, 0]
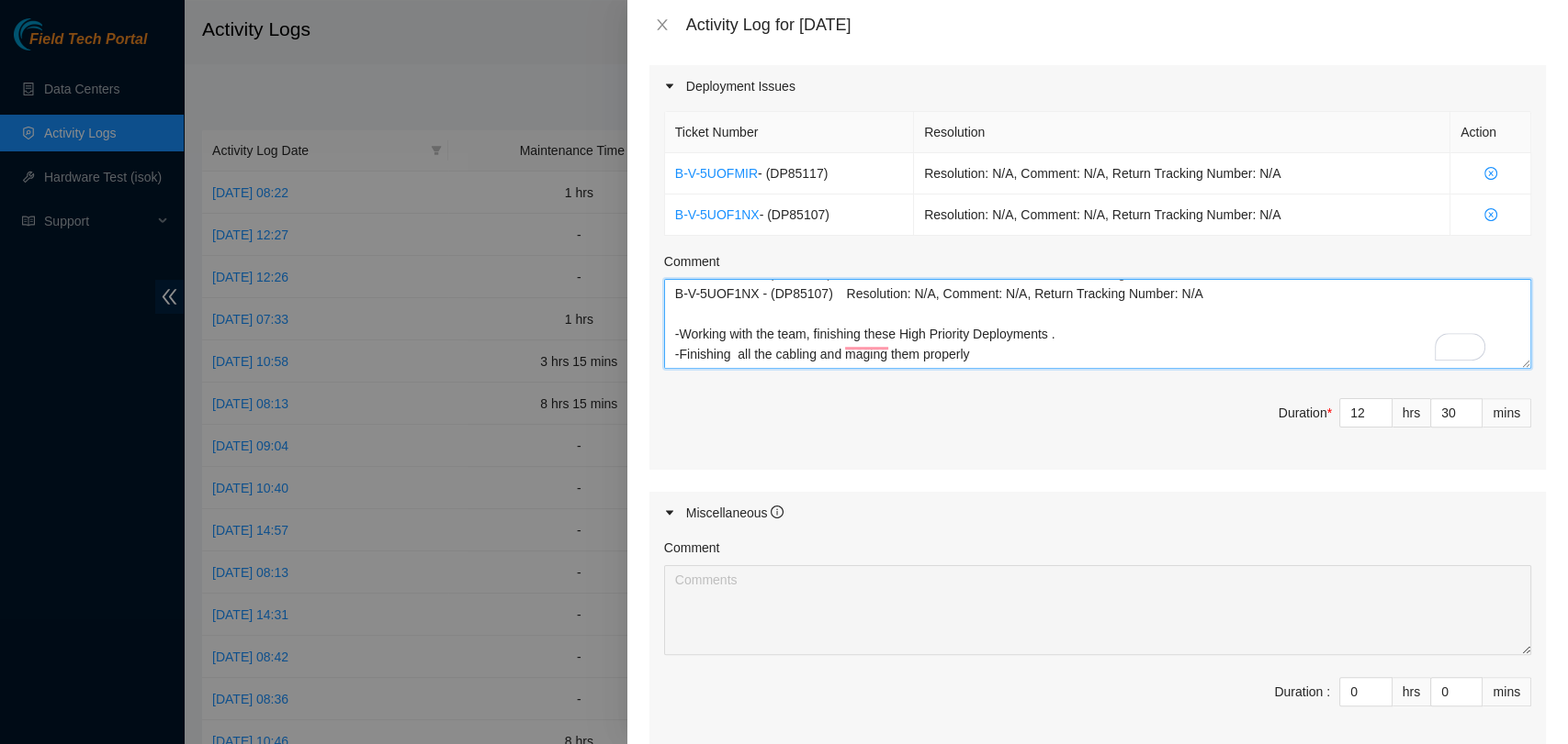
type textarea "B-V-5UOFMIR - (DP85117) Resolution: N/A, Comment: N/A, Return Tracking Number: …"
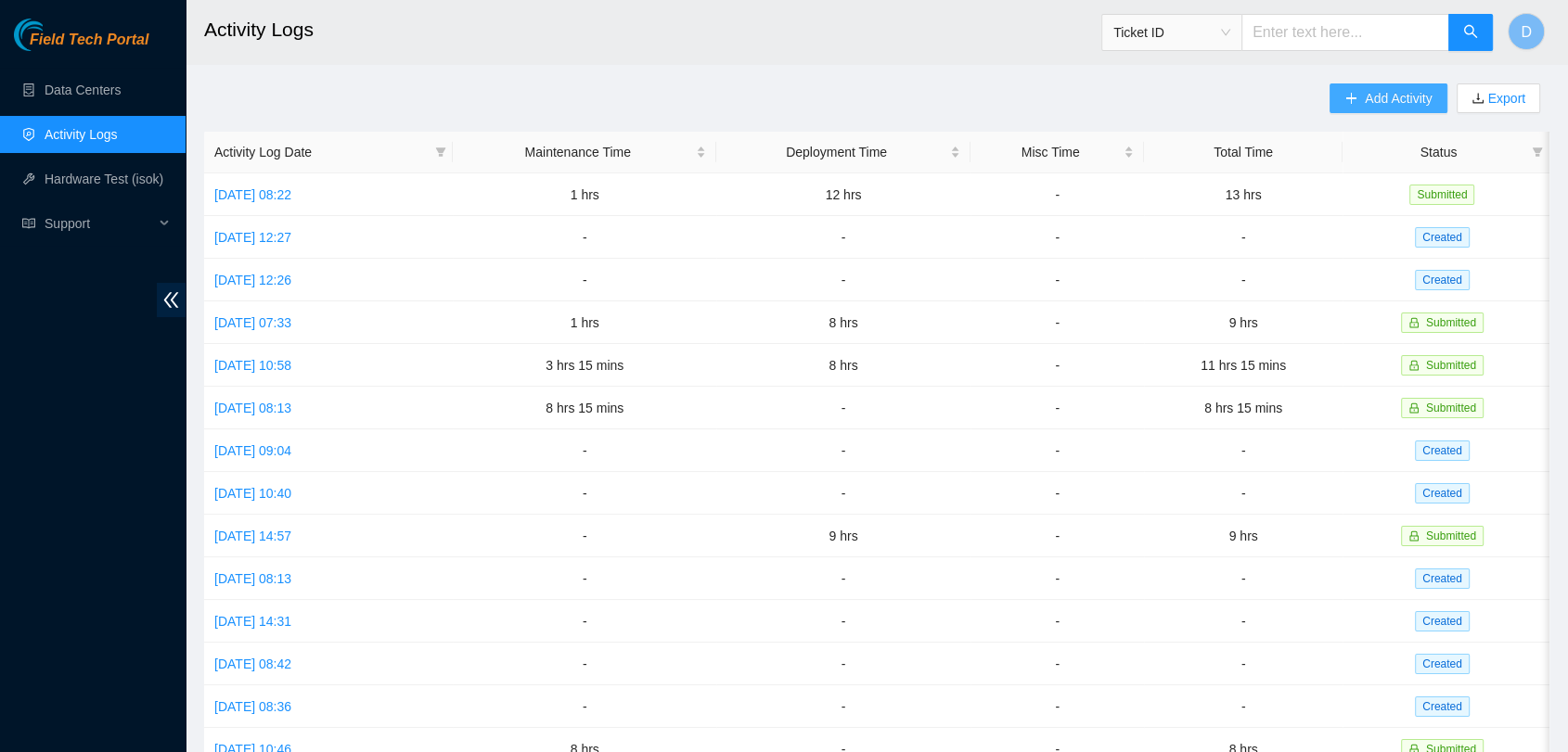
click at [1399, 92] on span "Add Activity" at bounding box center [1398, 99] width 67 height 20
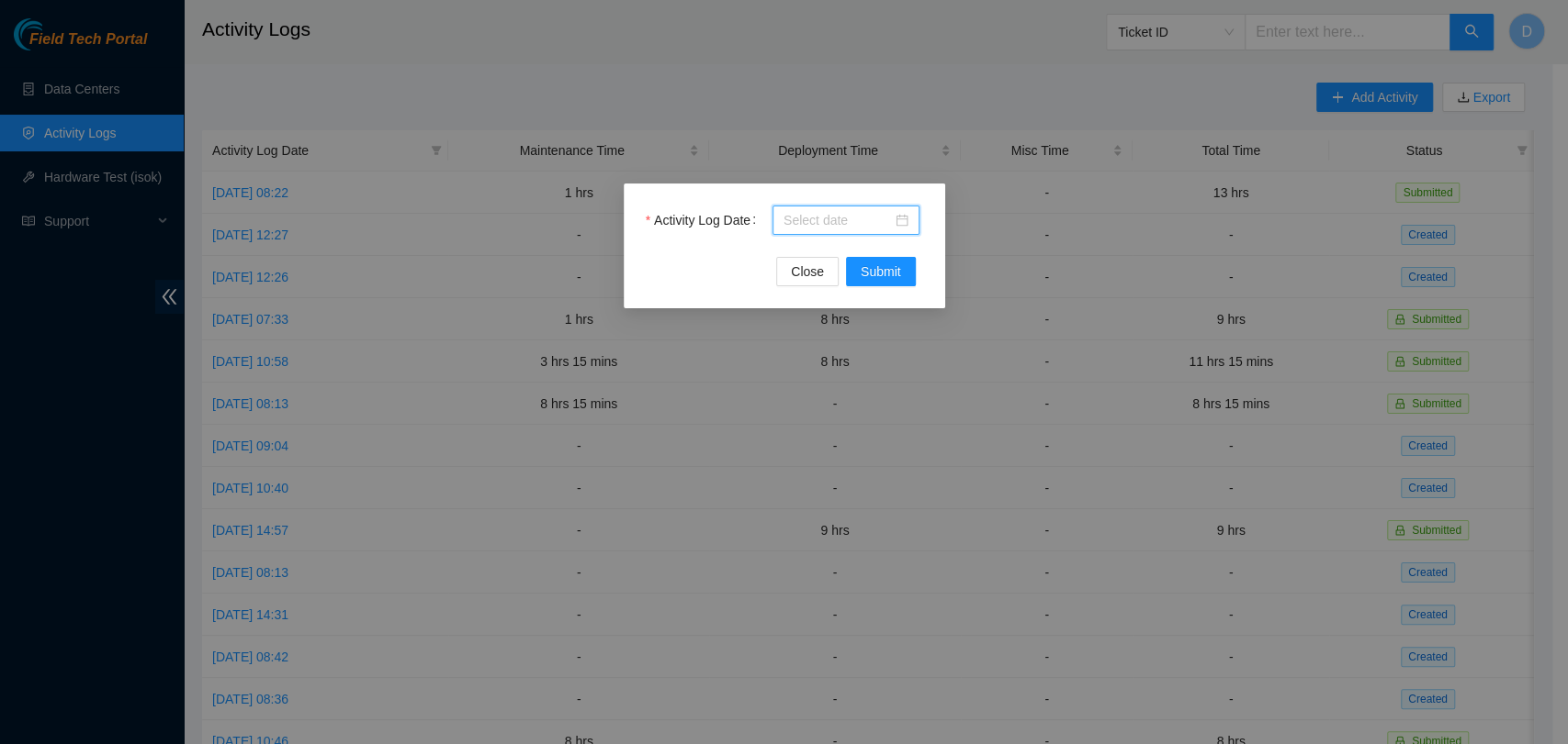
click at [813, 224] on input "Activity Log Date" at bounding box center [837, 221] width 109 height 20
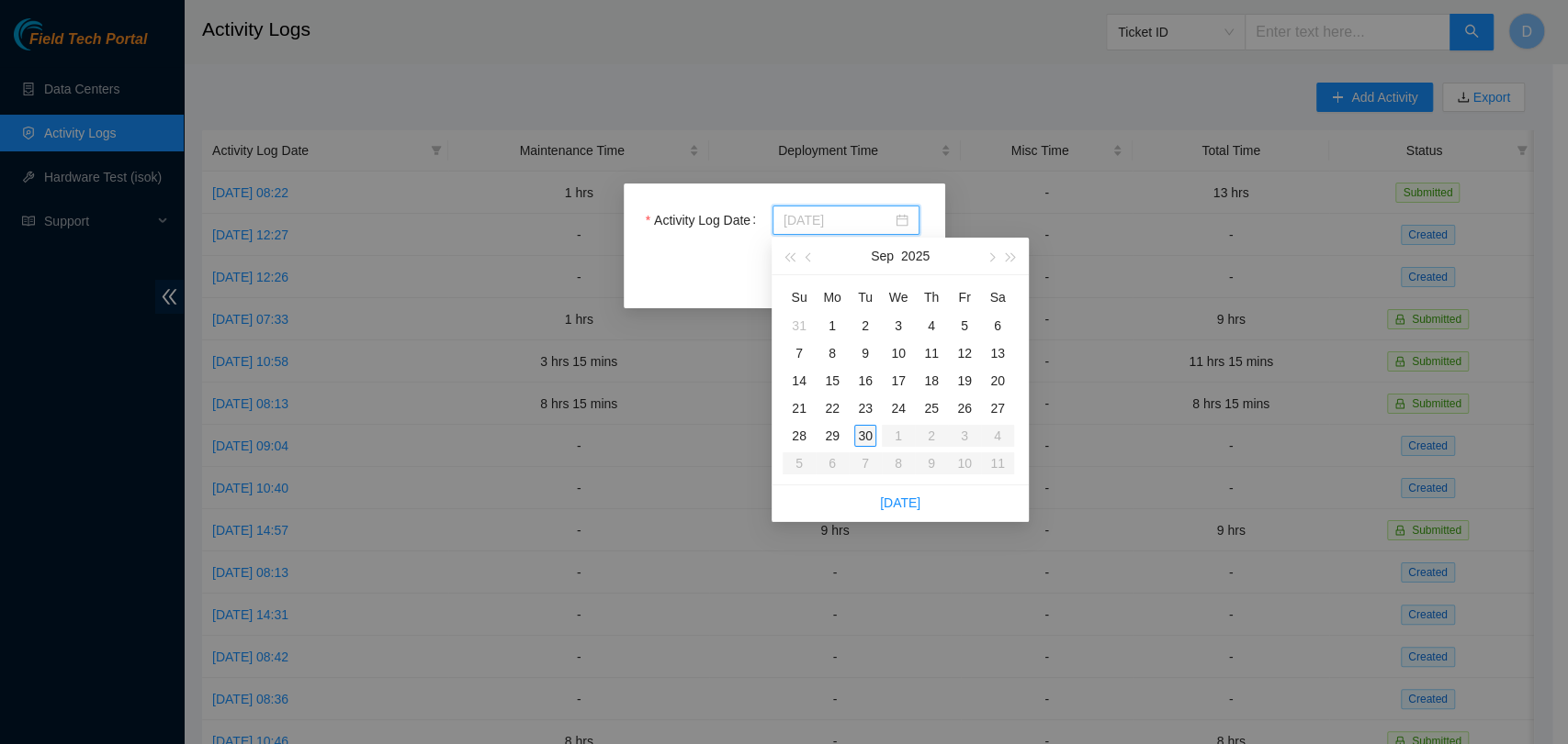
type input "2025-09-30"
click at [868, 430] on div "30" at bounding box center [865, 436] width 22 height 22
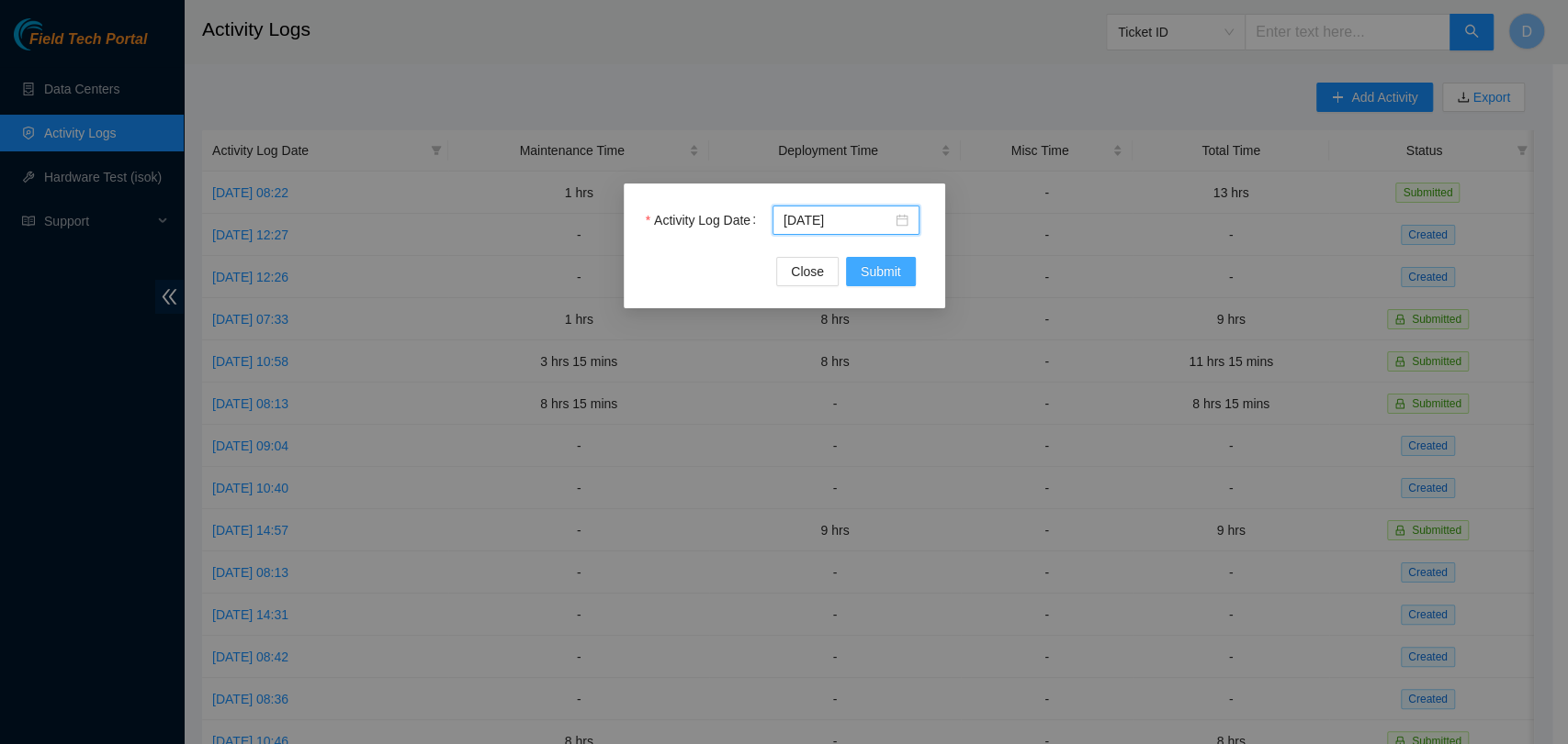
click at [889, 279] on span "Submit" at bounding box center [881, 271] width 40 height 20
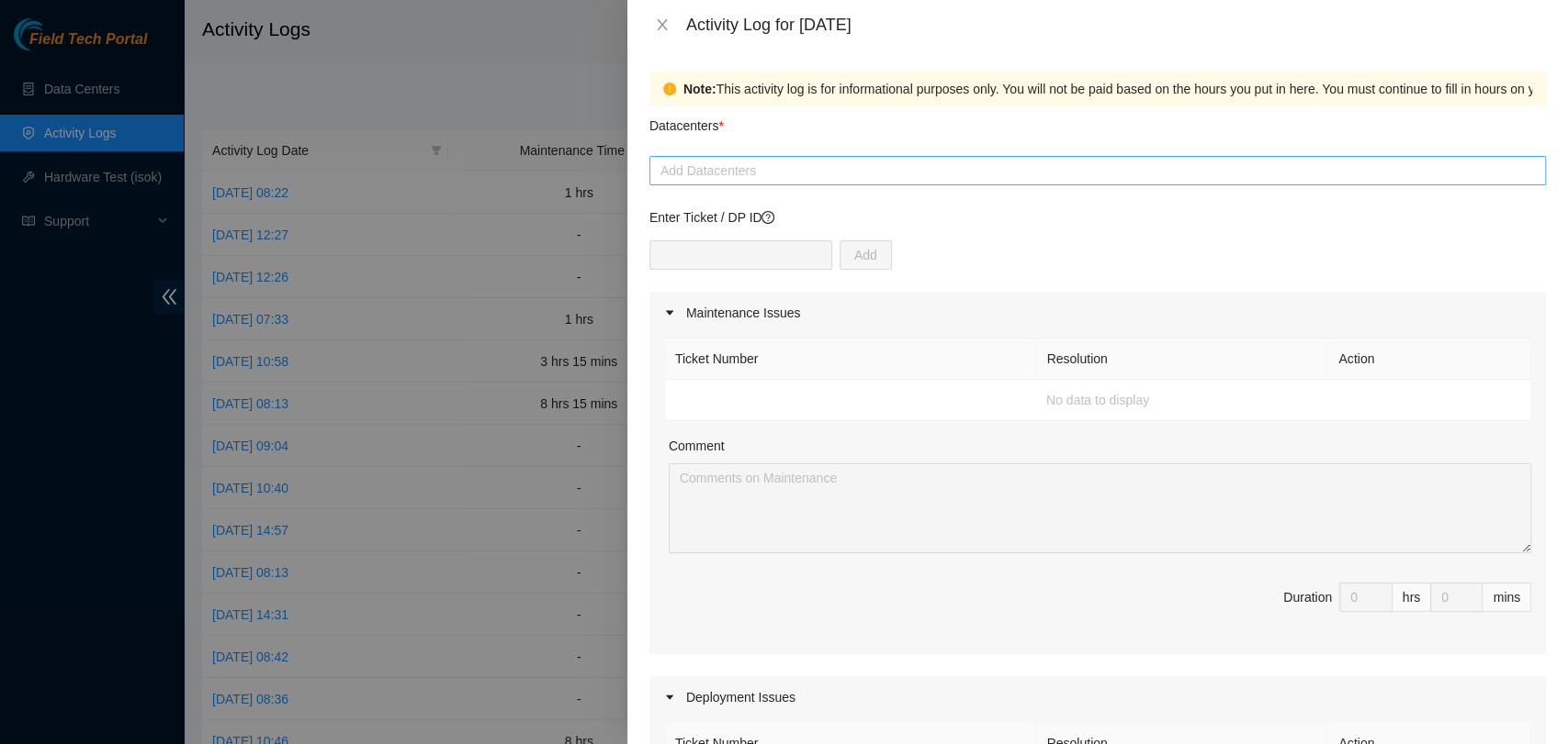
click at [767, 164] on div at bounding box center [1098, 171] width 887 height 22
paste input "DP85107"
type input "DP85107"
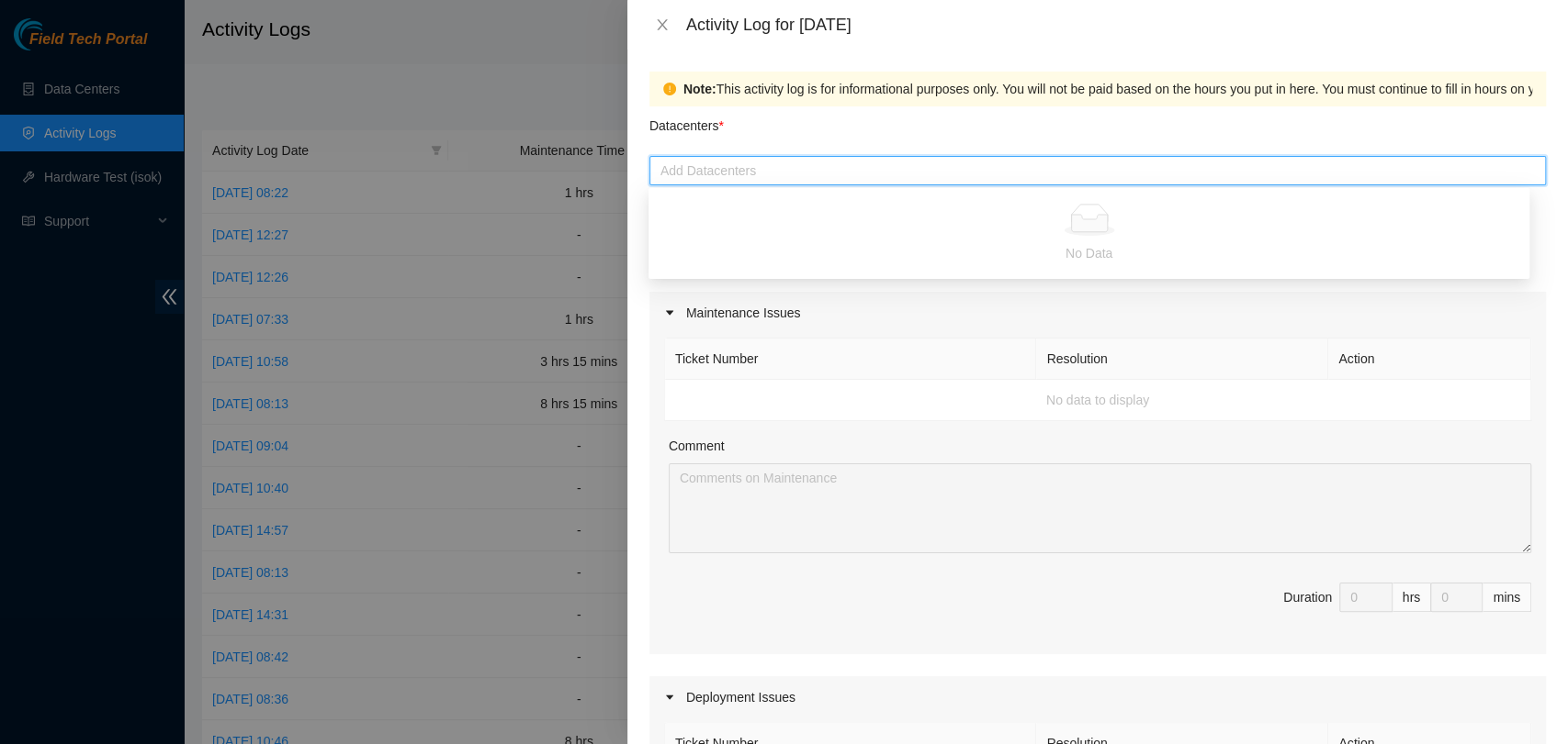
click at [923, 295] on div "Maintenance Issues" at bounding box center [1098, 313] width 896 height 42
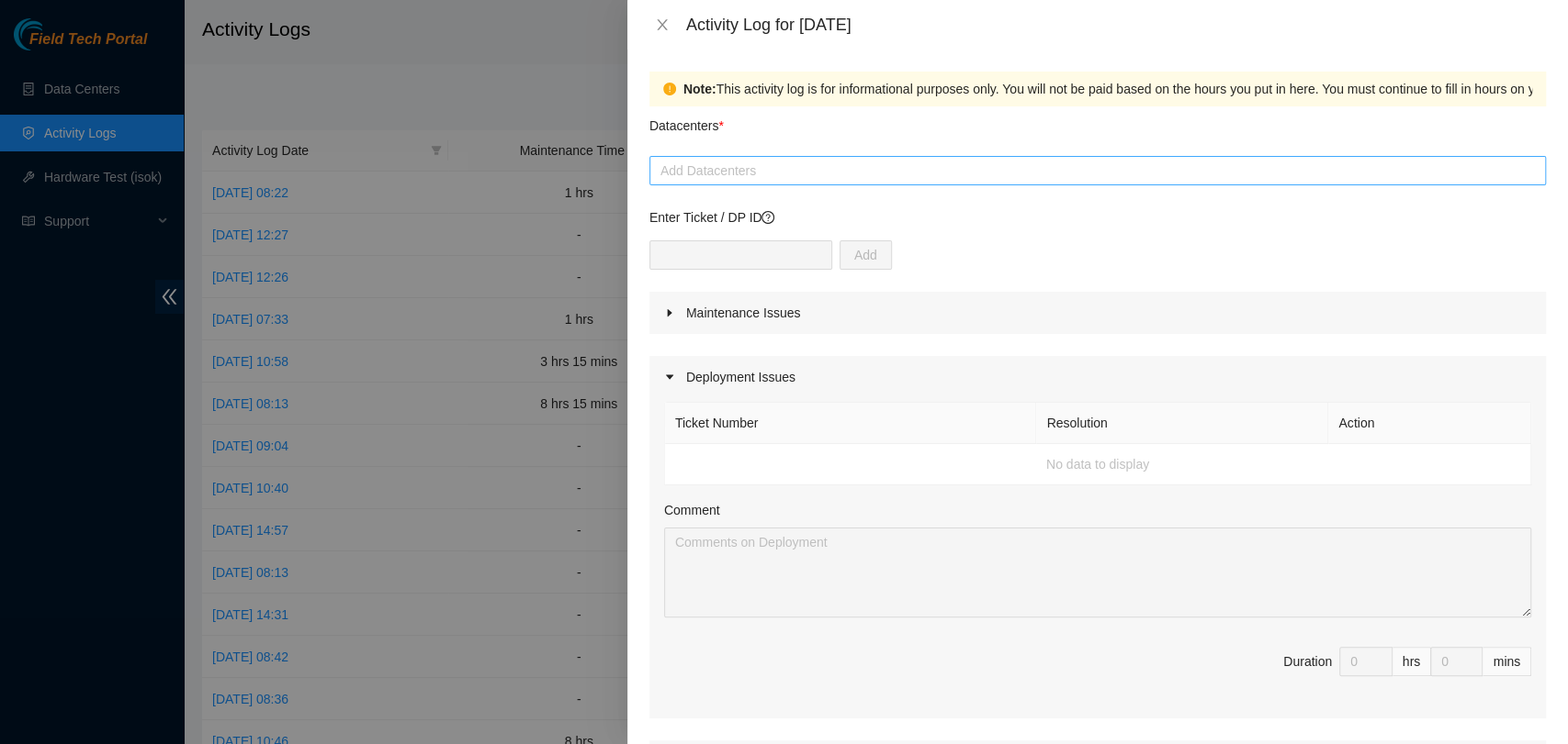
click at [751, 168] on div at bounding box center [1098, 171] width 887 height 22
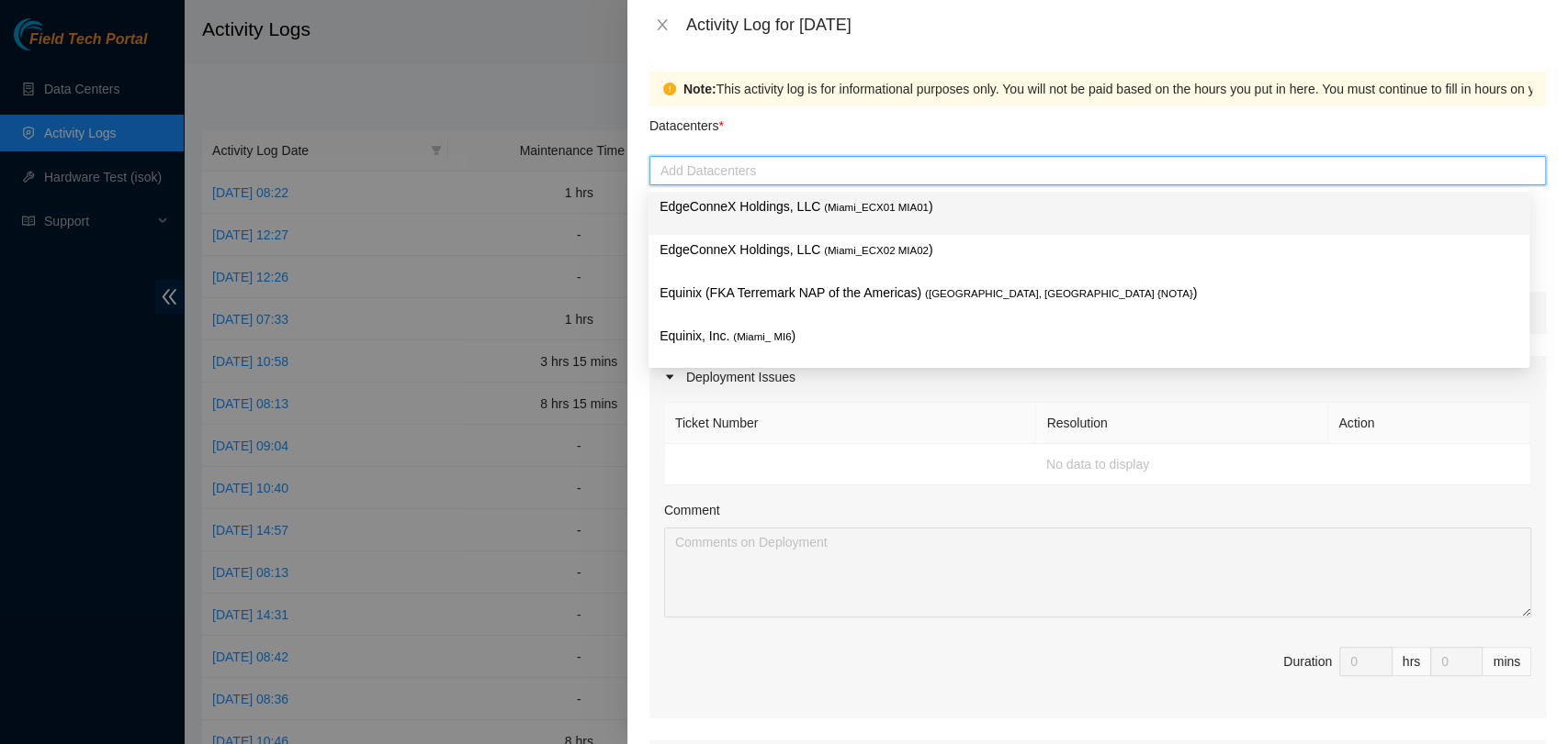
click at [801, 127] on div "Datacenters *" at bounding box center [1098, 132] width 896 height 50
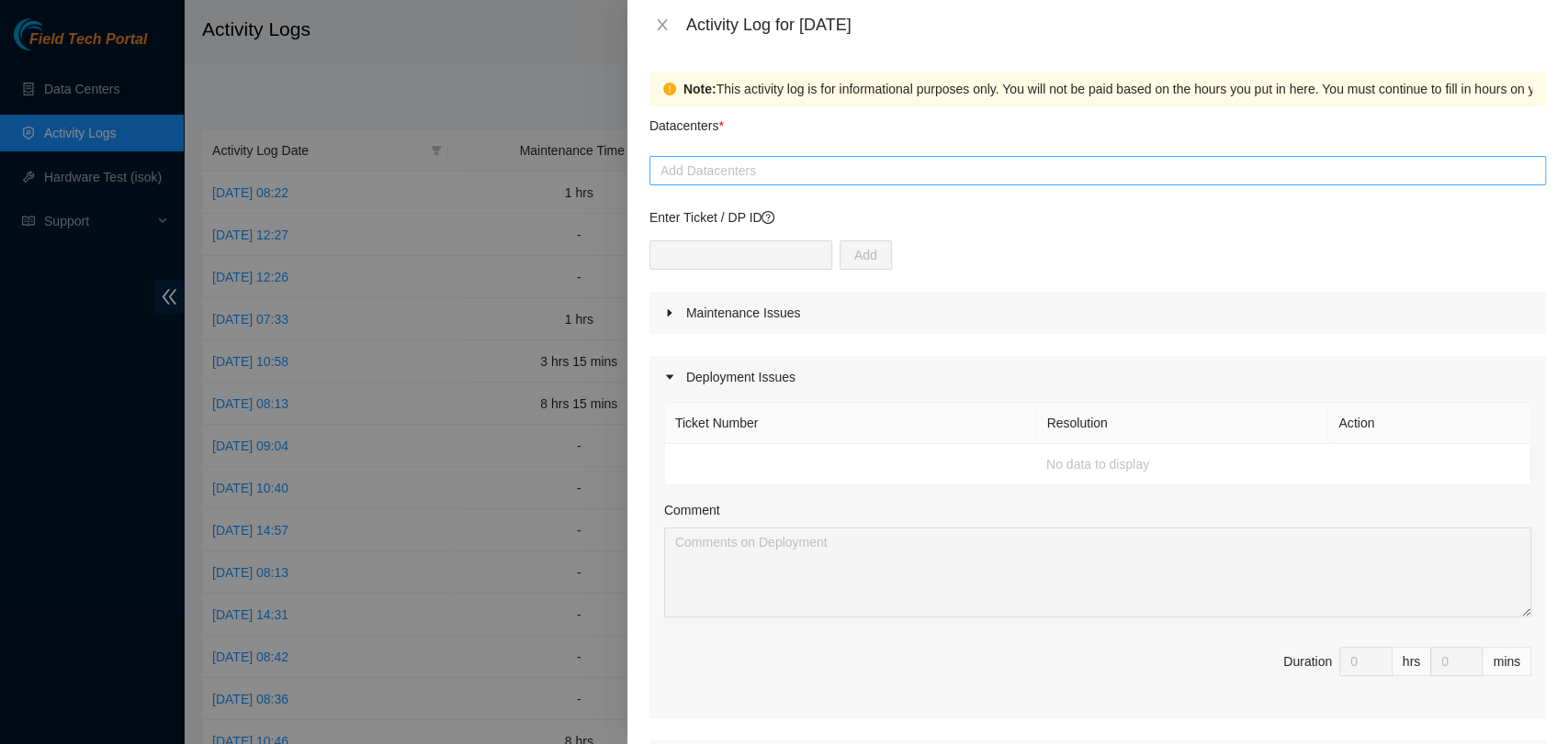
click at [747, 158] on div "Add Datacenters" at bounding box center [1098, 171] width 896 height 29
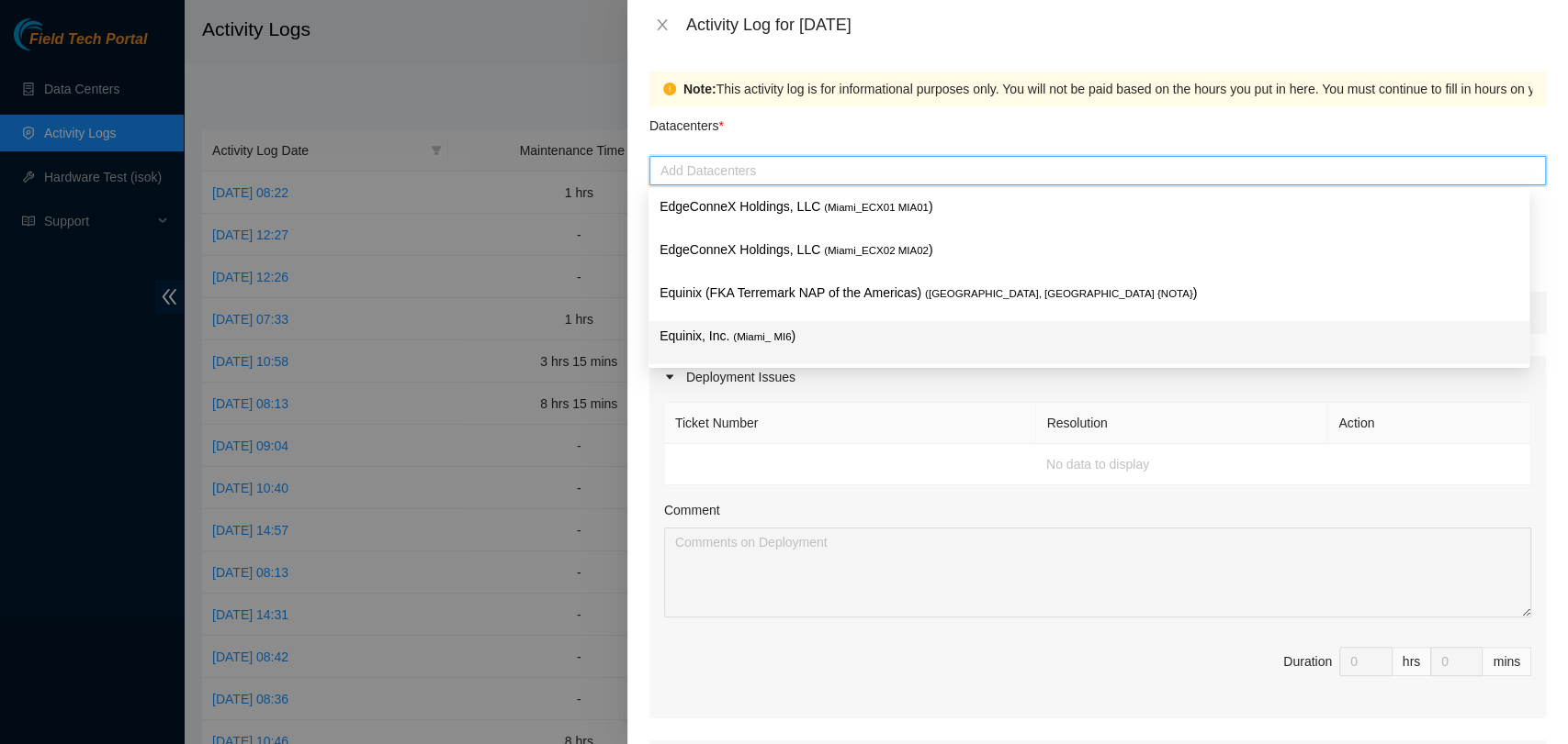
click at [779, 345] on p "Equinix, Inc. ( Miami_ MI6 )" at bounding box center [1089, 336] width 859 height 21
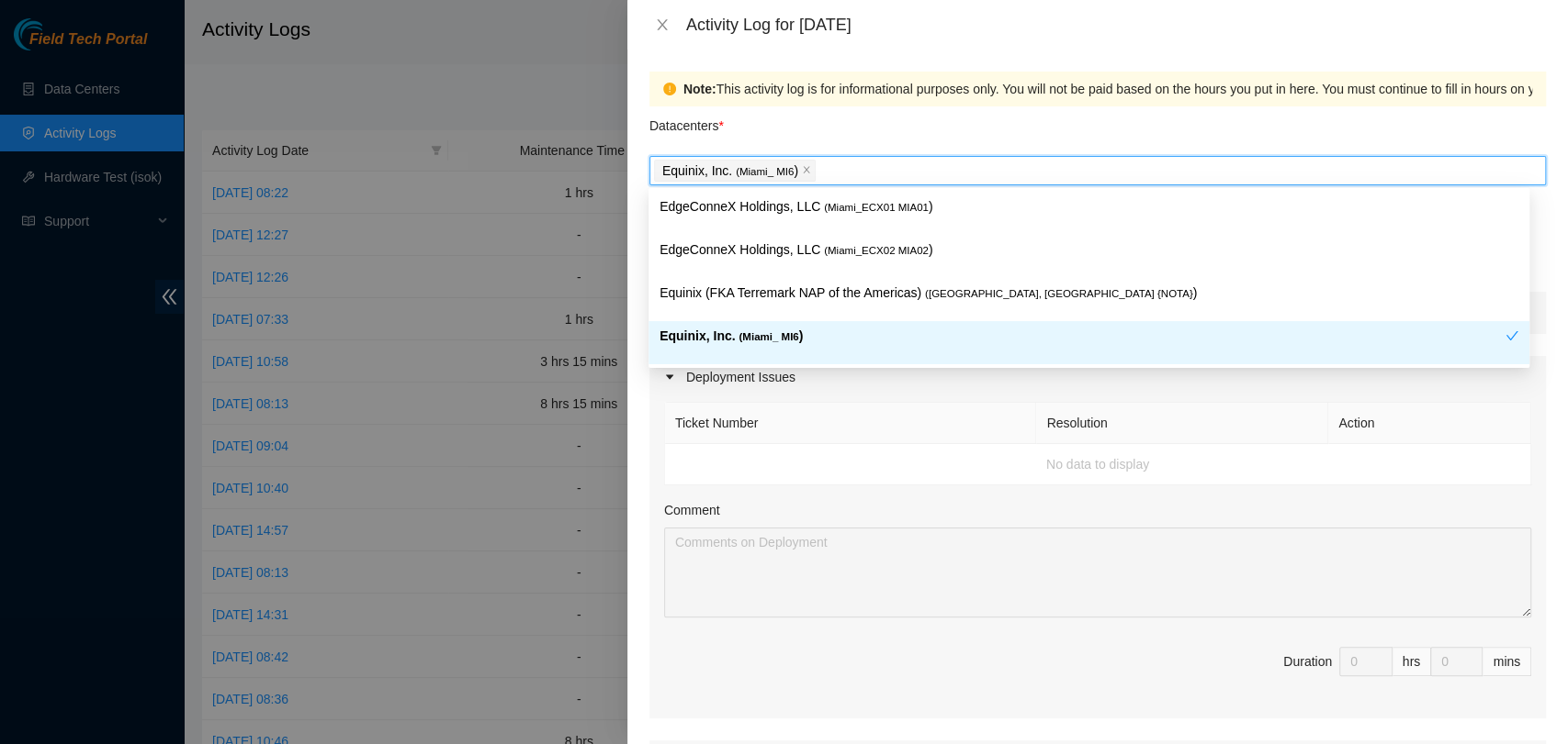
click at [812, 513] on div "Comment" at bounding box center [1098, 514] width 867 height 28
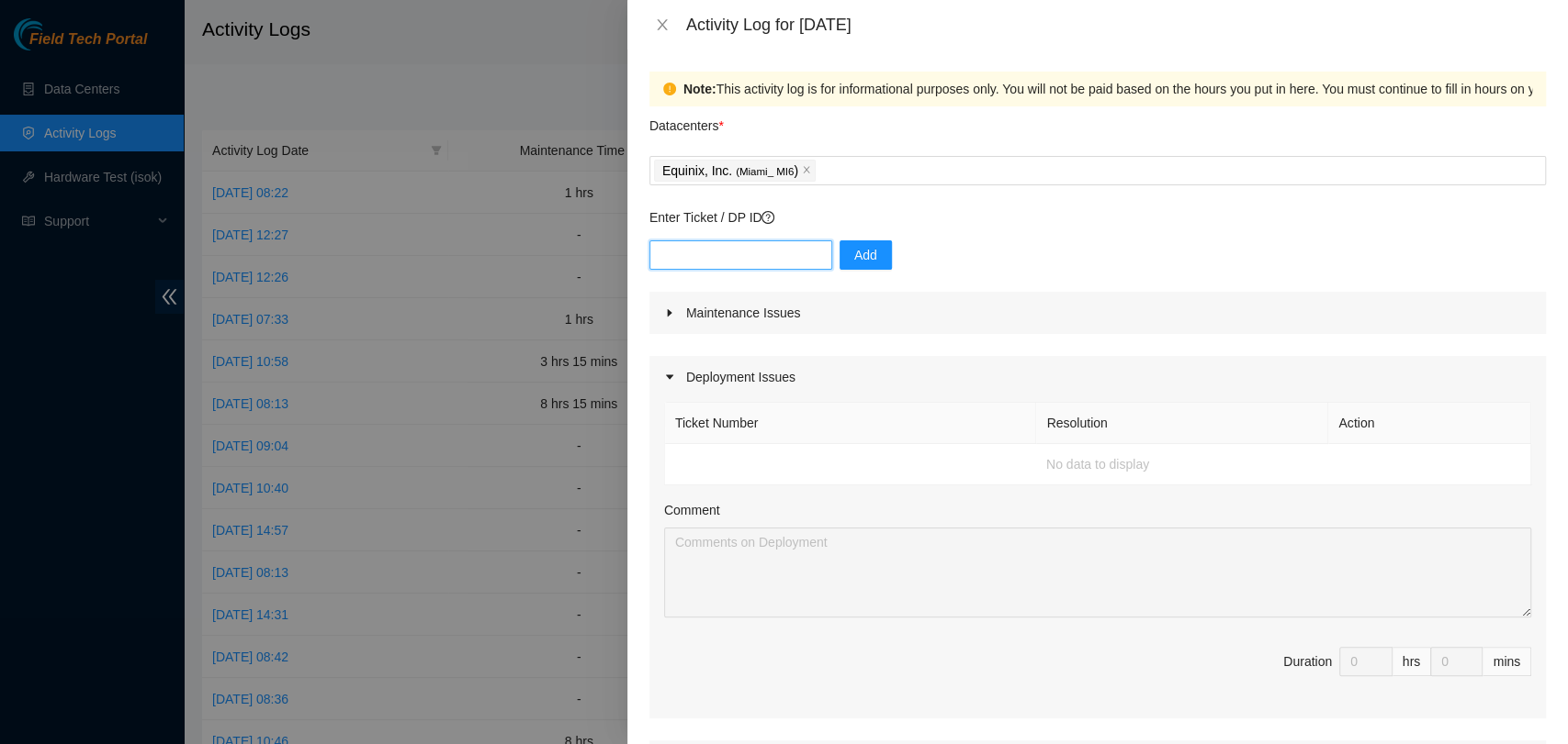
click at [773, 254] on input "text" at bounding box center [741, 255] width 183 height 29
paste input "DP85107"
type input "DP85107"
click at [854, 261] on span "Add" at bounding box center [865, 255] width 23 height 20
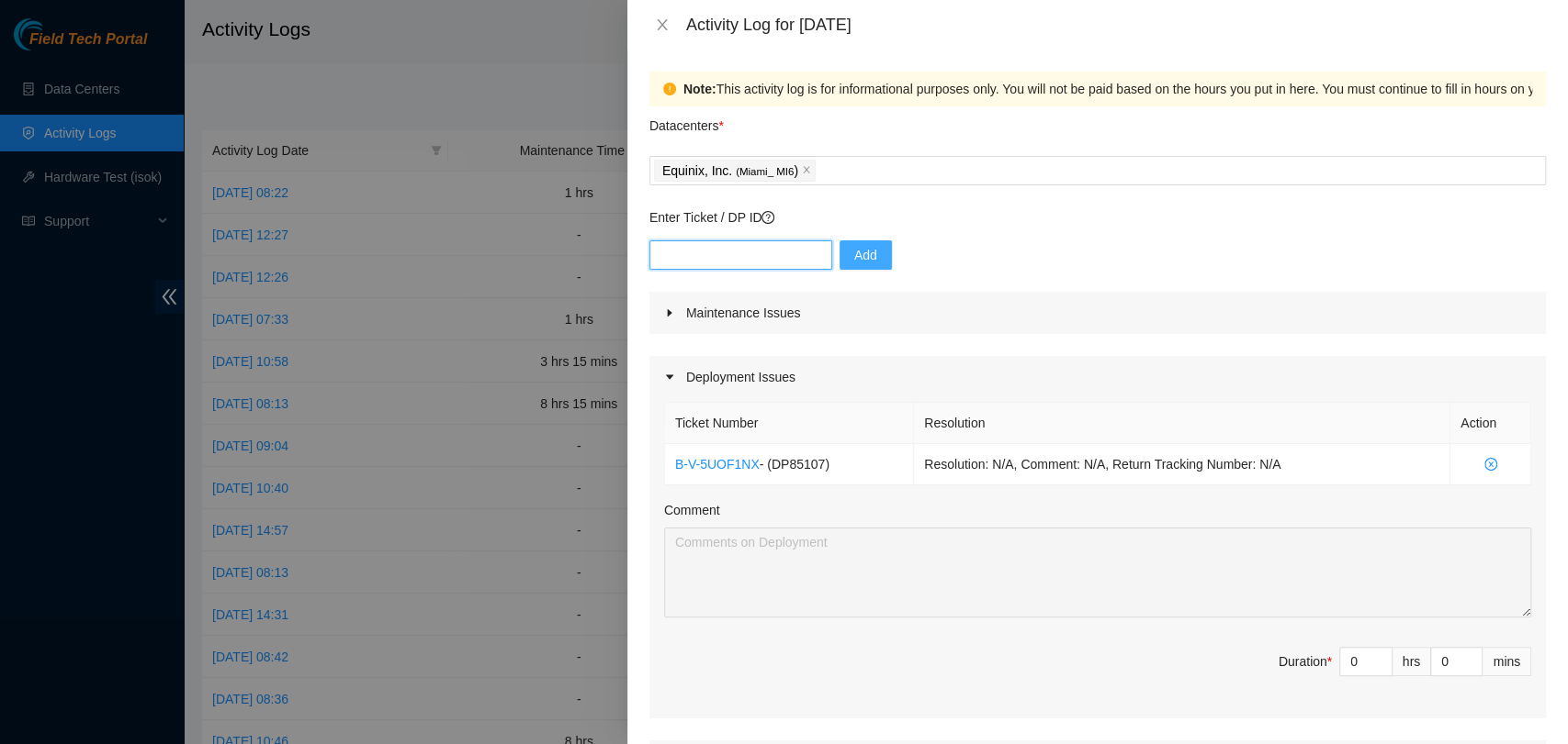
click at [724, 262] on input "text" at bounding box center [741, 255] width 183 height 29
paste input "DP85117"
type input "DP85117"
click at [839, 258] on button "Add" at bounding box center [865, 255] width 52 height 29
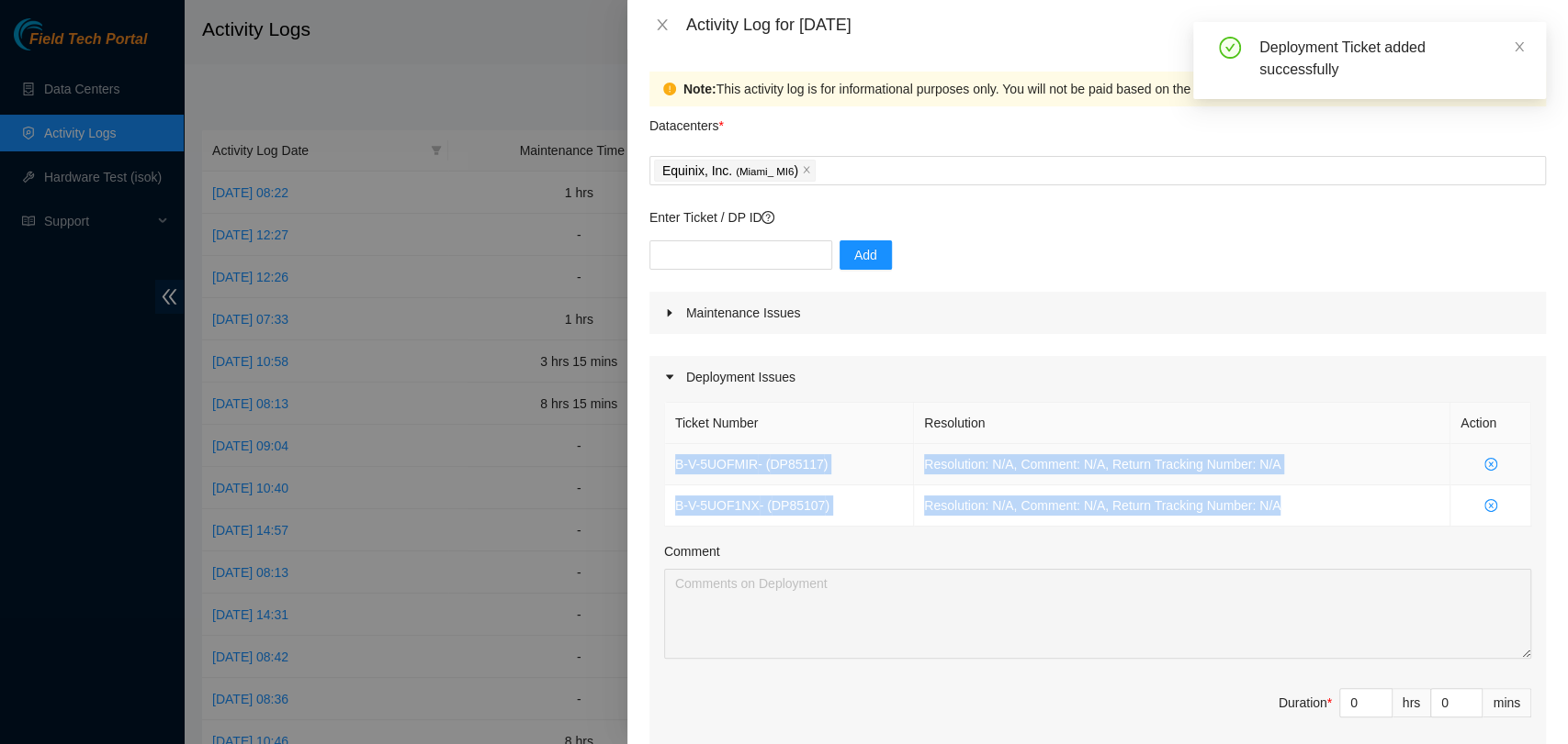
drag, startPoint x: 1311, startPoint y: 511, endPoint x: 673, endPoint y: 468, distance: 639.4
click at [673, 468] on tbody "B-V-5UOFMIR - ( DP85117 ) Resolution: N/A, Comment: N/A, Return Tracking Number…" at bounding box center [1098, 486] width 866 height 83
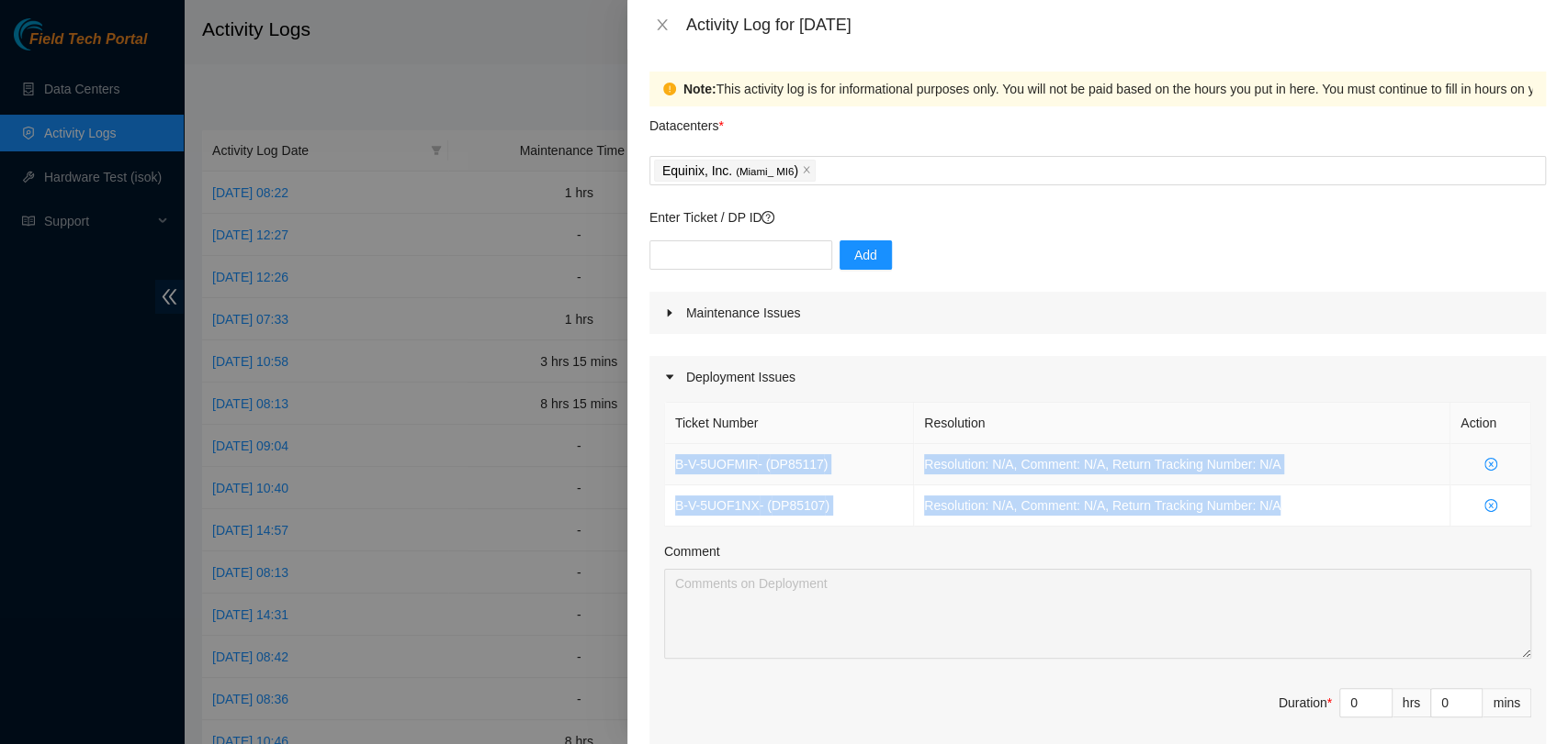
copy tbody "B-V-5UOFMIR - ( DP85117 ) Resolution: N/A, Comment: N/A, Return Tracking Number…"
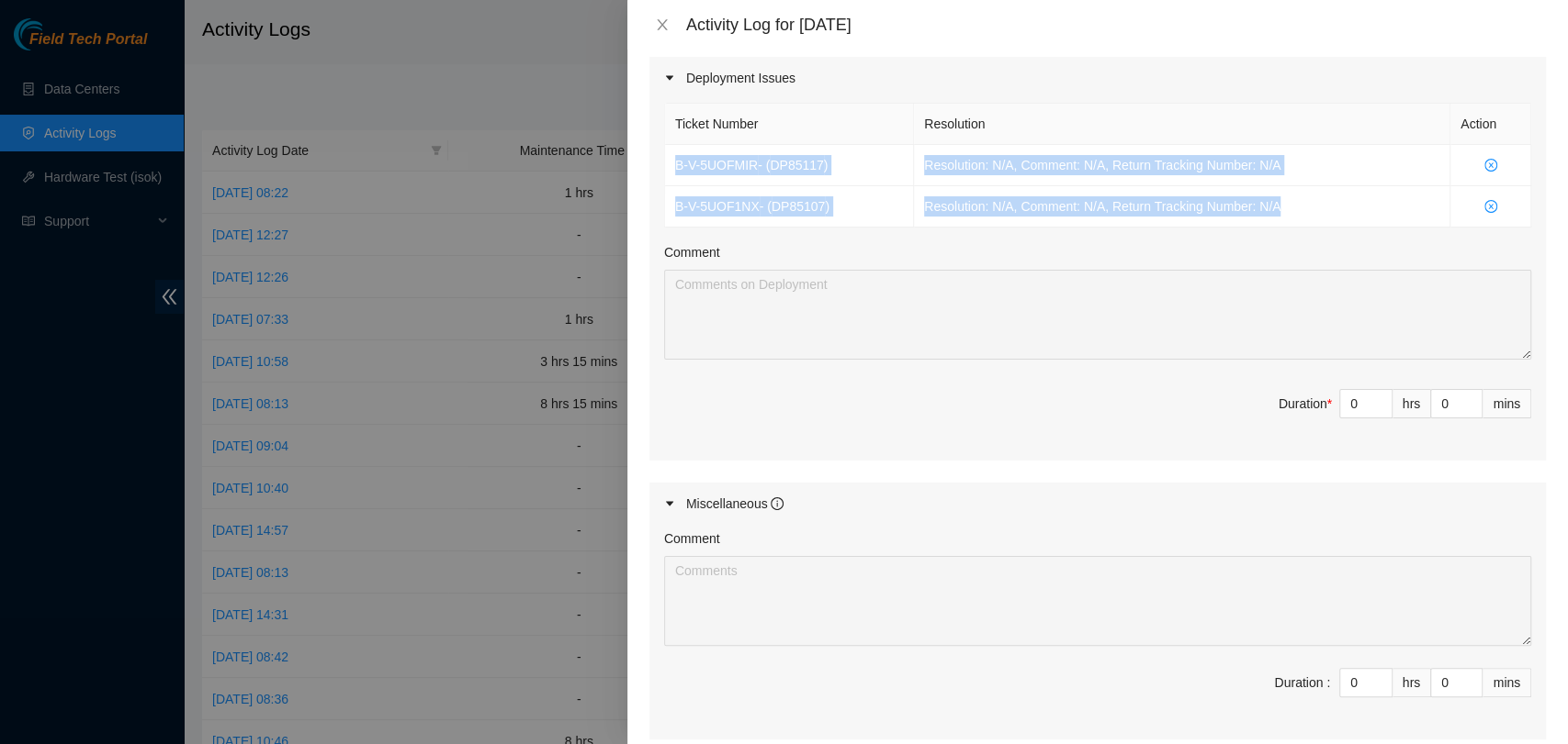
scroll to position [305, 0]
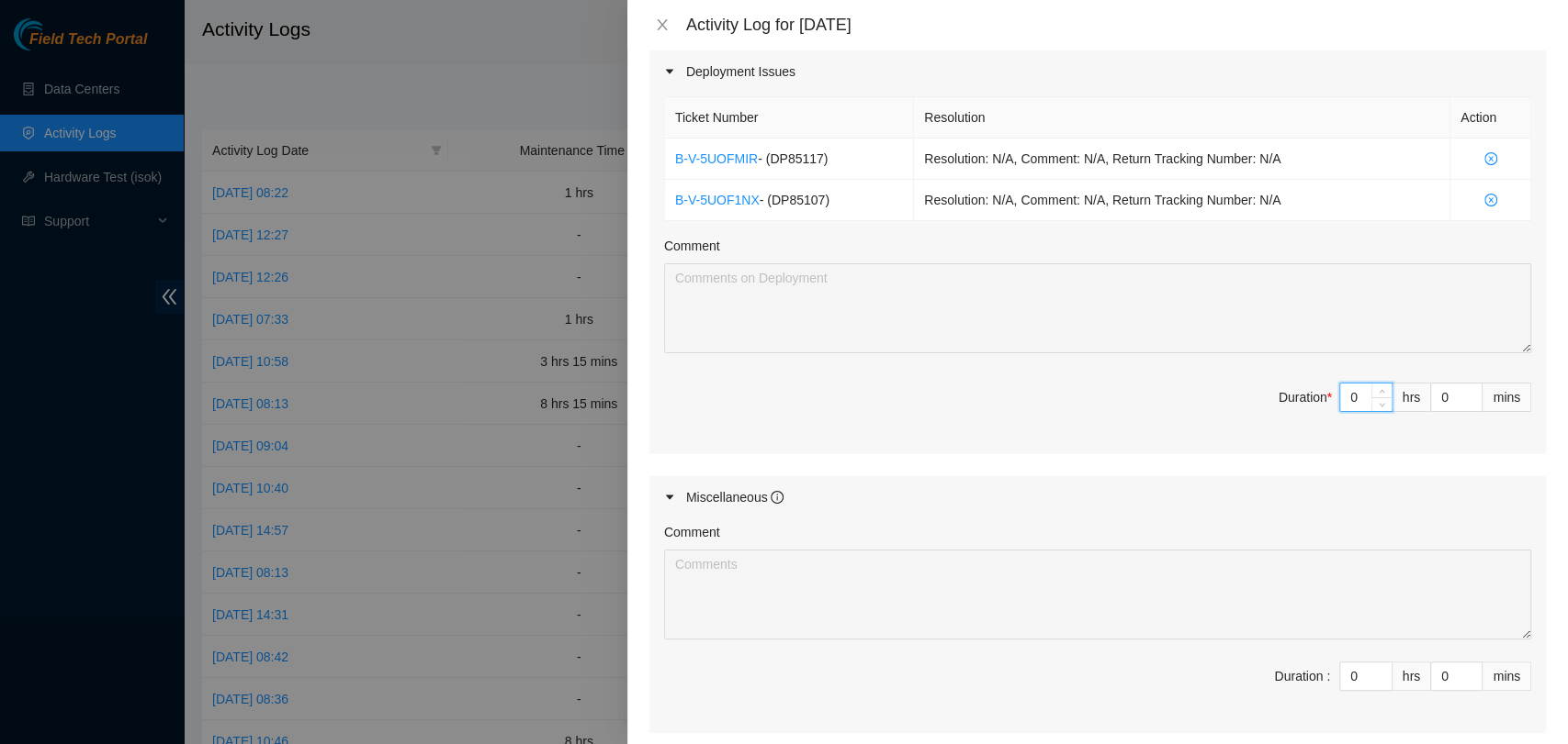
click at [1350, 399] on input "0" at bounding box center [1366, 397] width 52 height 28
type input "1"
type input "12"
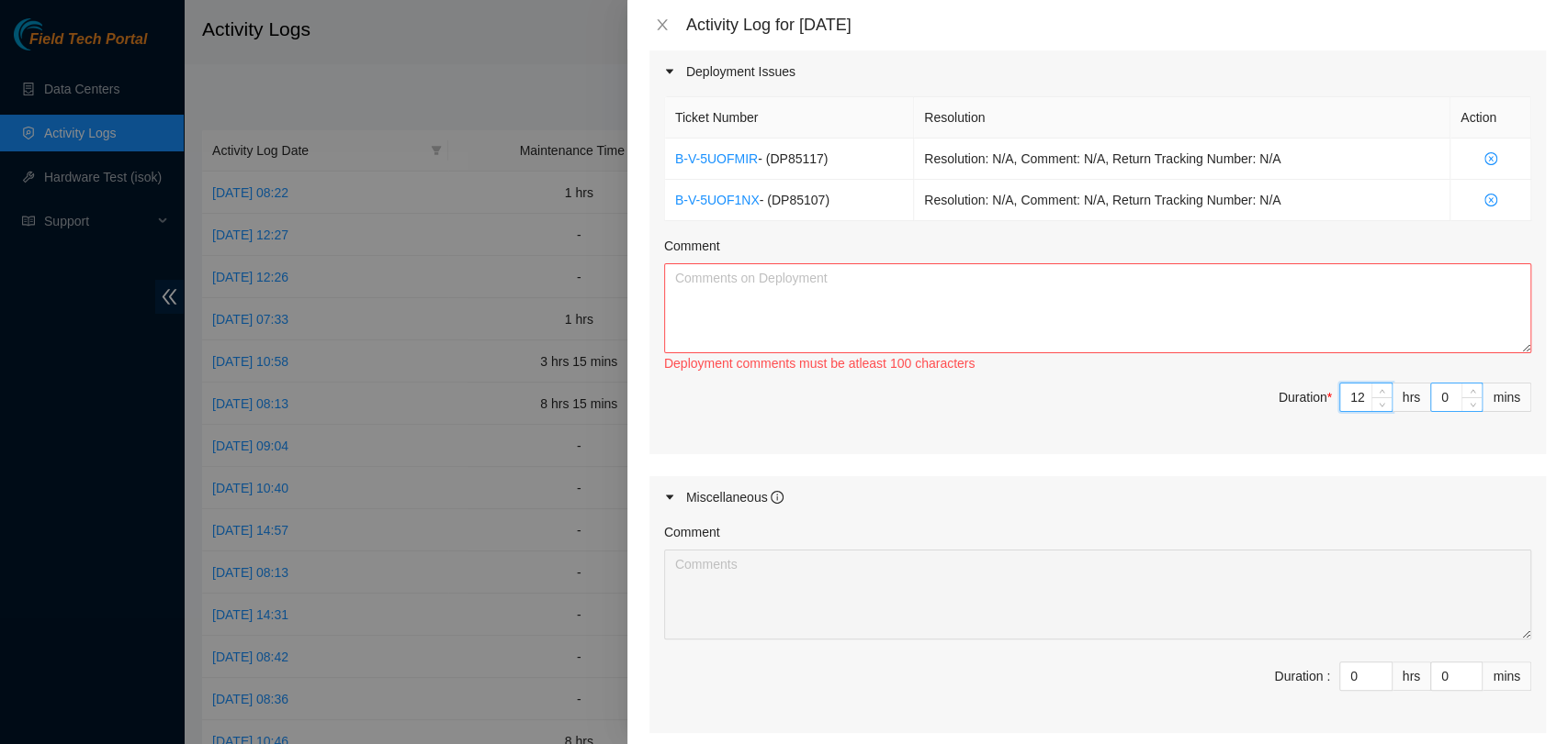
type input "12"
click at [1433, 398] on input "0" at bounding box center [1456, 397] width 51 height 28
type input "1"
type input "15"
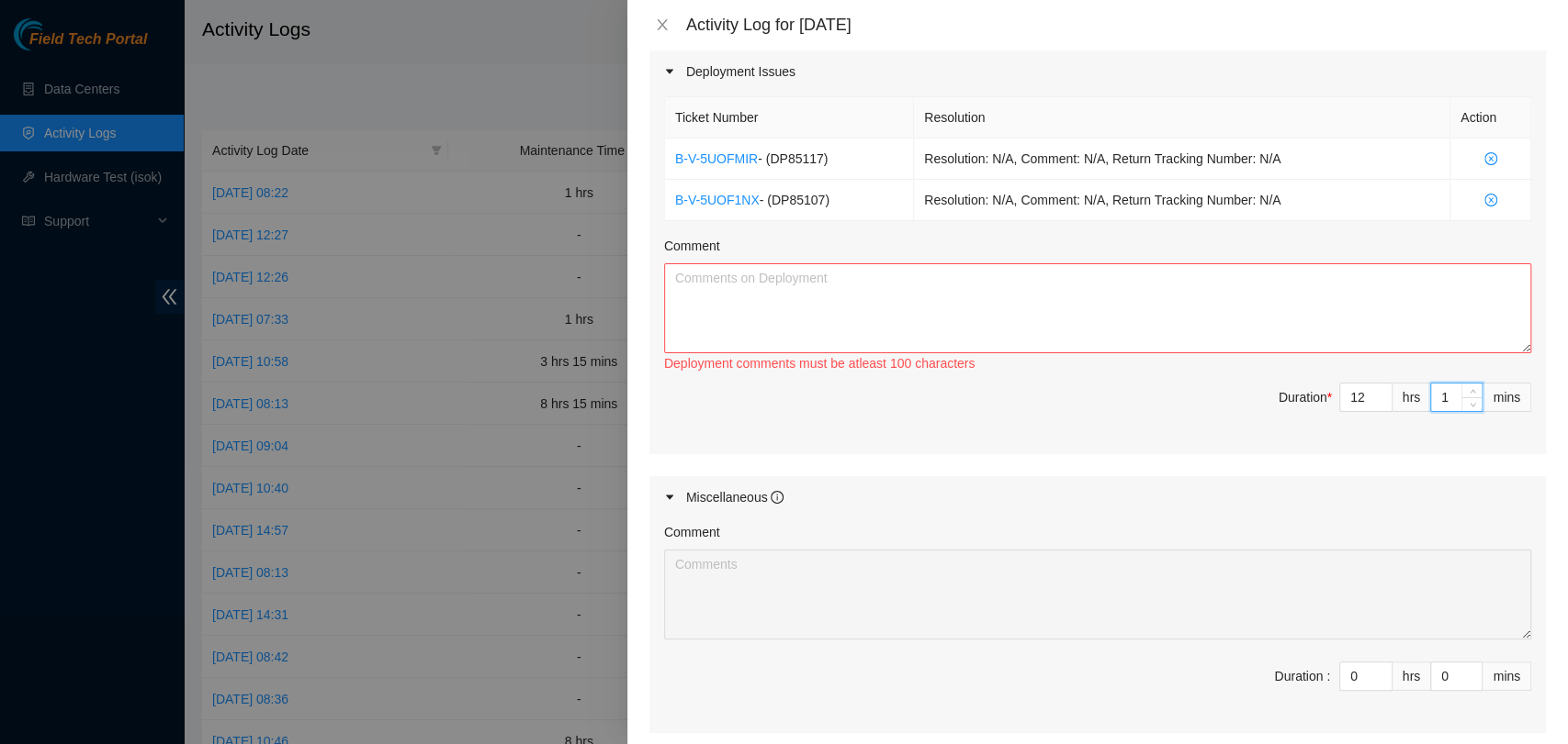
type input "15"
drag, startPoint x: 836, startPoint y: 298, endPoint x: 832, endPoint y: 308, distance: 10.8
click at [842, 299] on textarea "Comment" at bounding box center [1098, 308] width 867 height 90
paste textarea "B-V-5UOFMIR - (DP85117) Resolution: N/A, Comment: N/A, Return Tracking Number: …"
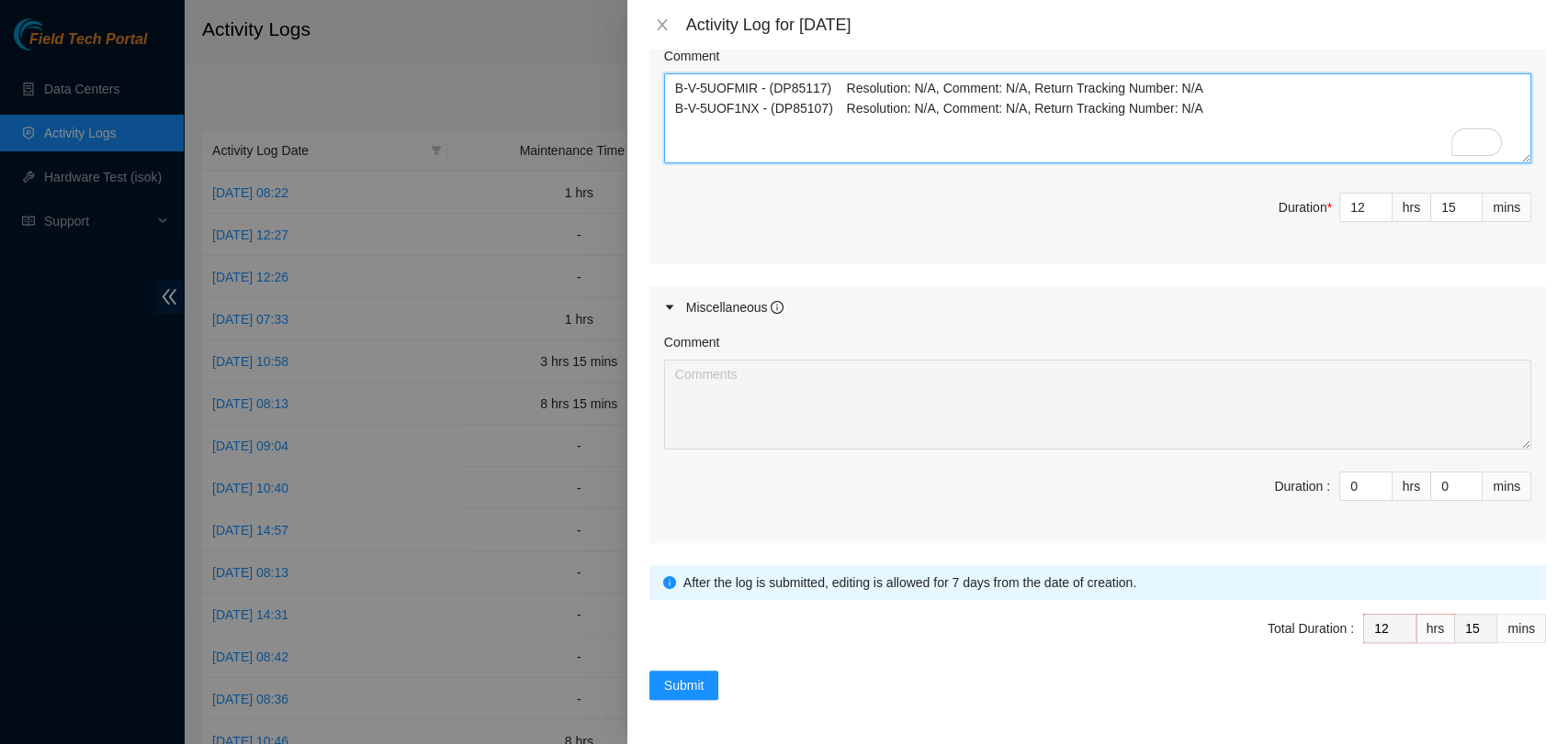
scroll to position [510, 0]
type textarea "B-V-5UOFMIR - (DP85117) Resolution: N/A, Comment: N/A, Return Tracking Number: …"
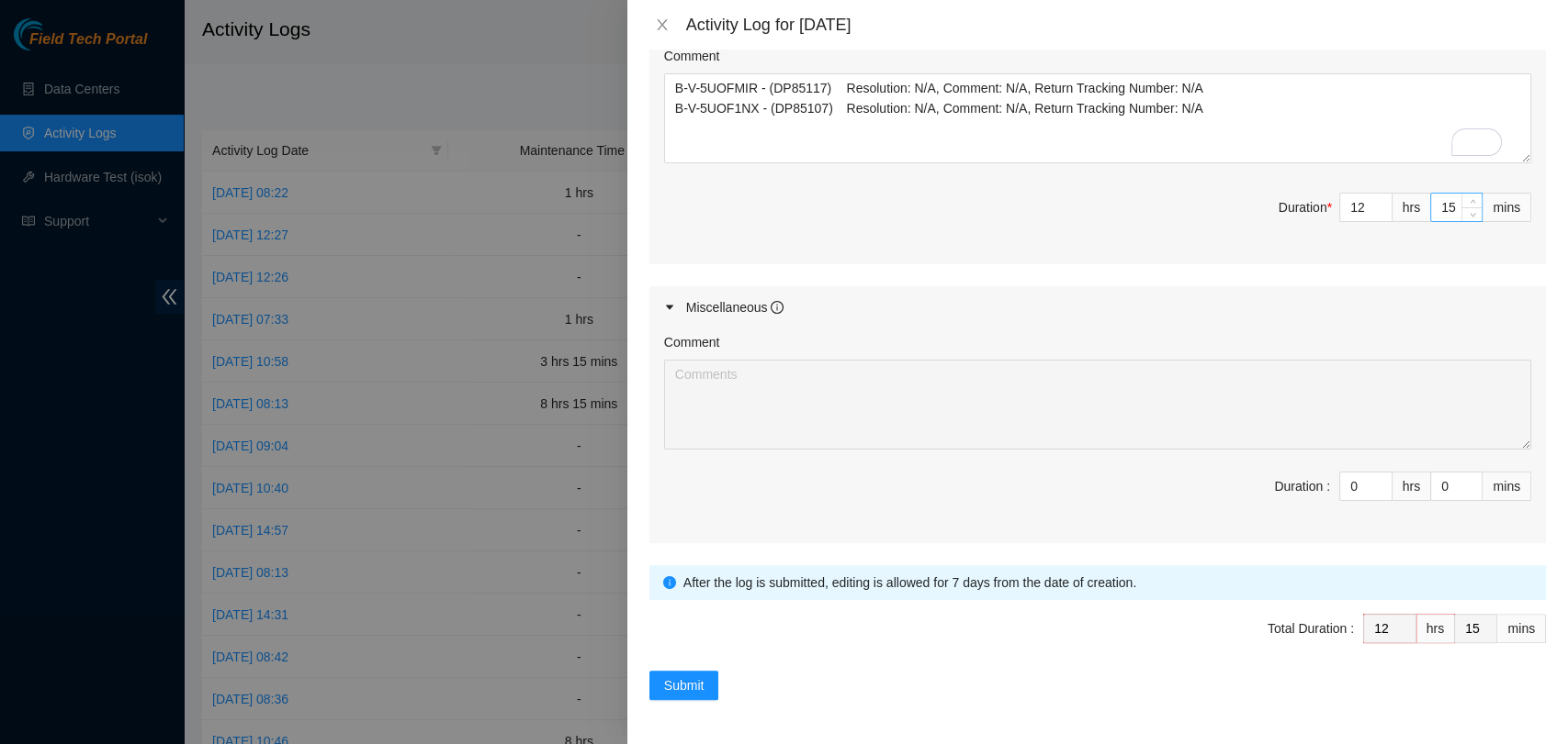
click at [1437, 194] on input "15" at bounding box center [1456, 208] width 51 height 28
type input "1"
type input "0"
type input "3"
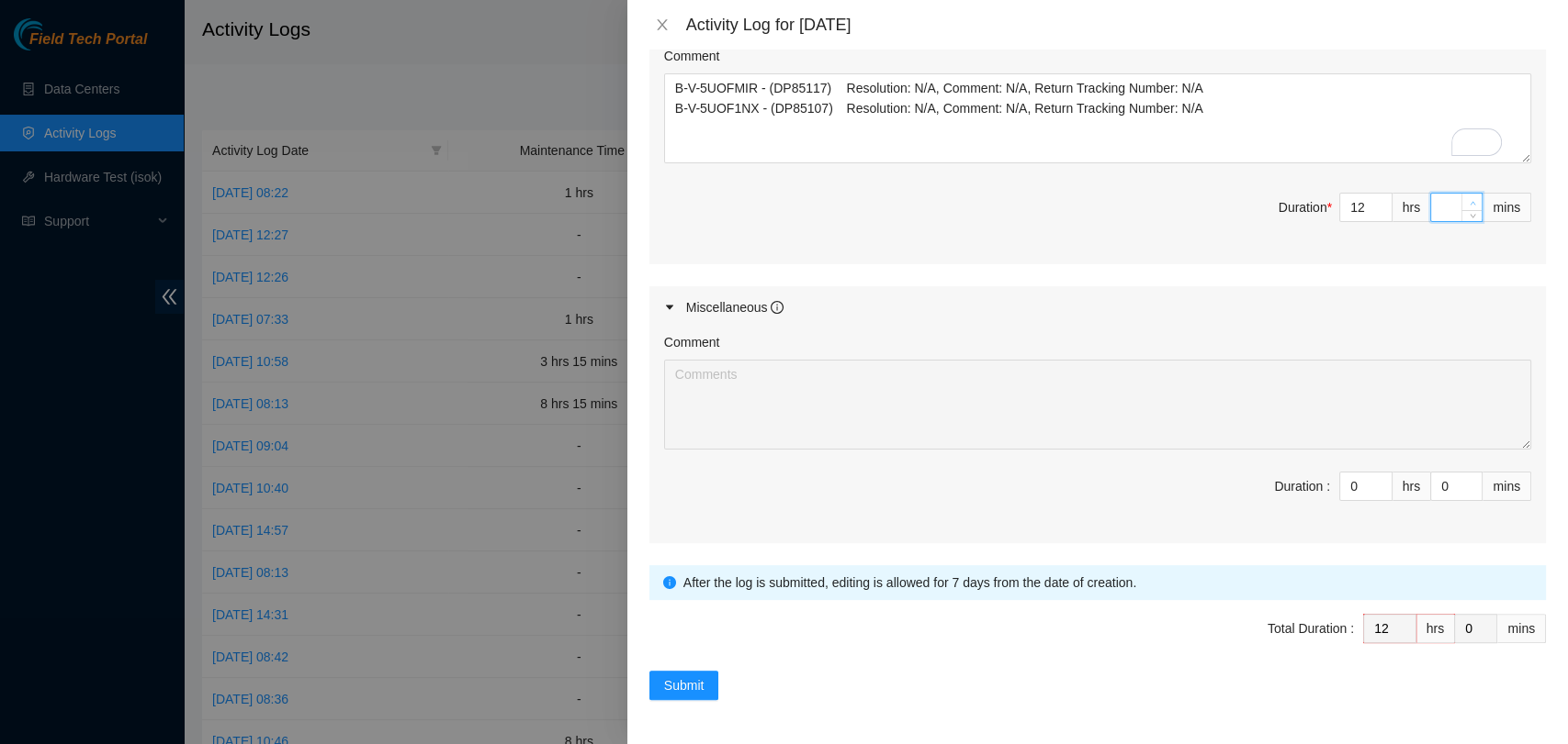
type input "3"
type input "30"
click at [677, 677] on span "Submit" at bounding box center [685, 686] width 40 height 20
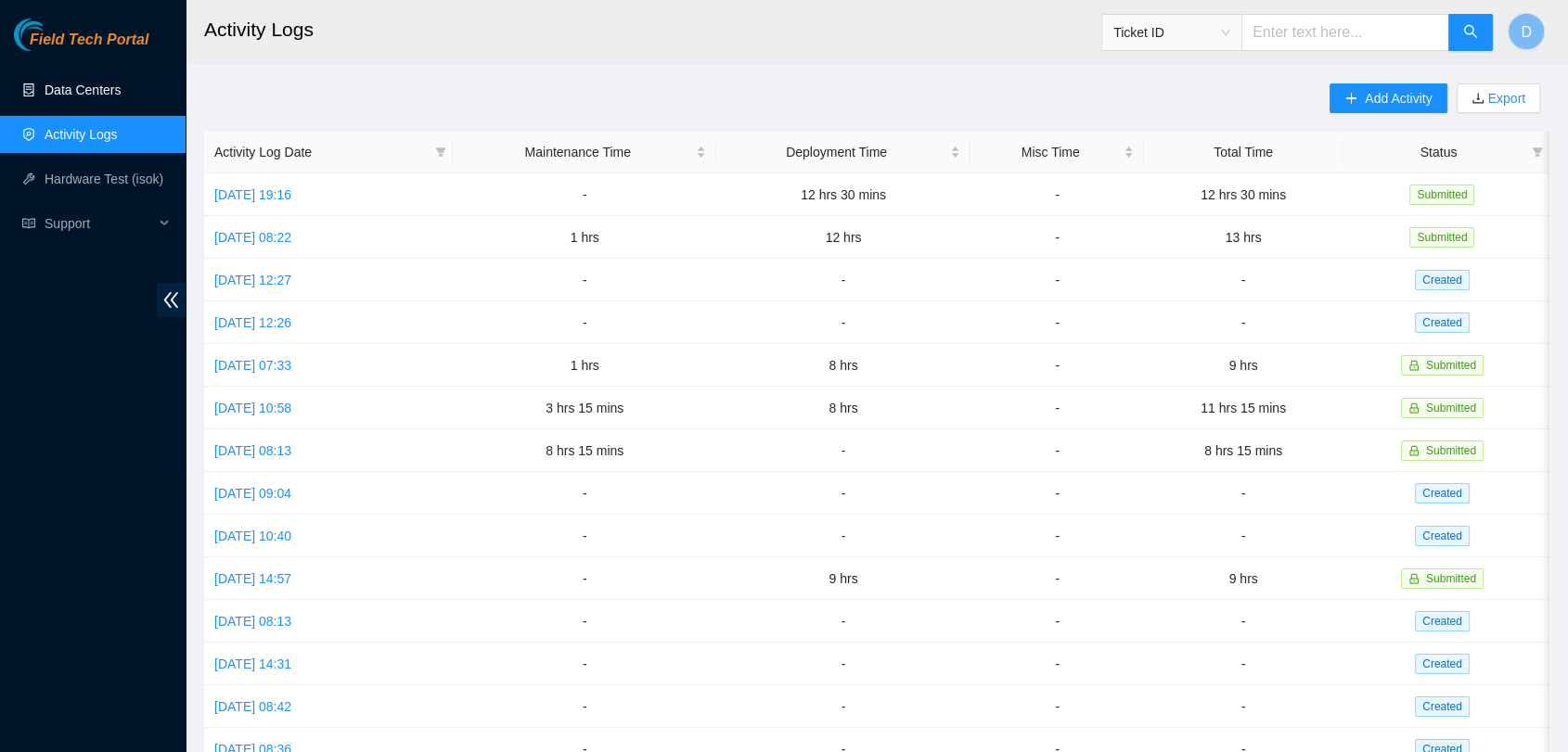
click at [45, 98] on link "Data Centers" at bounding box center [83, 90] width 76 height 15
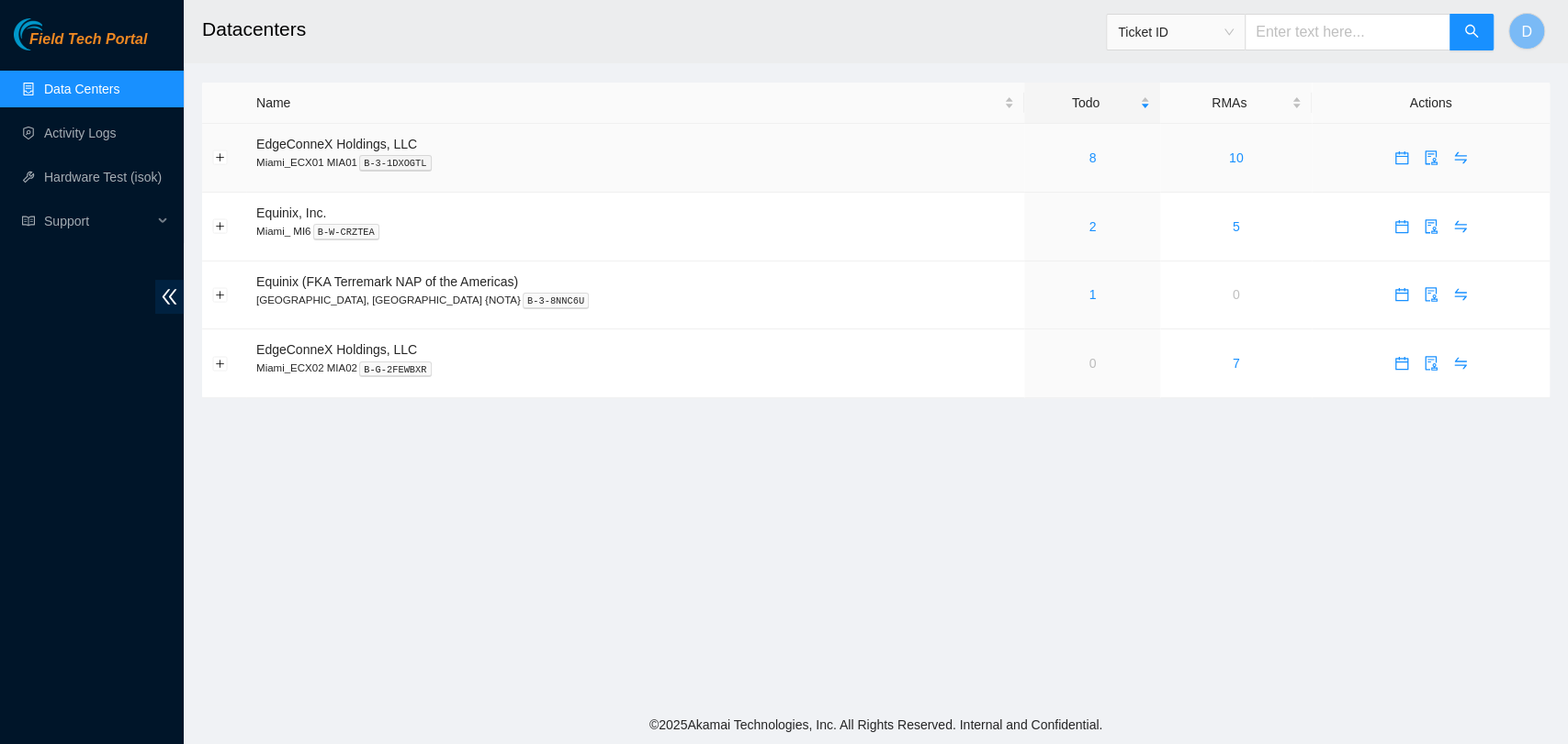
click at [1024, 170] on td "8" at bounding box center [1092, 158] width 136 height 69
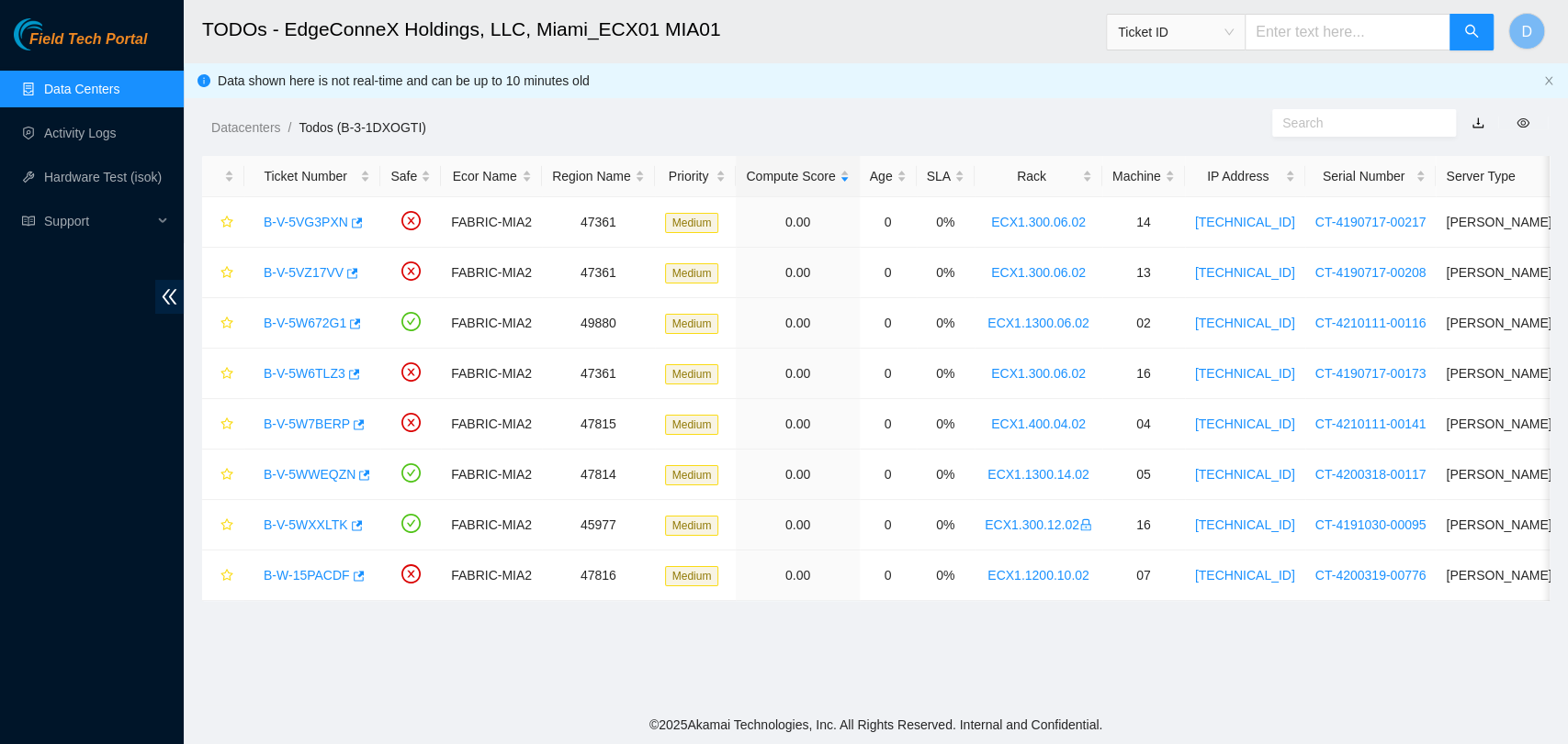
click at [85, 84] on link "Data Centers" at bounding box center [82, 89] width 75 height 15
